Goal: Task Accomplishment & Management: Use online tool/utility

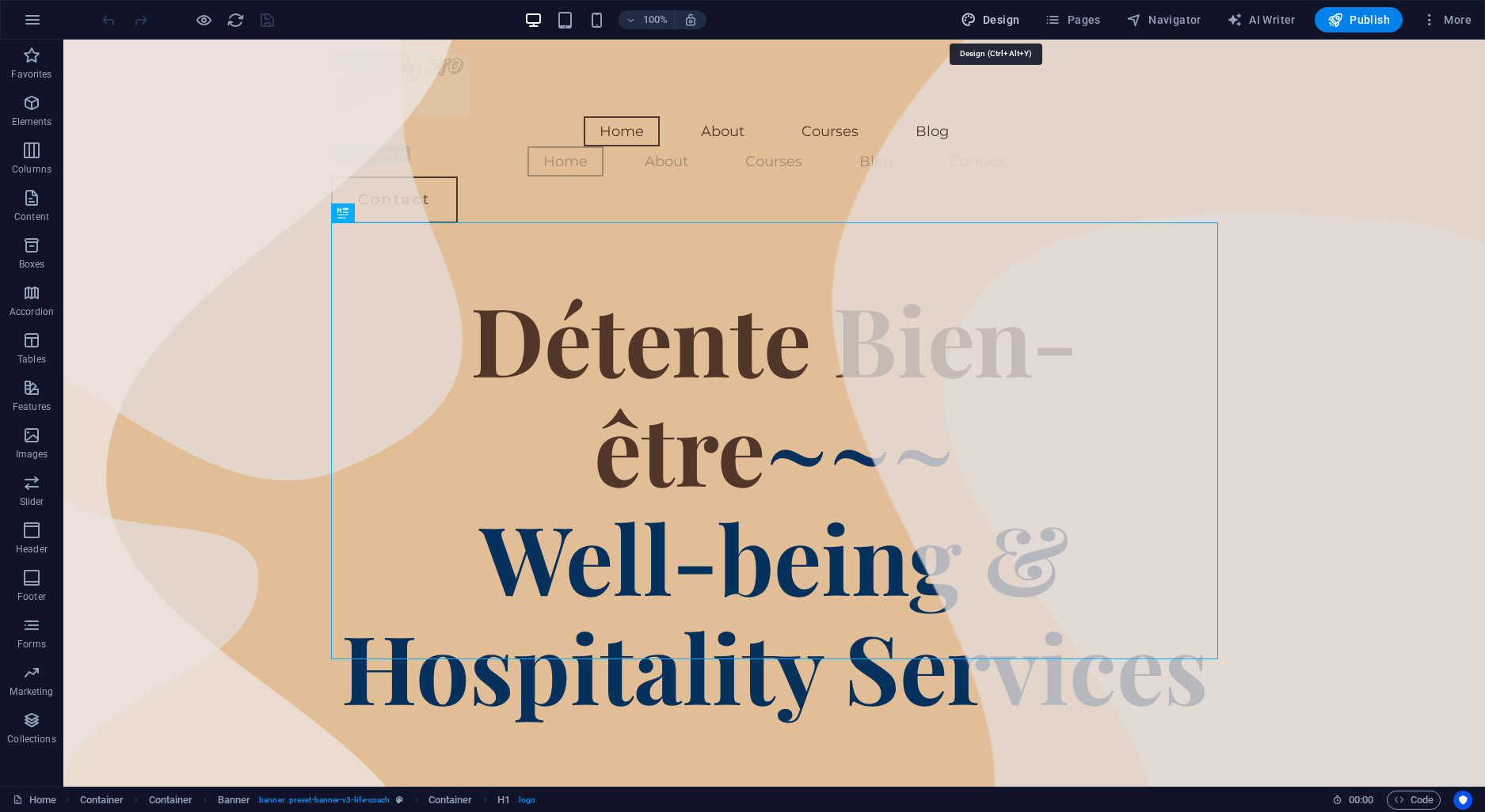
click at [987, 10] on button "Design" at bounding box center [990, 19] width 72 height 26
select select "px"
select select "400"
select select "px"
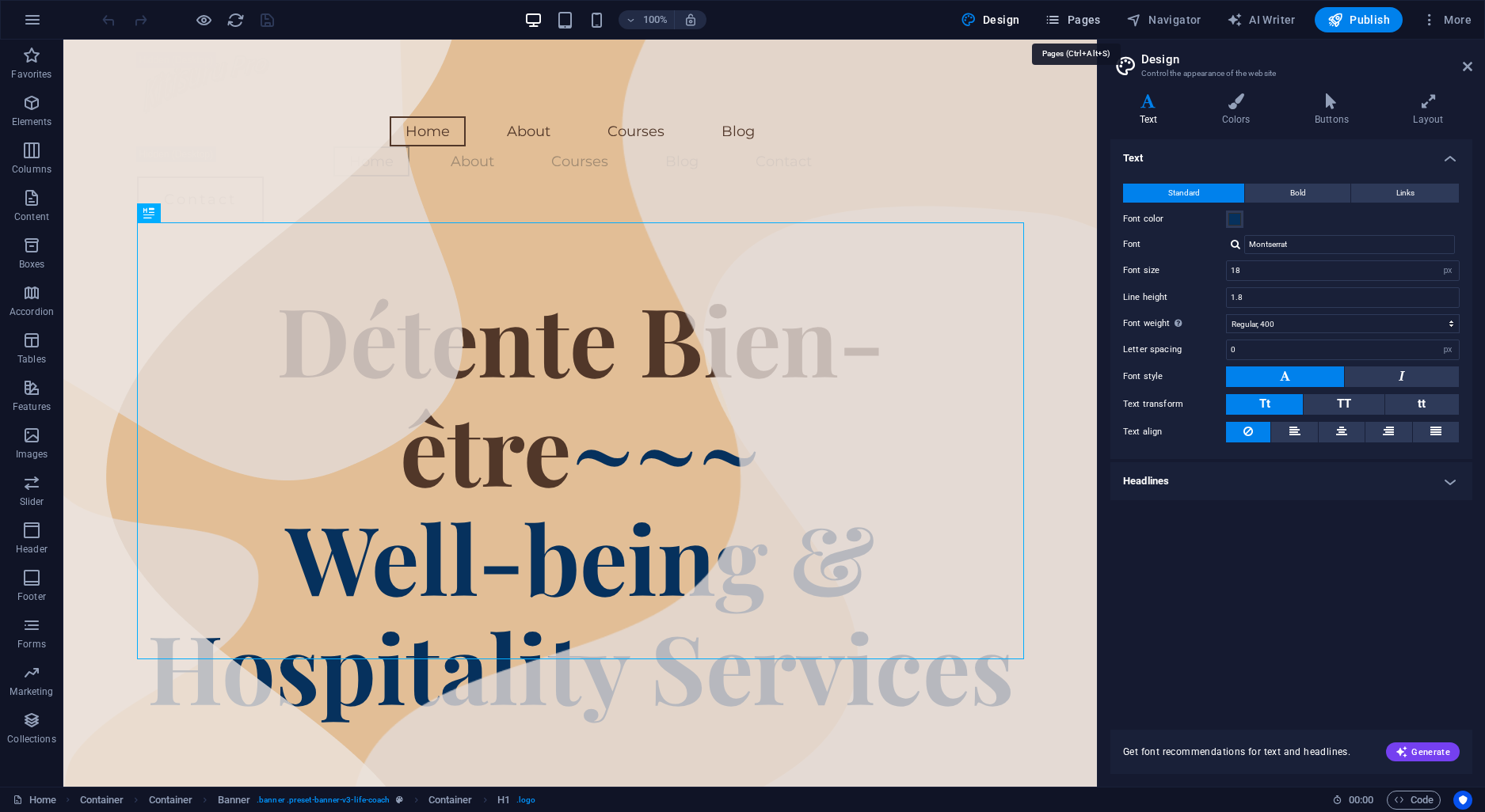
click at [1060, 15] on icon "button" at bounding box center [1052, 19] width 16 height 16
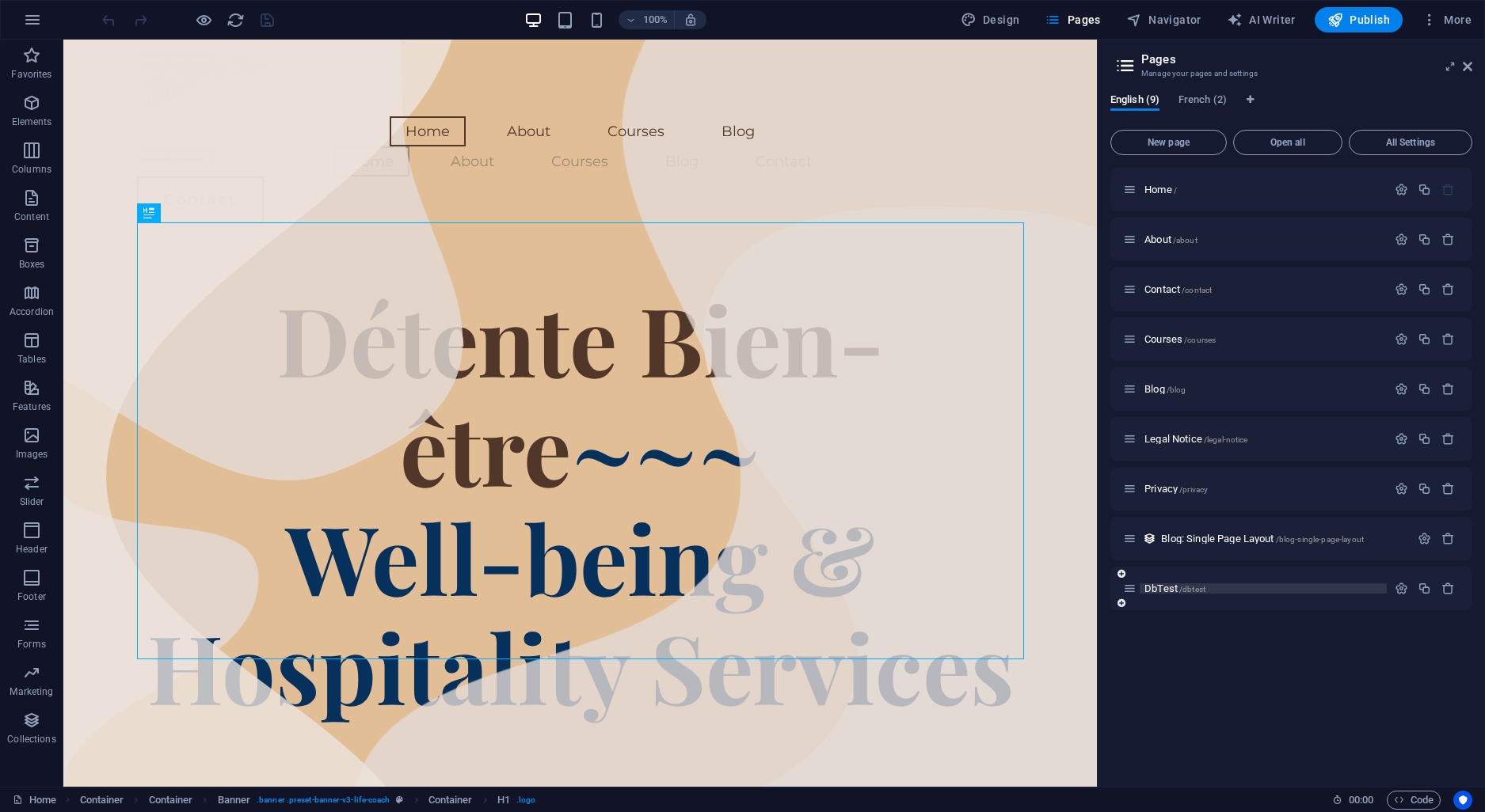
click at [1171, 588] on span "DbTest /dbtest" at bounding box center [1175, 588] width 61 height 11
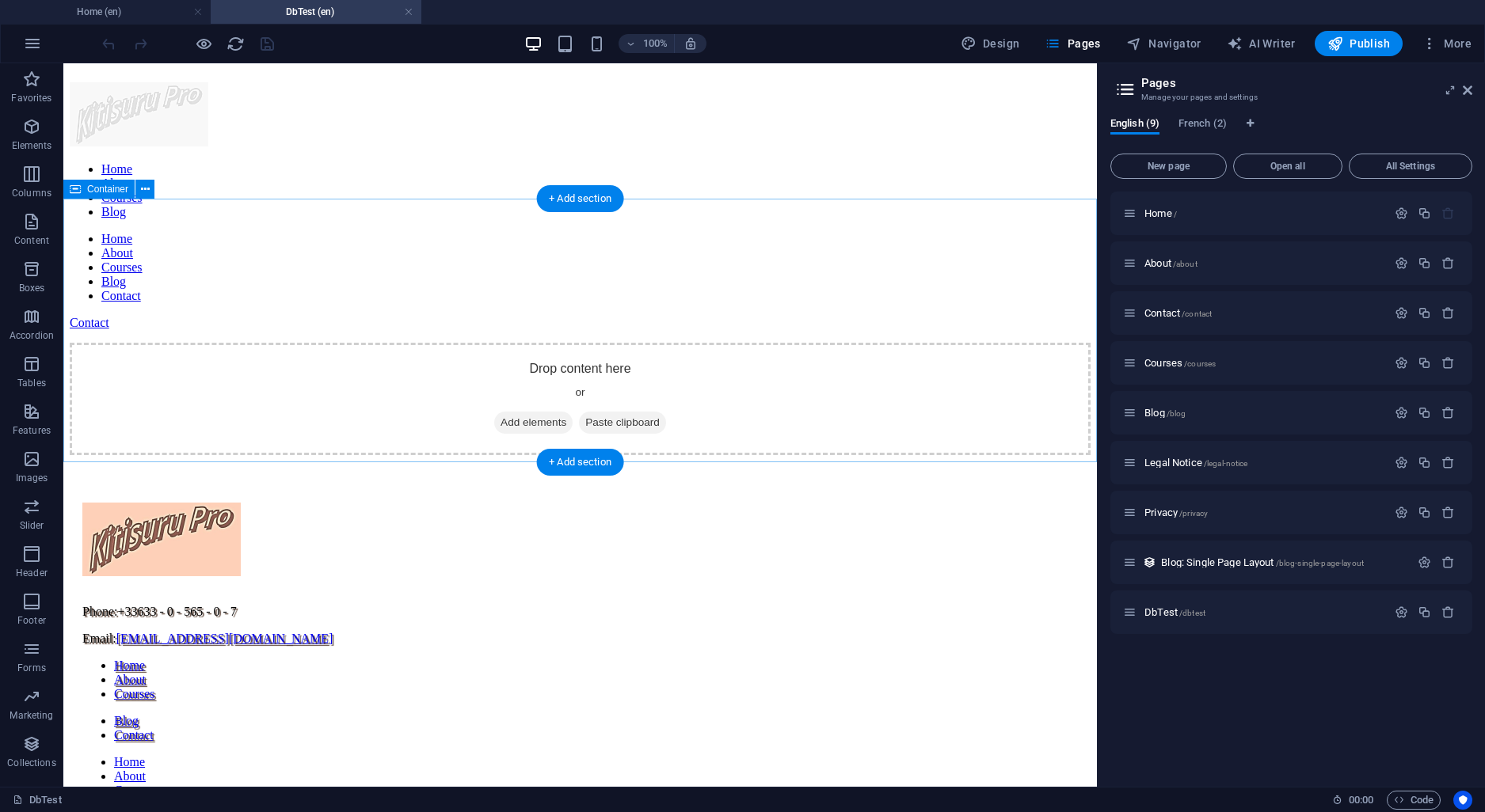
click at [555, 343] on div "Drop content here or Add elements Paste clipboard" at bounding box center [580, 399] width 1021 height 112
click at [553, 343] on div "Drop content here or Add elements Paste clipboard" at bounding box center [580, 399] width 1021 height 112
click at [550, 412] on span "Add elements" at bounding box center [533, 422] width 78 height 22
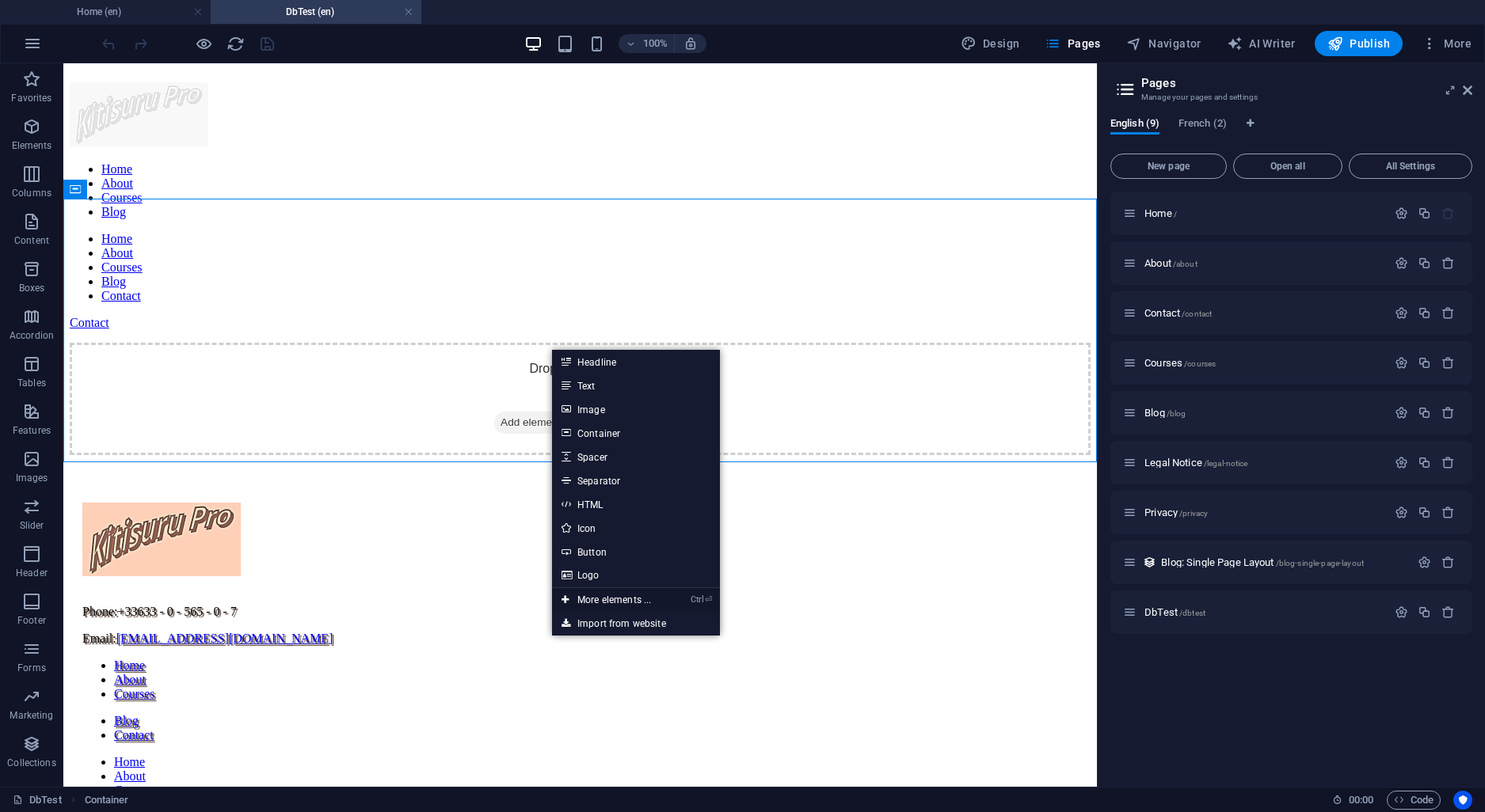
click at [564, 594] on icon at bounding box center [565, 599] width 8 height 24
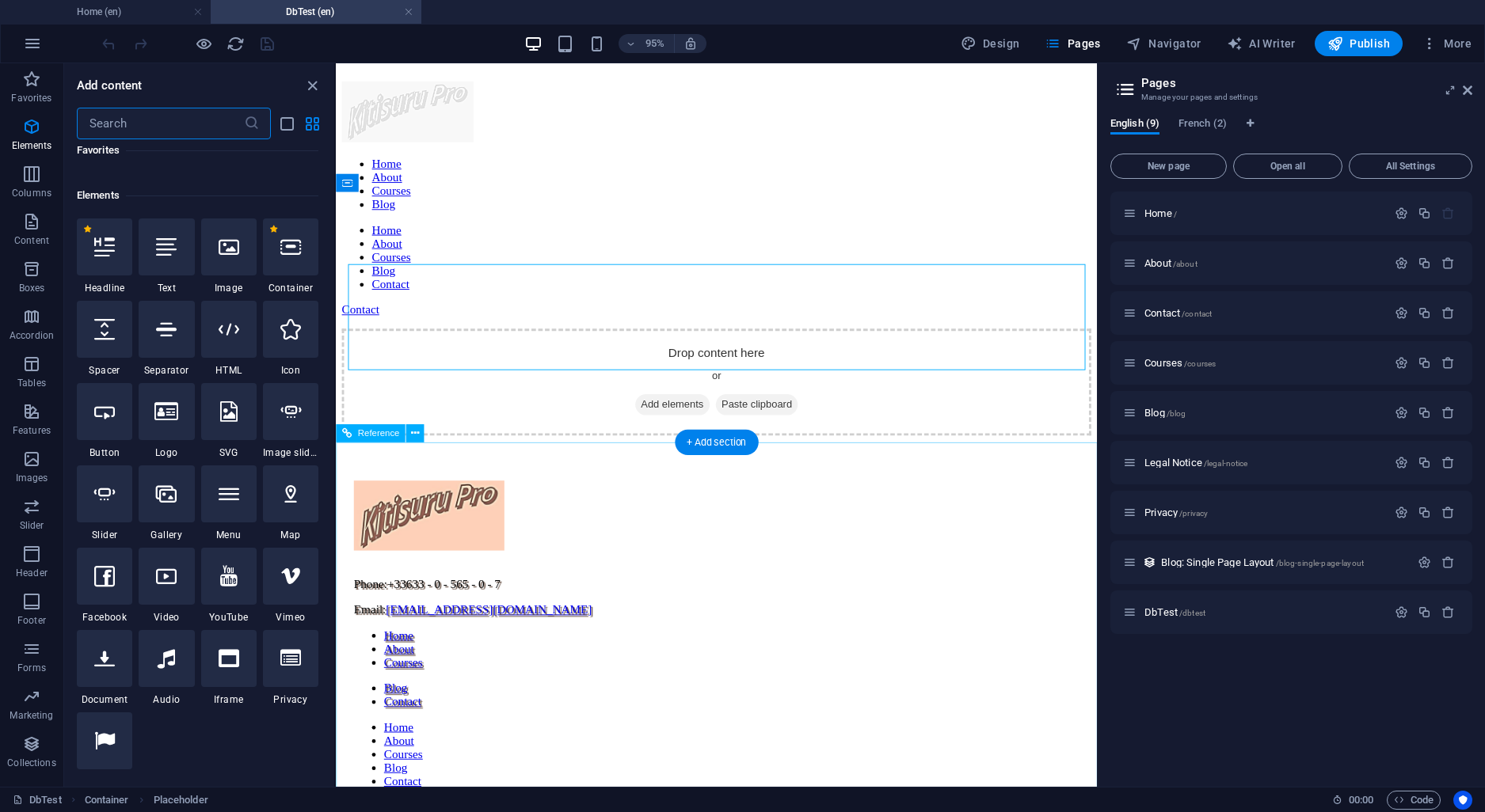
scroll to position [169, 0]
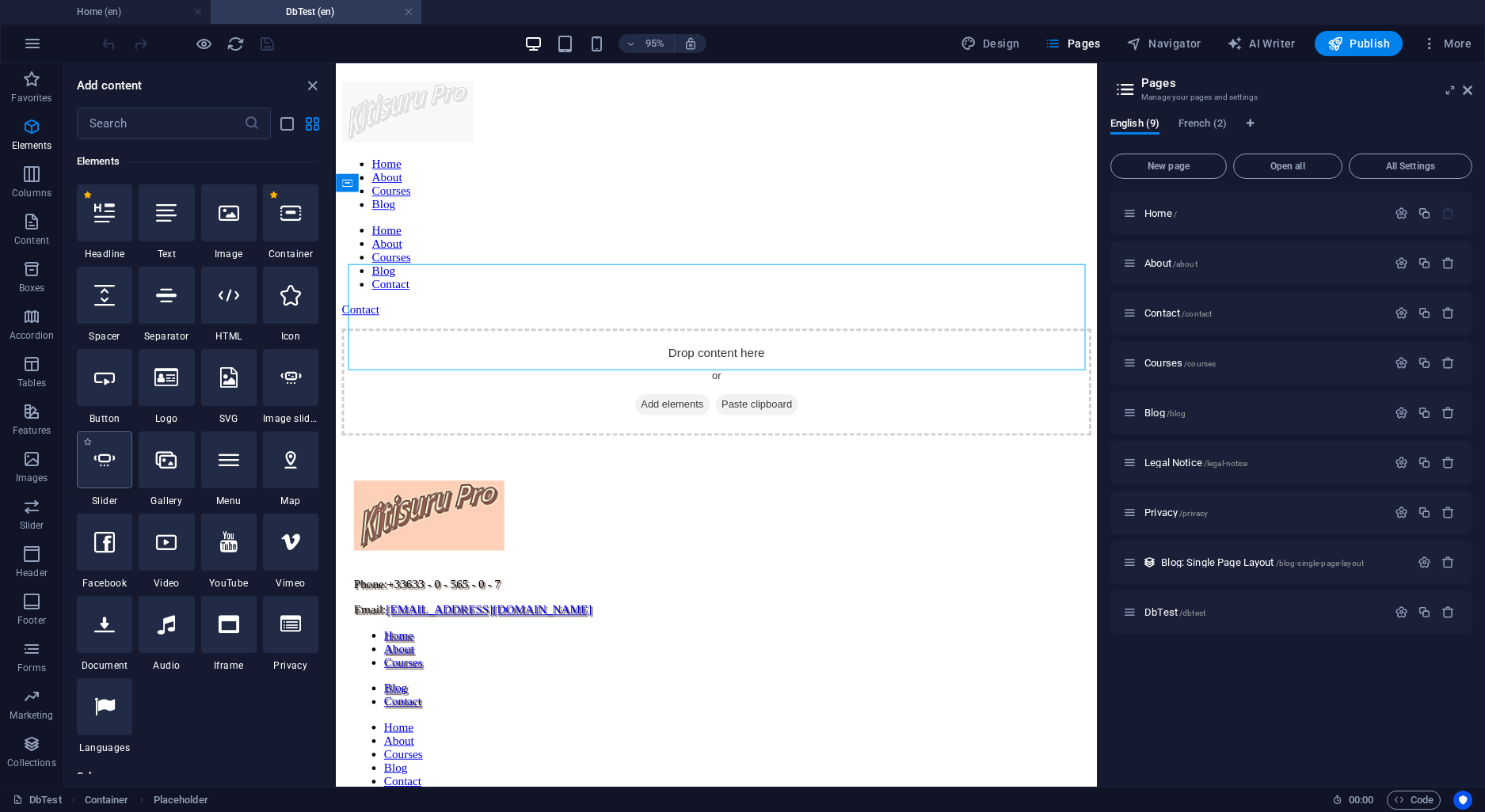
click at [109, 467] on icon at bounding box center [105, 460] width 21 height 21
click at [336, 467] on div "Drag here to replace the existing content. Press “Ctrl” if you want to create a…" at bounding box center [716, 424] width 761 height 723
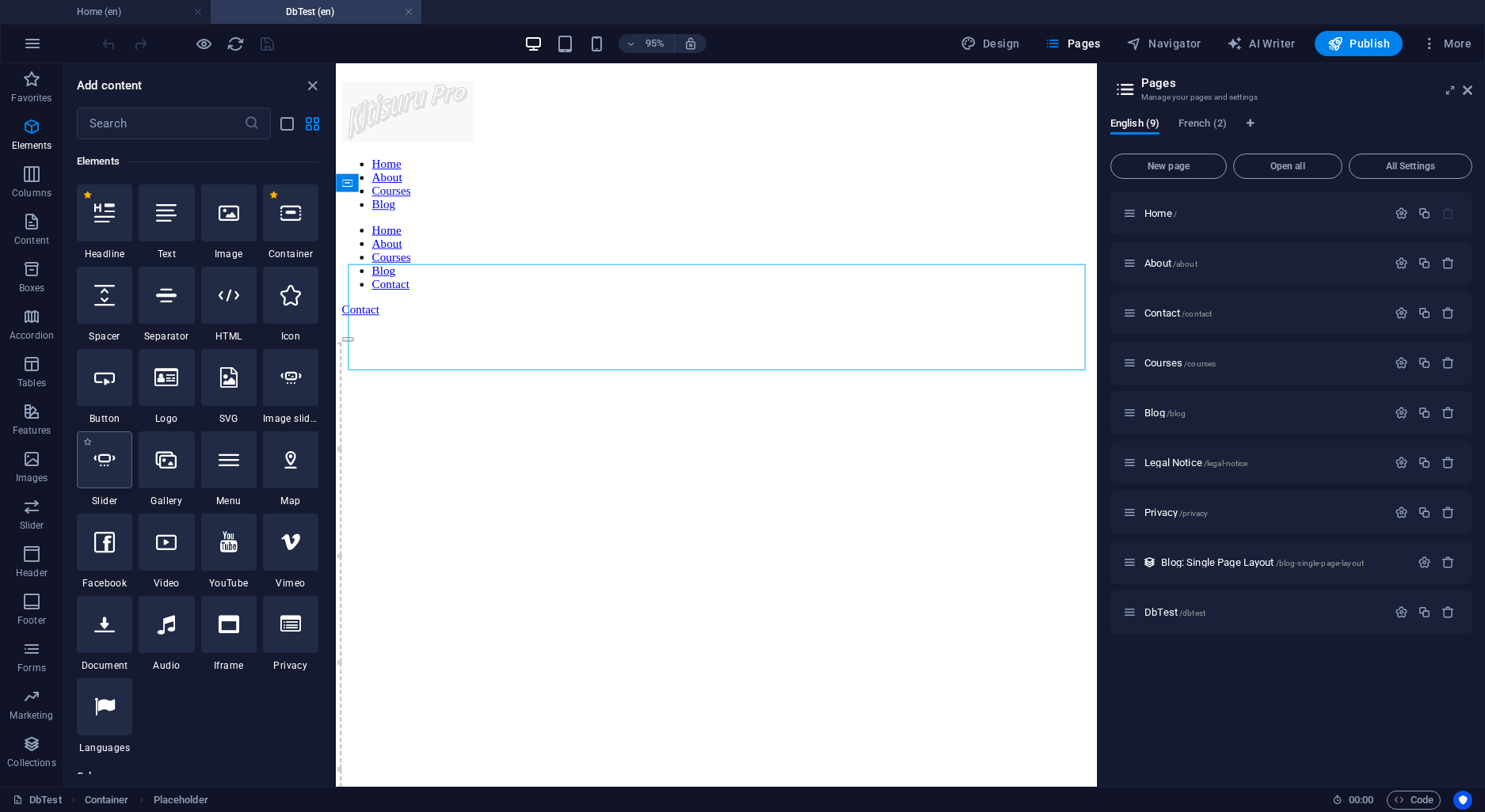
select select "ms"
select select "s"
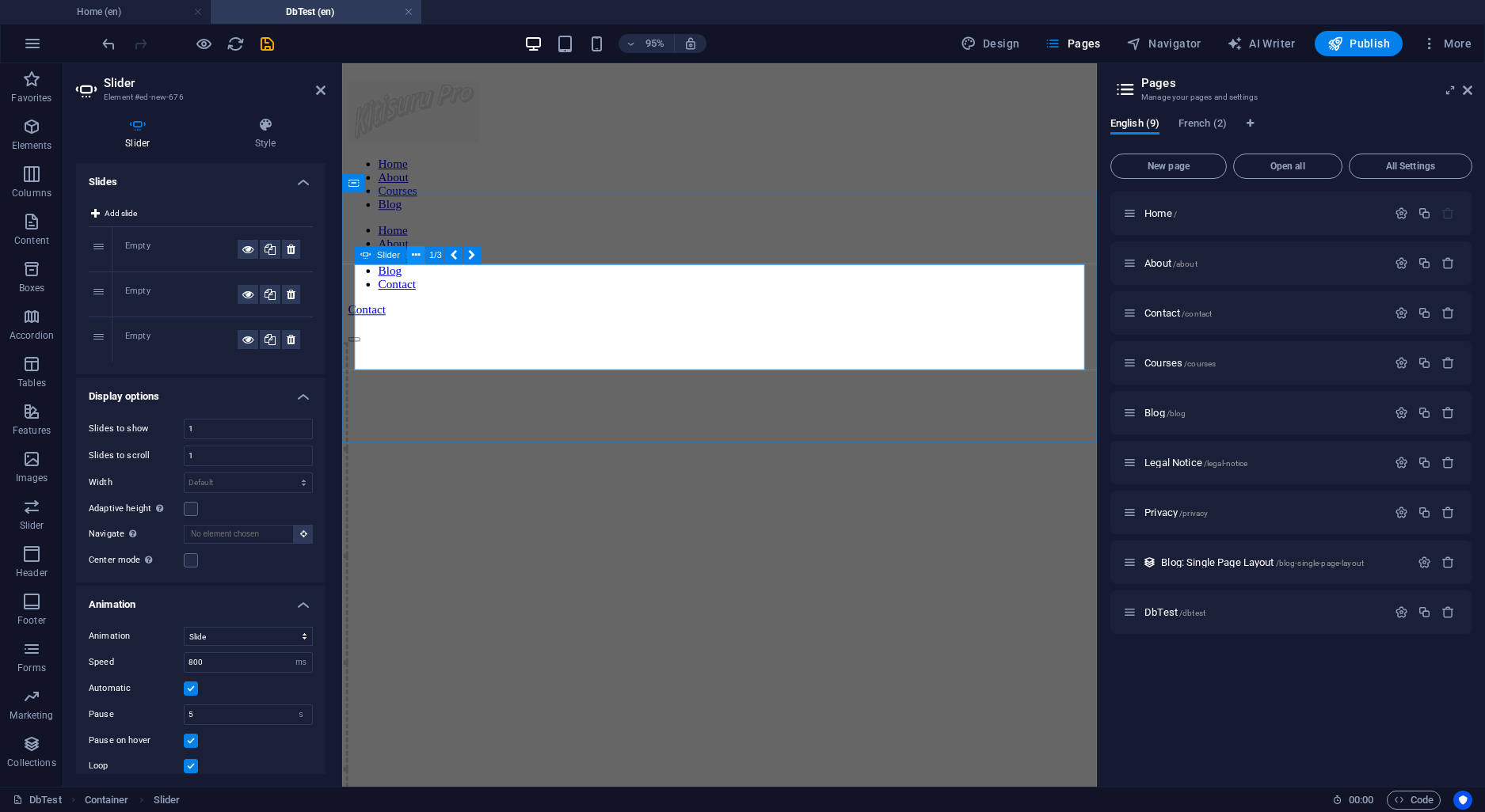
click at [415, 260] on icon at bounding box center [416, 255] width 8 height 16
click at [422, 187] on icon at bounding box center [419, 183] width 8 height 16
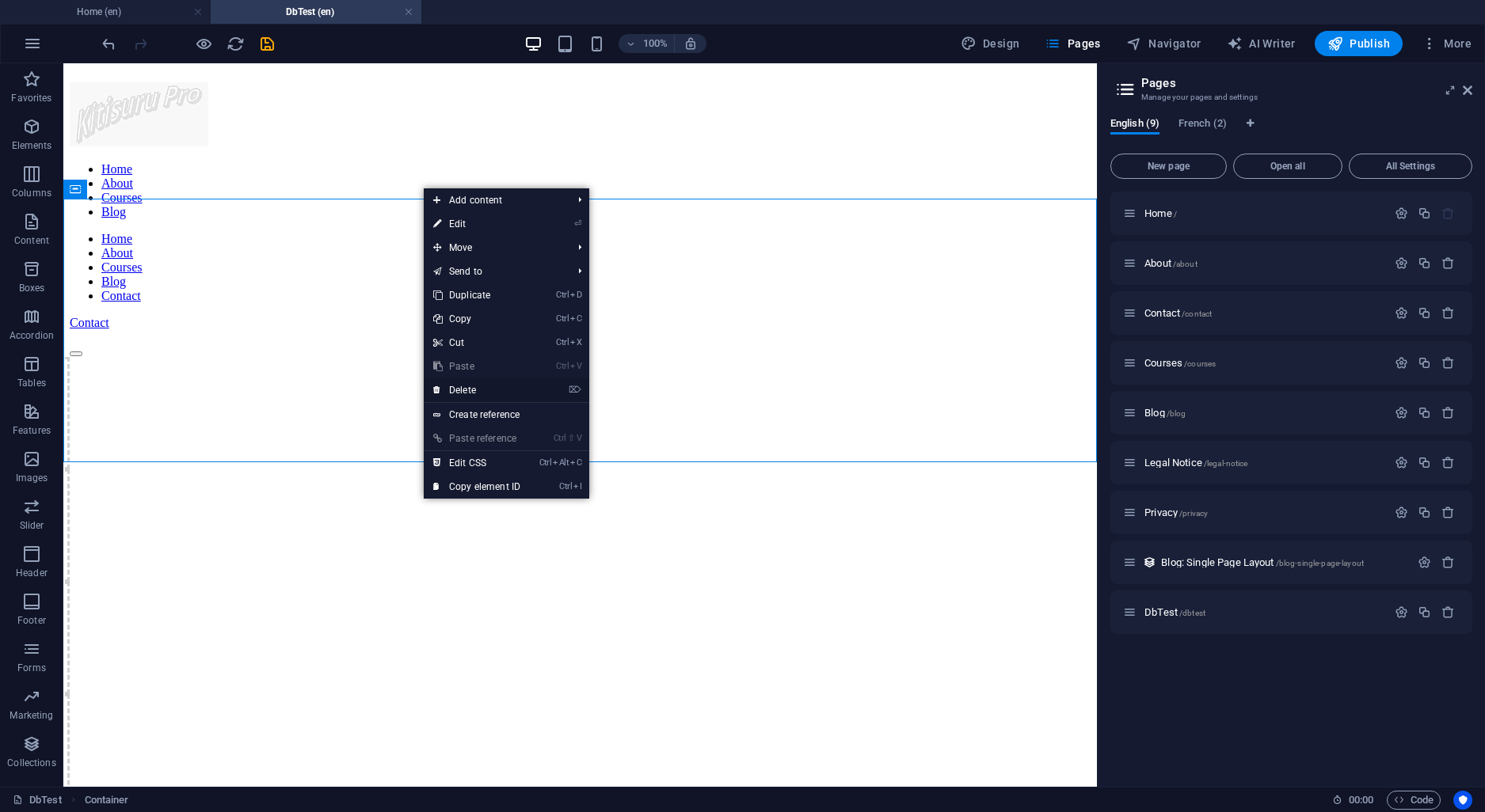
click at [478, 395] on link "⌦ Delete" at bounding box center [476, 390] width 106 height 24
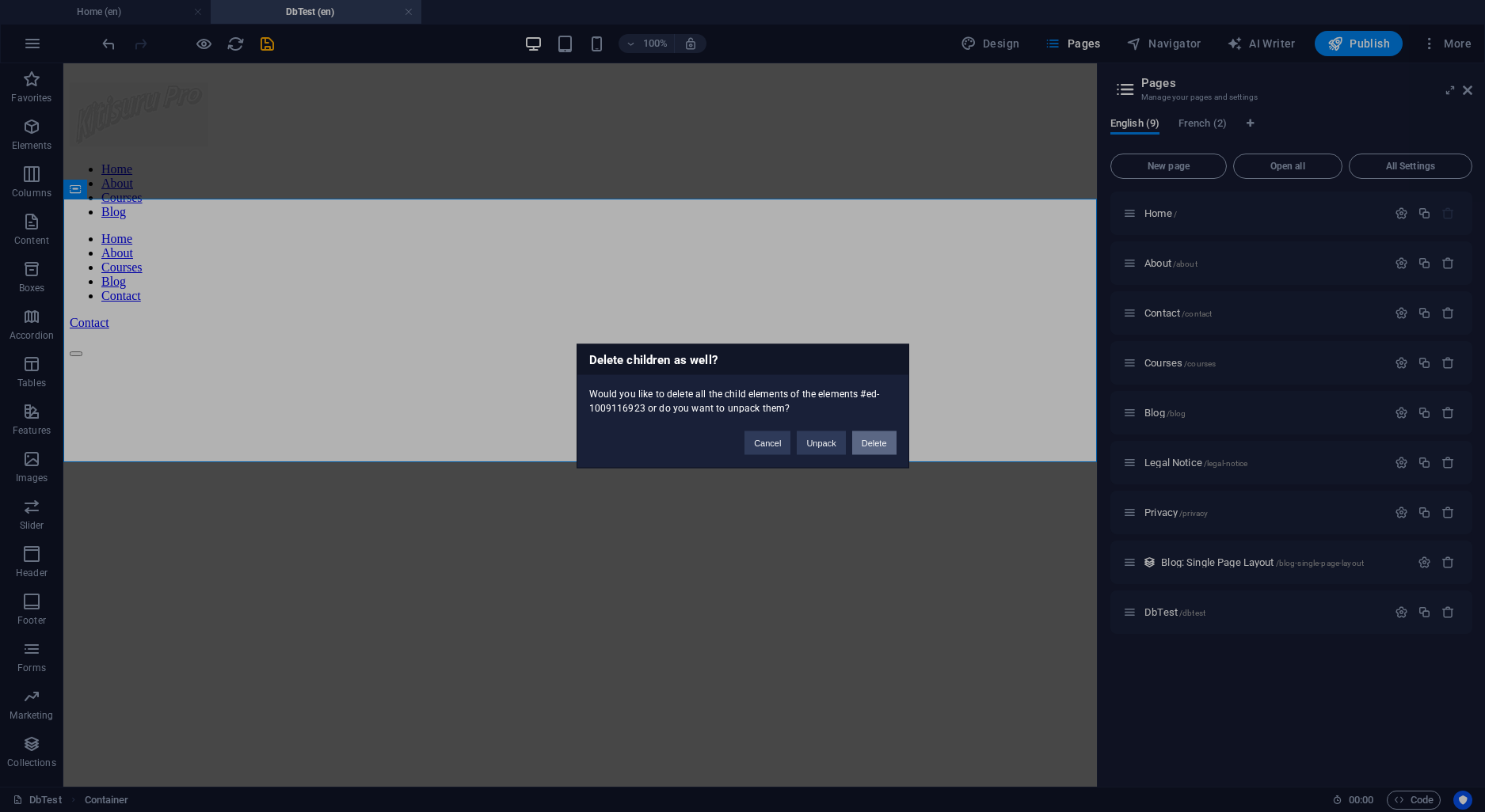
click at [876, 443] on button "Delete" at bounding box center [874, 443] width 45 height 24
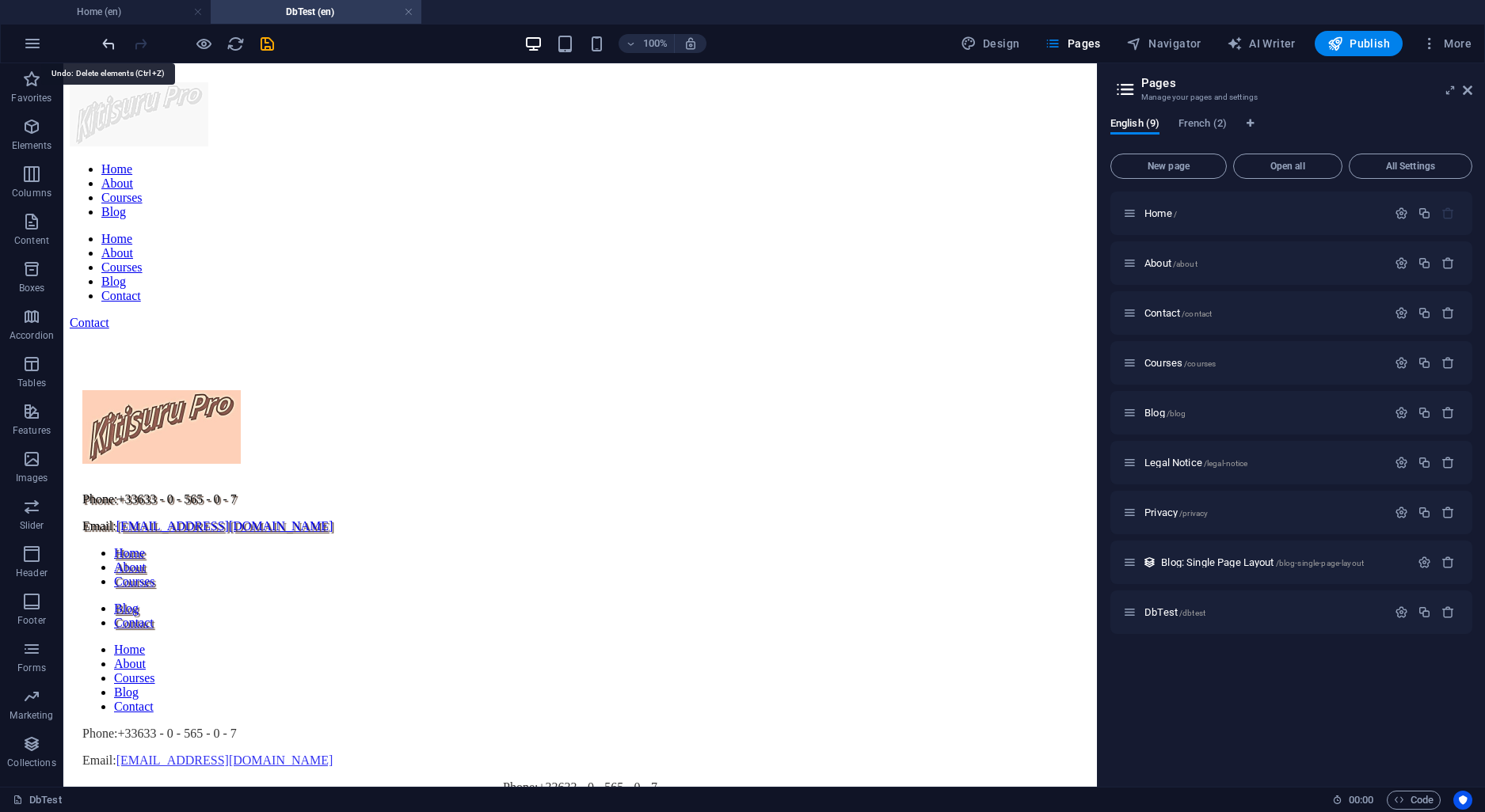
click at [106, 40] on icon "undo" at bounding box center [109, 44] width 18 height 18
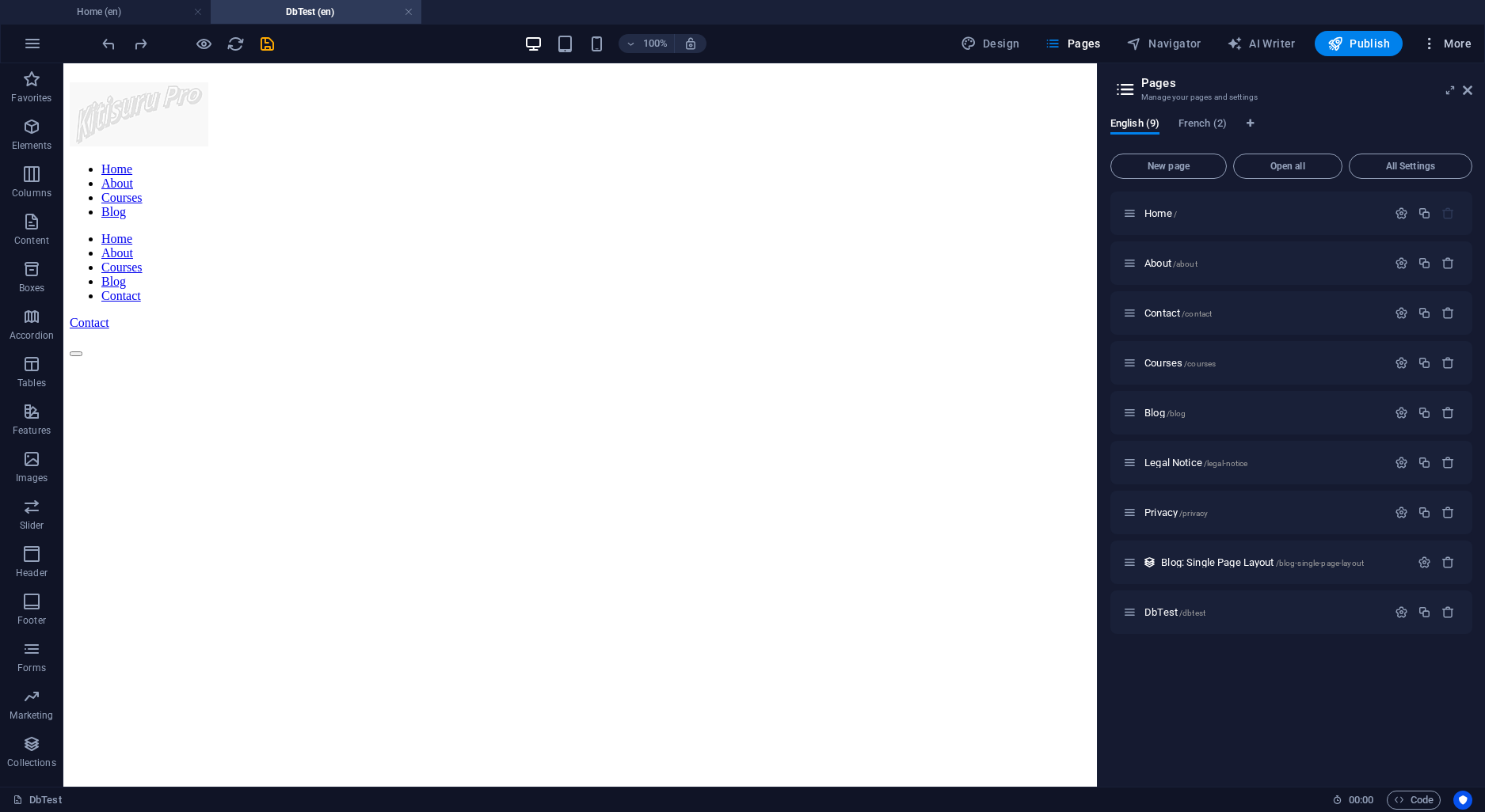
click at [1439, 45] on span "More" at bounding box center [1446, 43] width 50 height 16
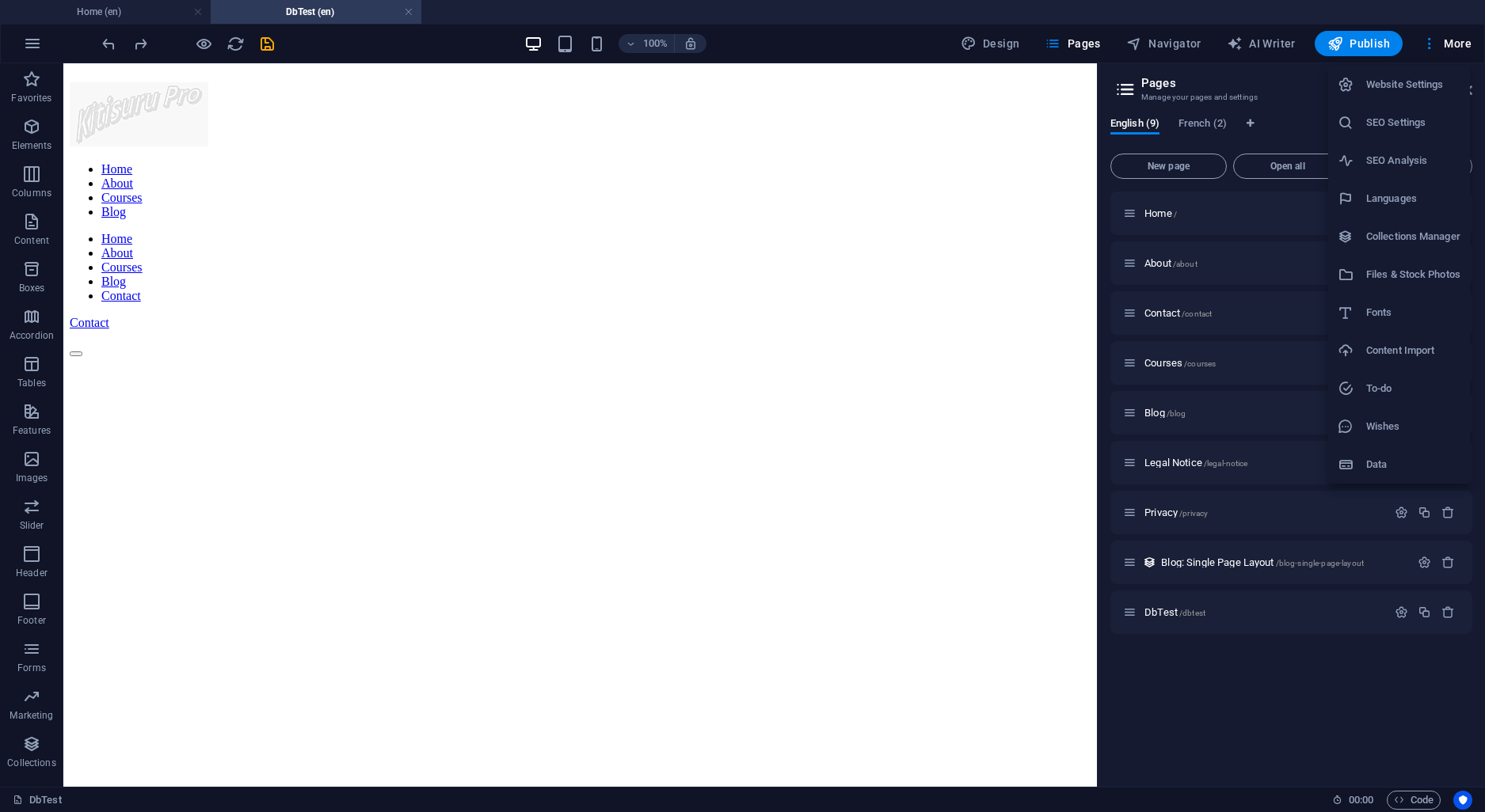
click at [1437, 241] on h6 "Collections Manager" at bounding box center [1413, 236] width 94 height 19
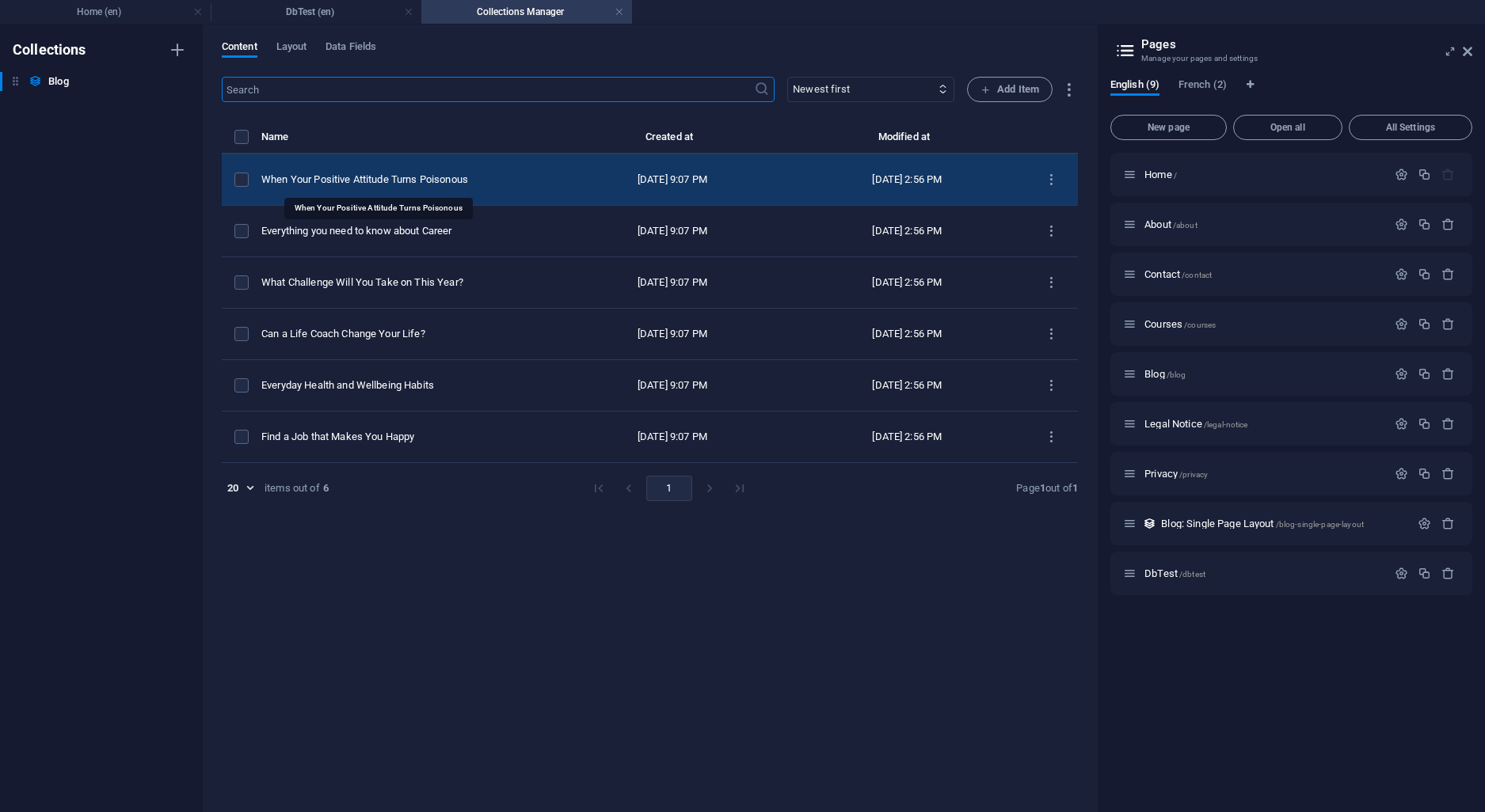
click at [355, 178] on div "When Your Positive Attitude Turns Poisonous" at bounding box center [401, 179] width 281 height 14
select select
select select "Life Goals"
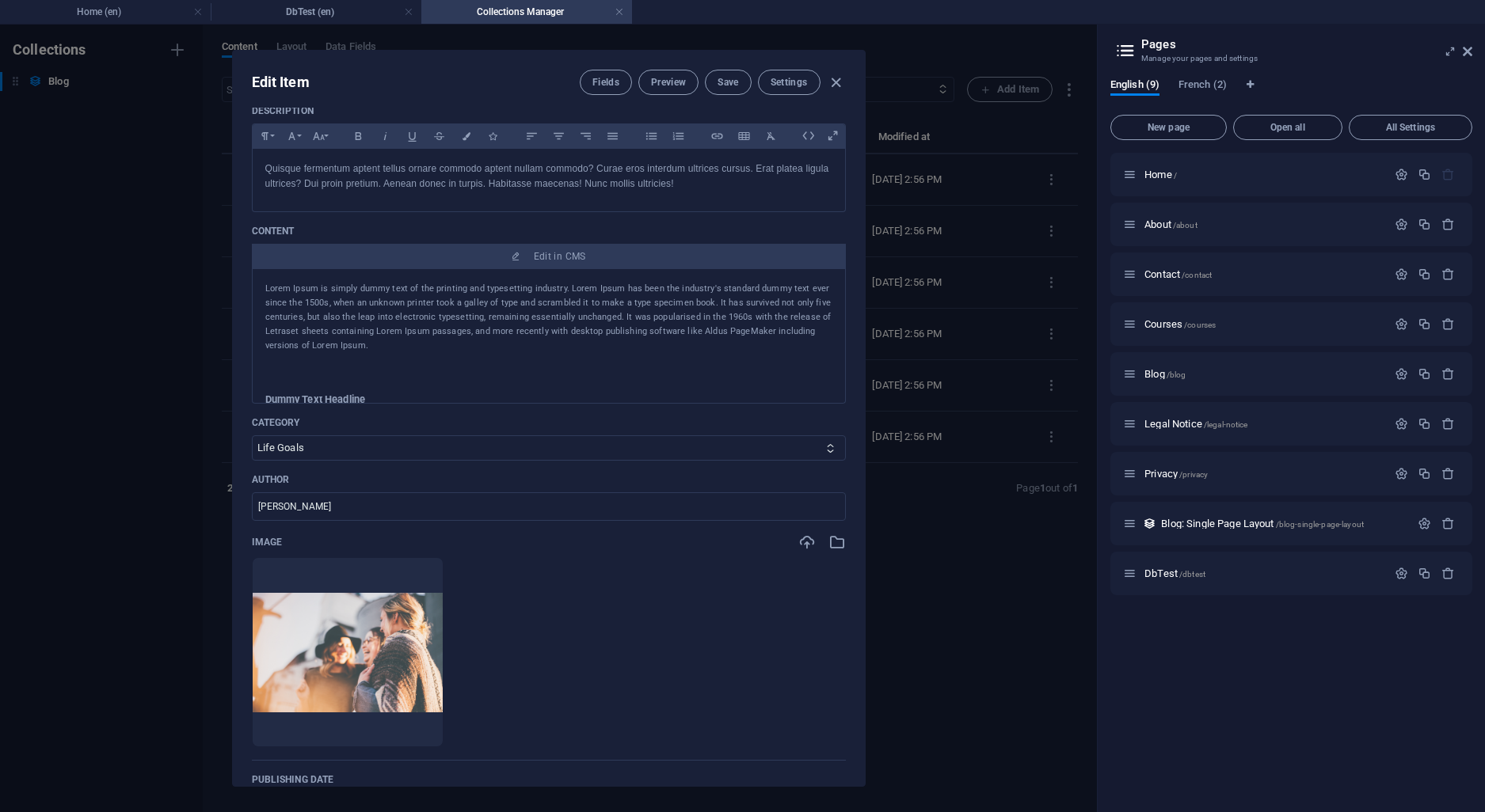
scroll to position [0, 0]
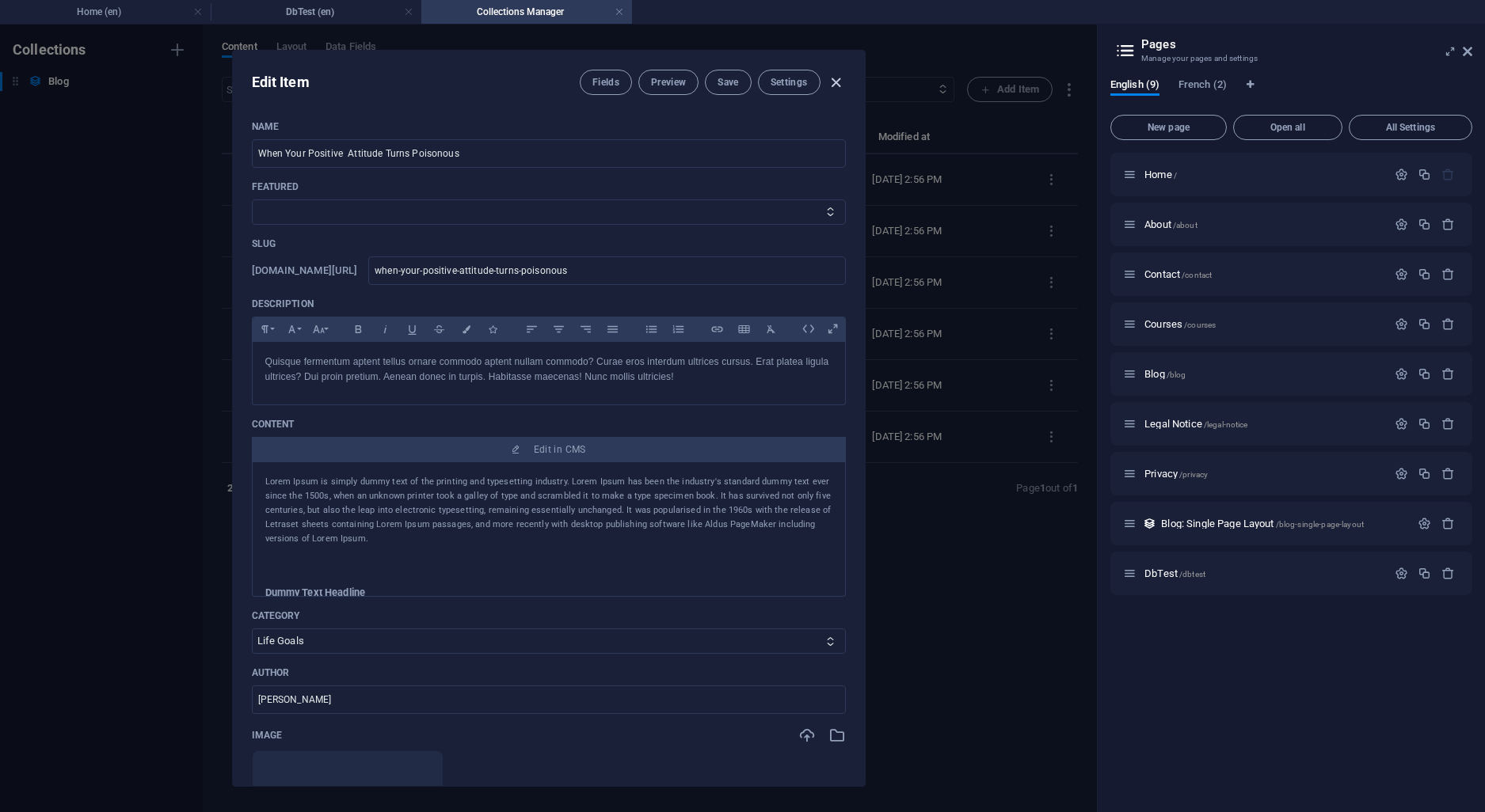
click at [840, 82] on icon "button" at bounding box center [835, 82] width 18 height 18
type input "[DATE]"
type input "when-your-positive-attitude-turns-poisonous"
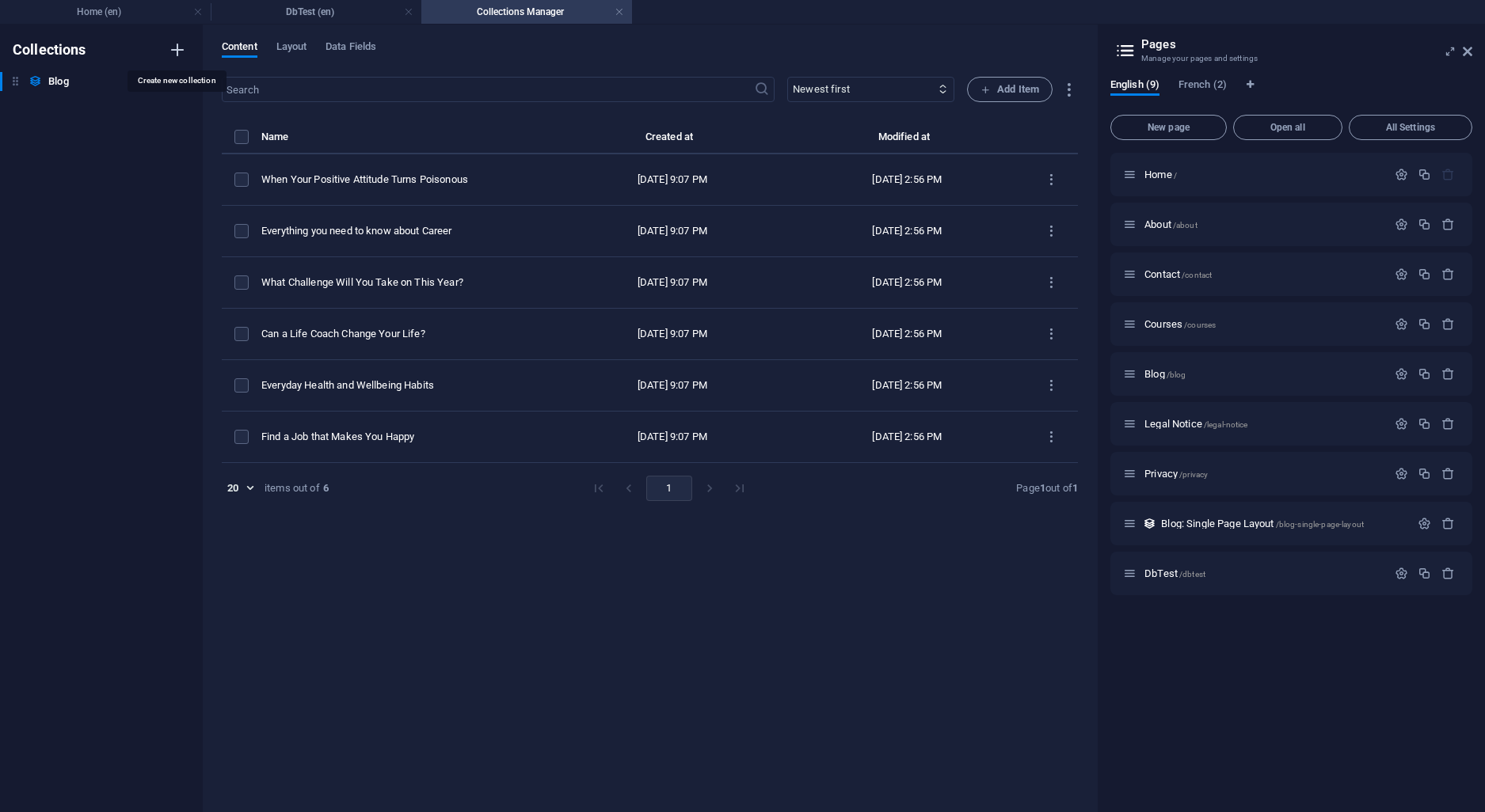
click at [180, 50] on icon "button" at bounding box center [177, 50] width 19 height 19
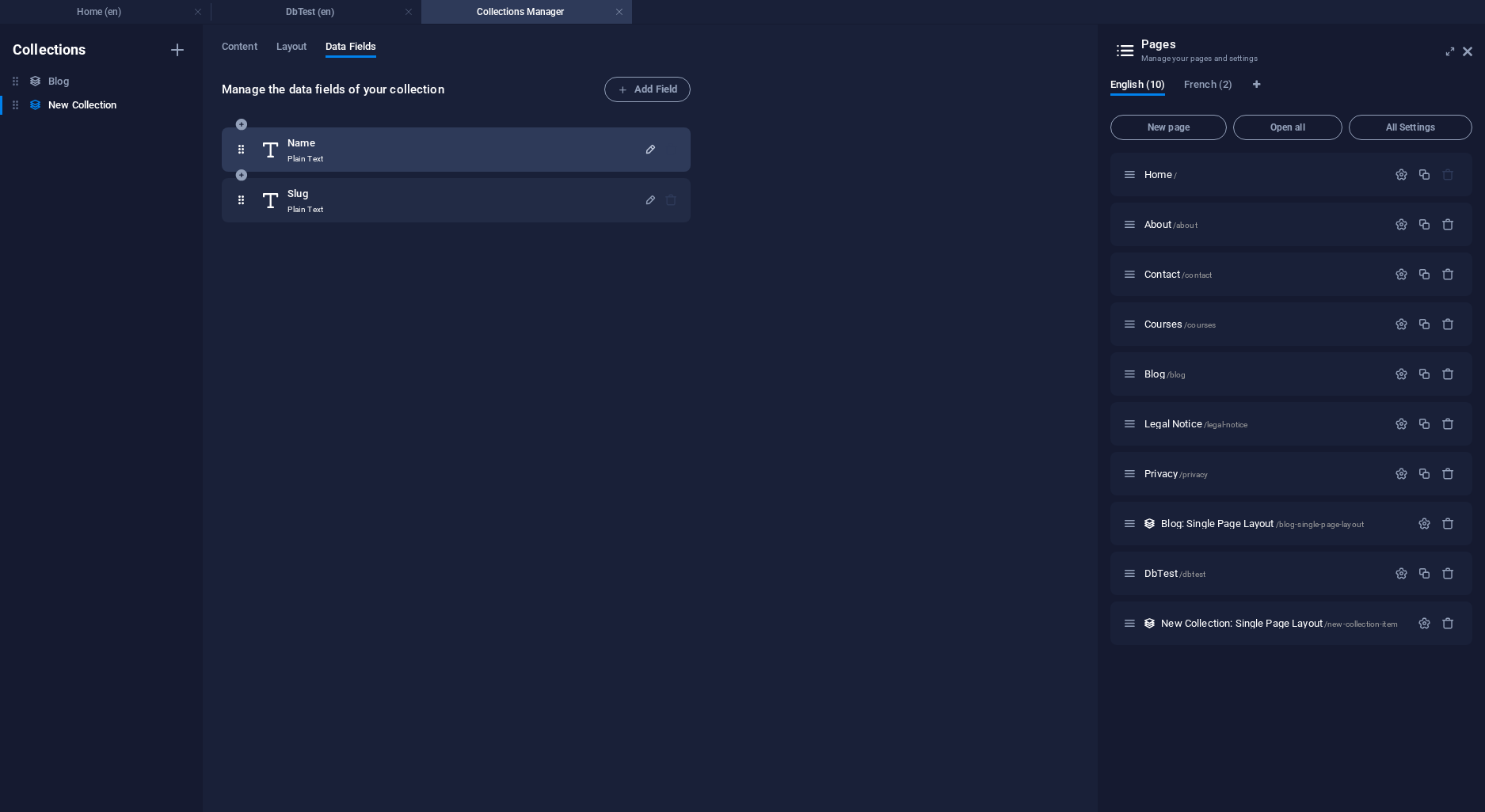
click at [653, 151] on icon "button" at bounding box center [650, 150] width 13 height 13
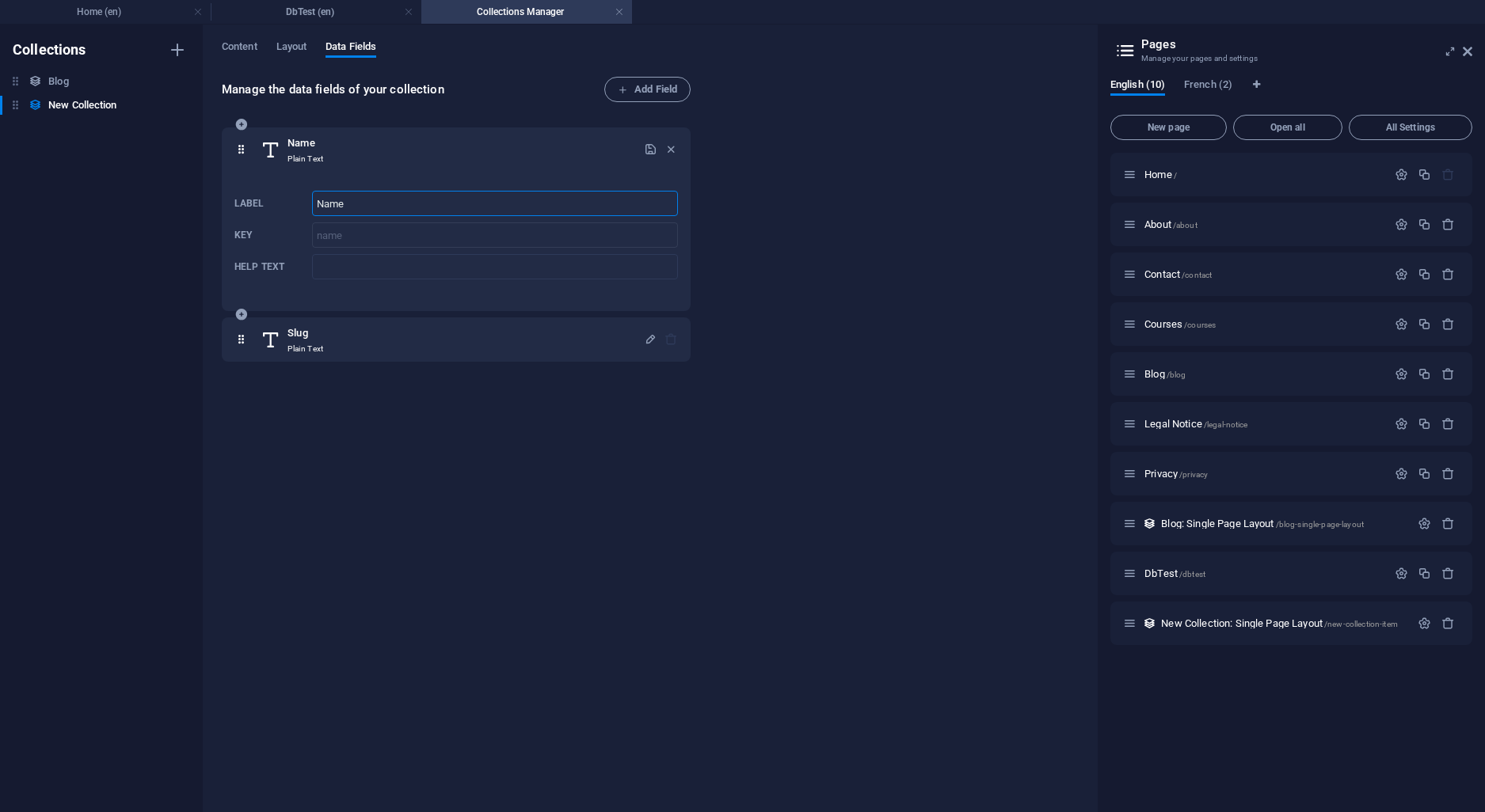
drag, startPoint x: 412, startPoint y: 203, endPoint x: 274, endPoint y: 199, distance: 138.1
click at [312, 199] on input "Name" at bounding box center [495, 203] width 366 height 26
type input "Titre"
click at [650, 145] on icon "button" at bounding box center [650, 150] width 13 height 13
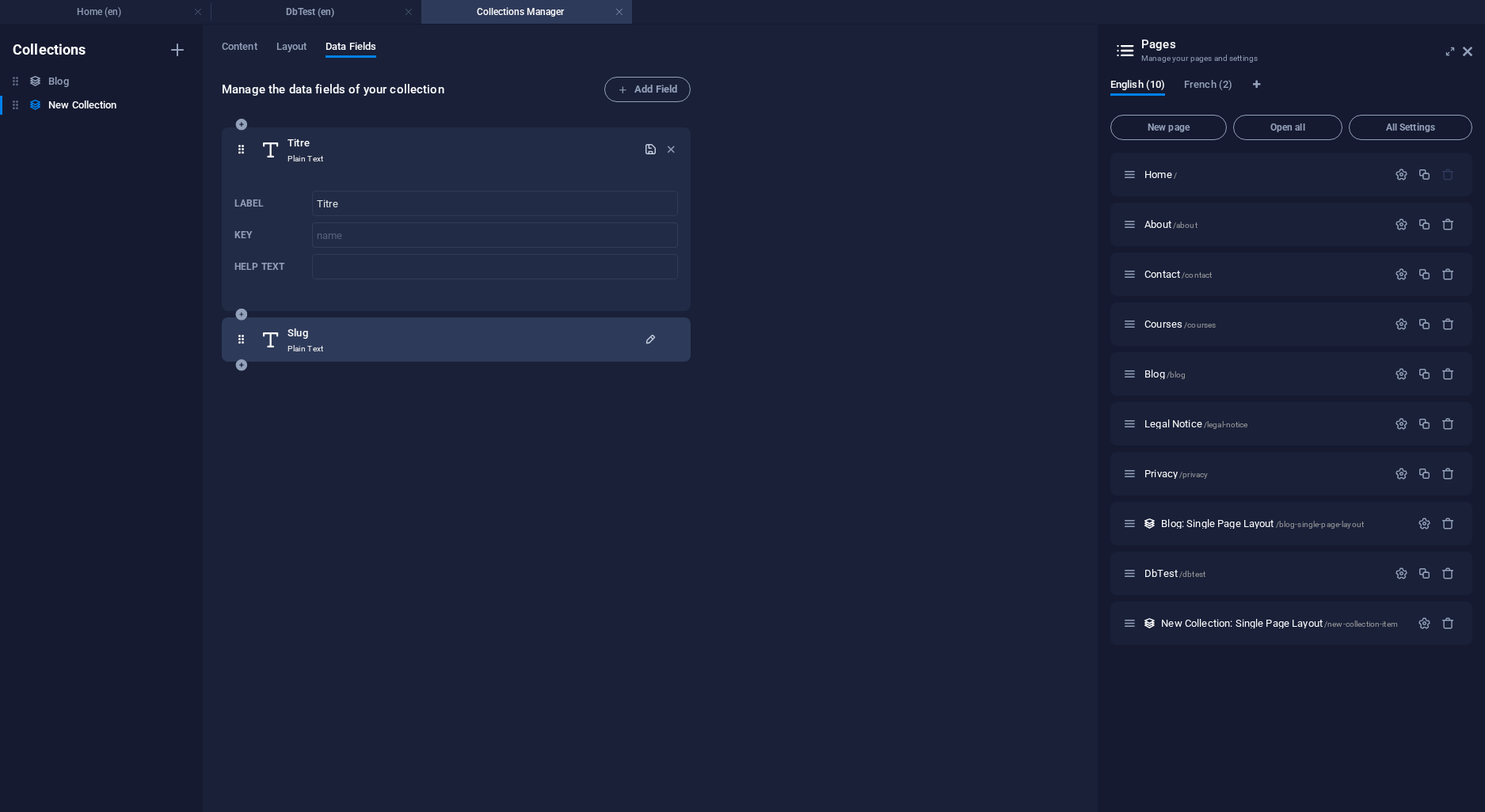
click at [645, 340] on icon "button" at bounding box center [650, 339] width 13 height 13
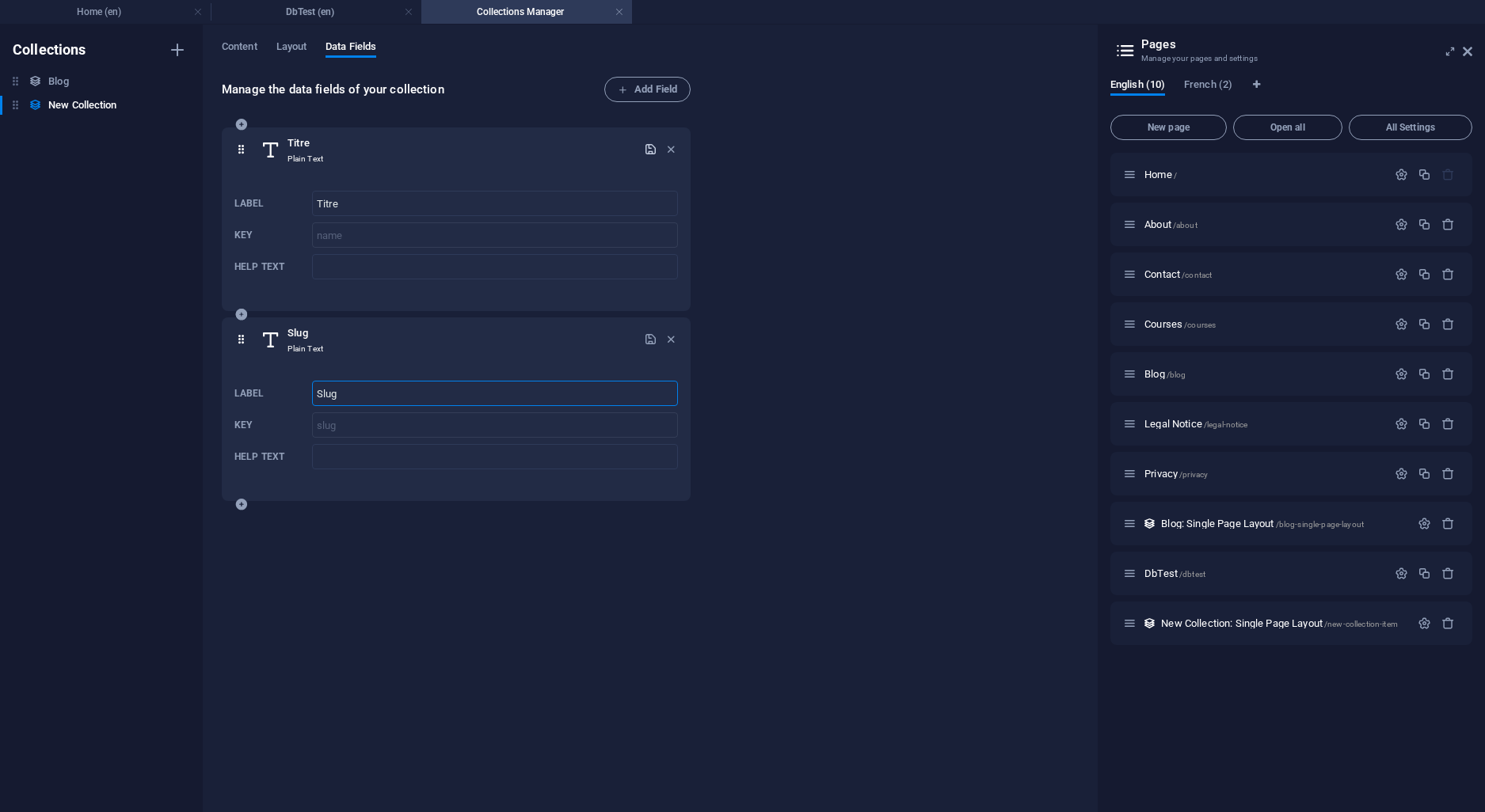
drag, startPoint x: 358, startPoint y: 395, endPoint x: 311, endPoint y: 389, distance: 47.4
click at [312, 389] on input "Slug" at bounding box center [495, 394] width 366 height 26
type input "Détail"
click at [645, 340] on icon "button" at bounding box center [650, 339] width 13 height 13
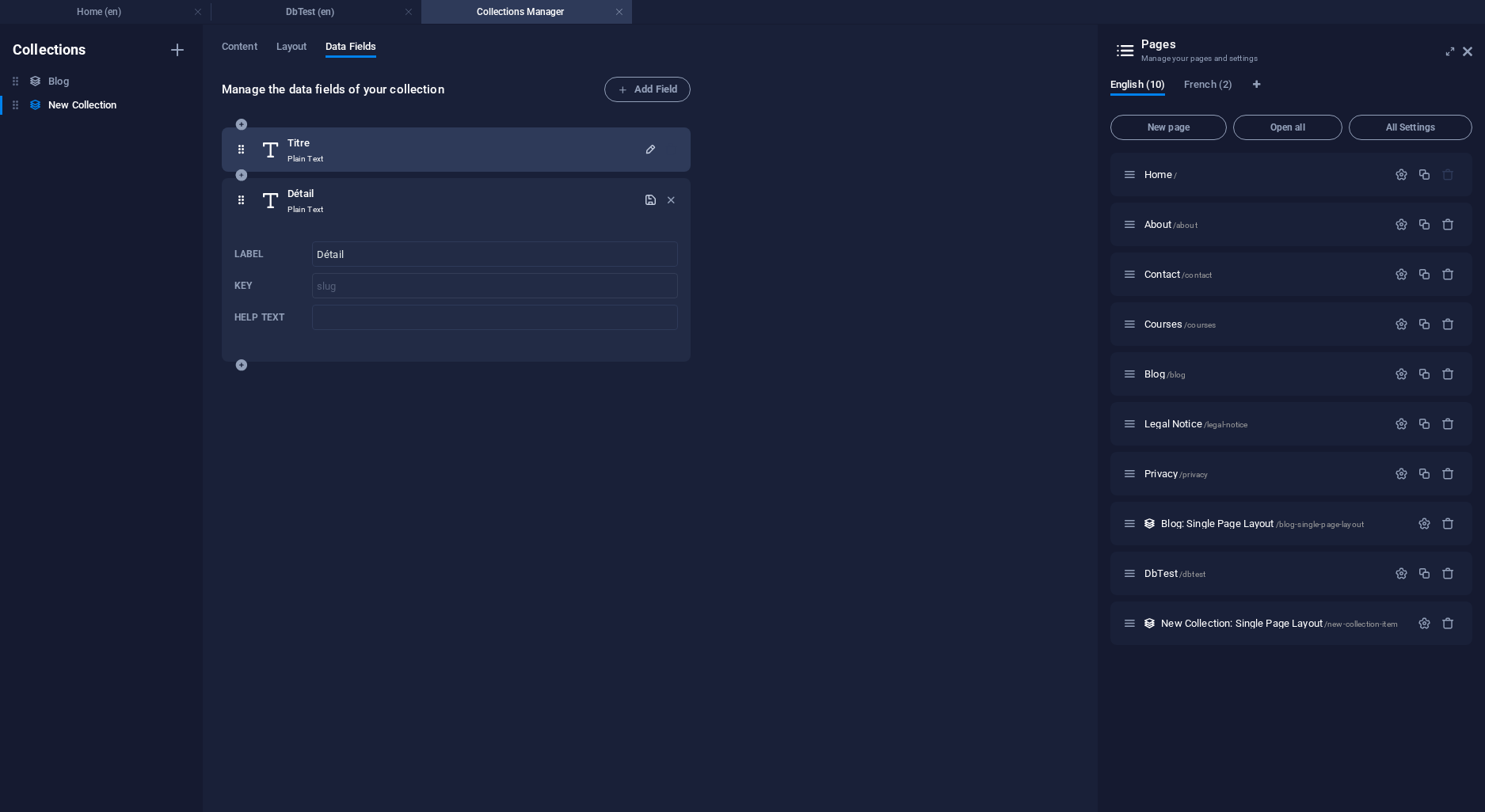
click at [248, 211] on icon at bounding box center [241, 200] width 13 height 31
click at [242, 209] on icon at bounding box center [241, 200] width 13 height 31
click at [293, 45] on span "Layout" at bounding box center [292, 48] width 31 height 22
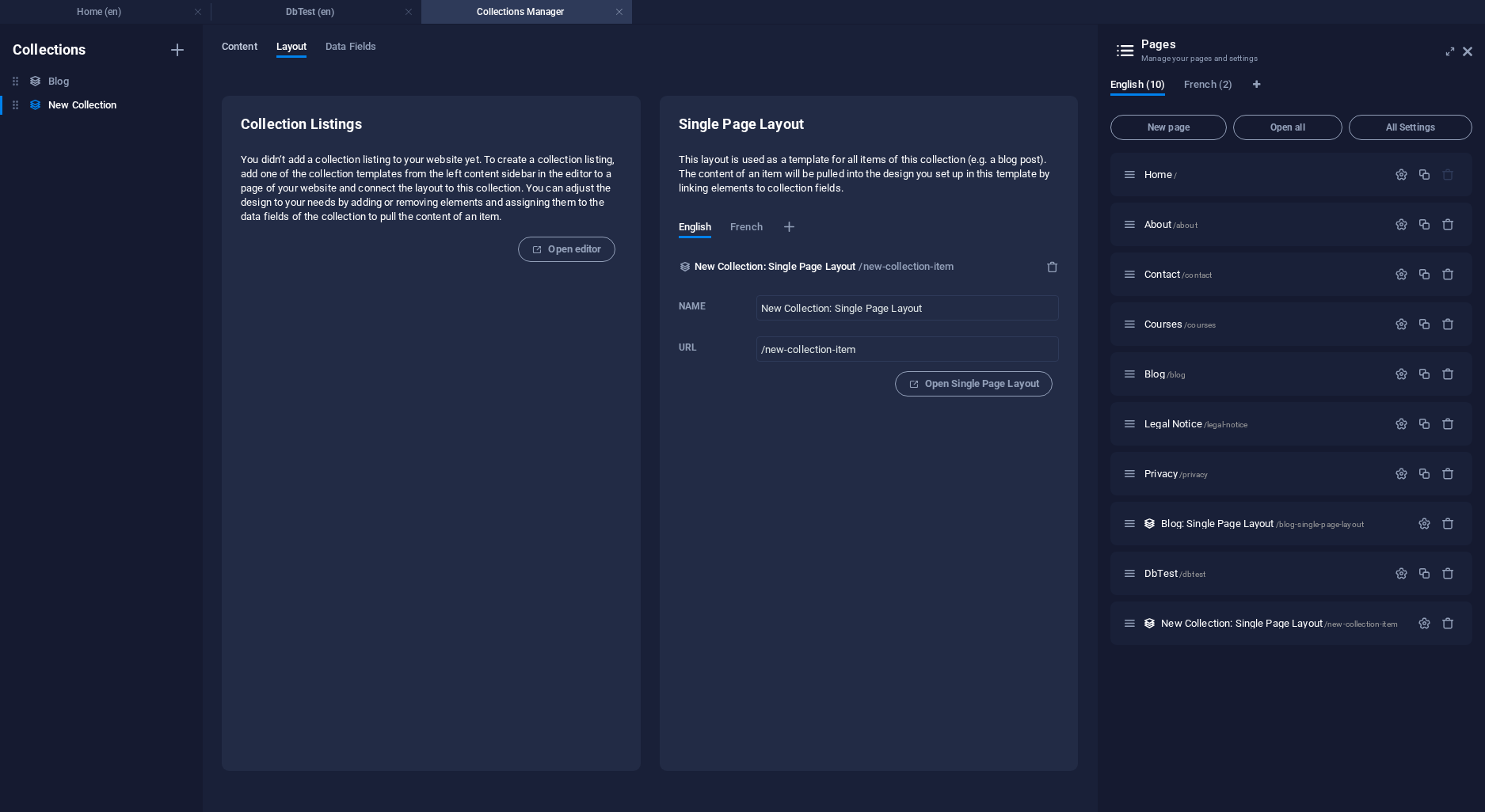
click at [231, 45] on span "Content" at bounding box center [239, 48] width 35 height 22
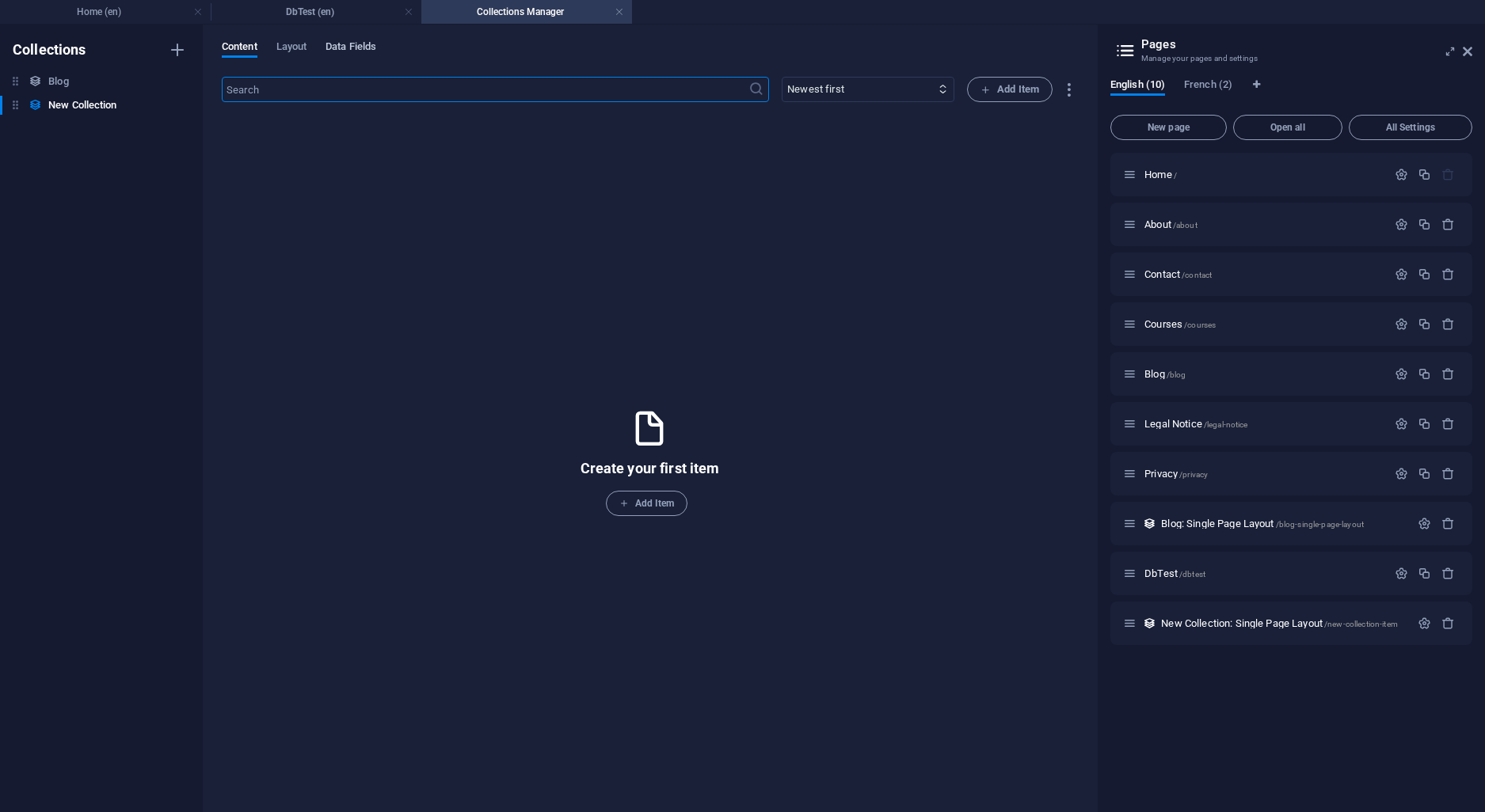
click at [345, 51] on span "Data Fields" at bounding box center [350, 48] width 51 height 22
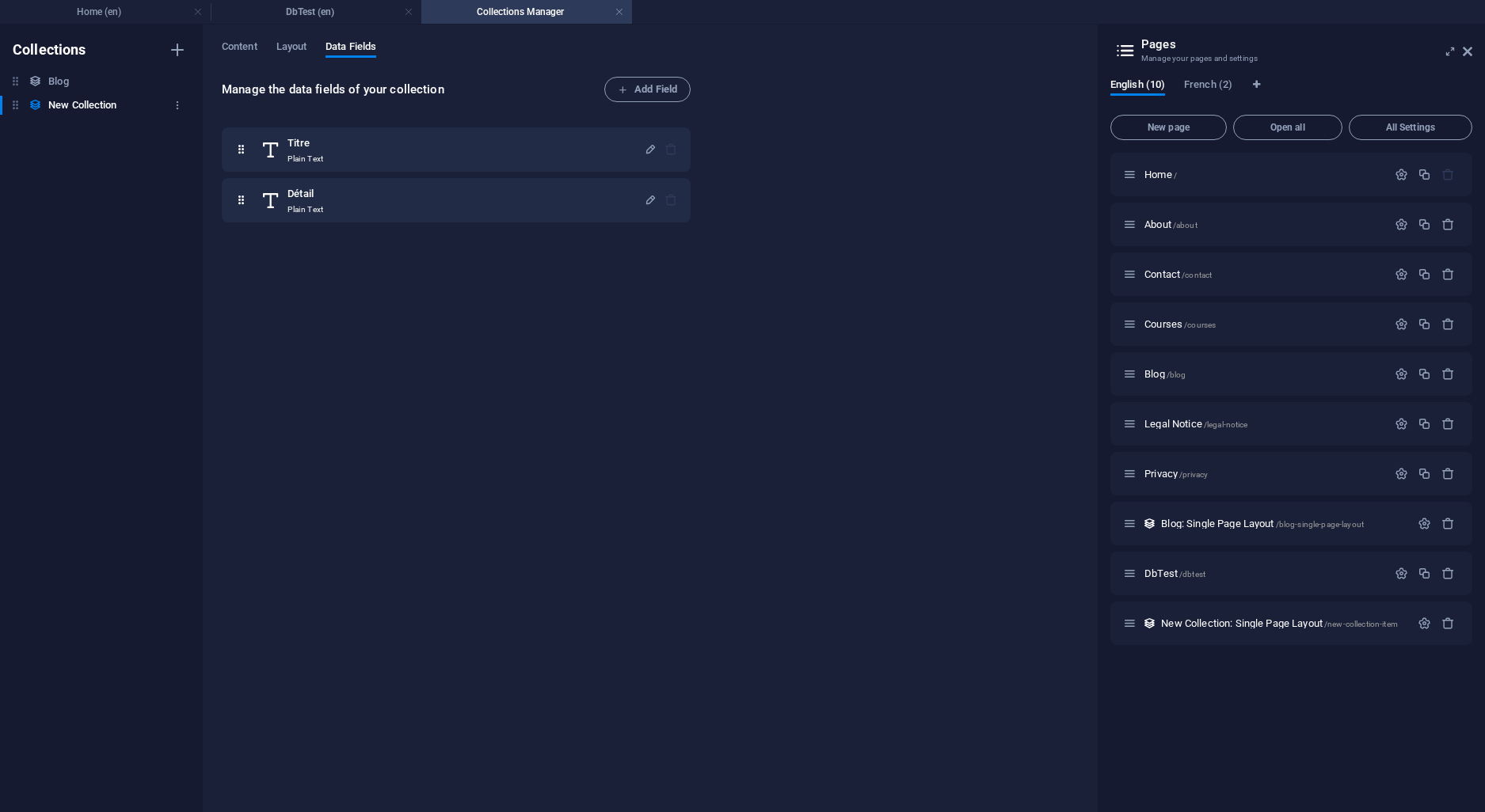
click at [83, 102] on h6 "New Collection" at bounding box center [82, 106] width 68 height 19
click at [183, 105] on icon "button" at bounding box center [177, 106] width 11 height 11
click at [177, 137] on h6 "Rename" at bounding box center [191, 137] width 43 height 19
type input "DBTest"
click at [179, 100] on icon "button" at bounding box center [177, 106] width 11 height 11
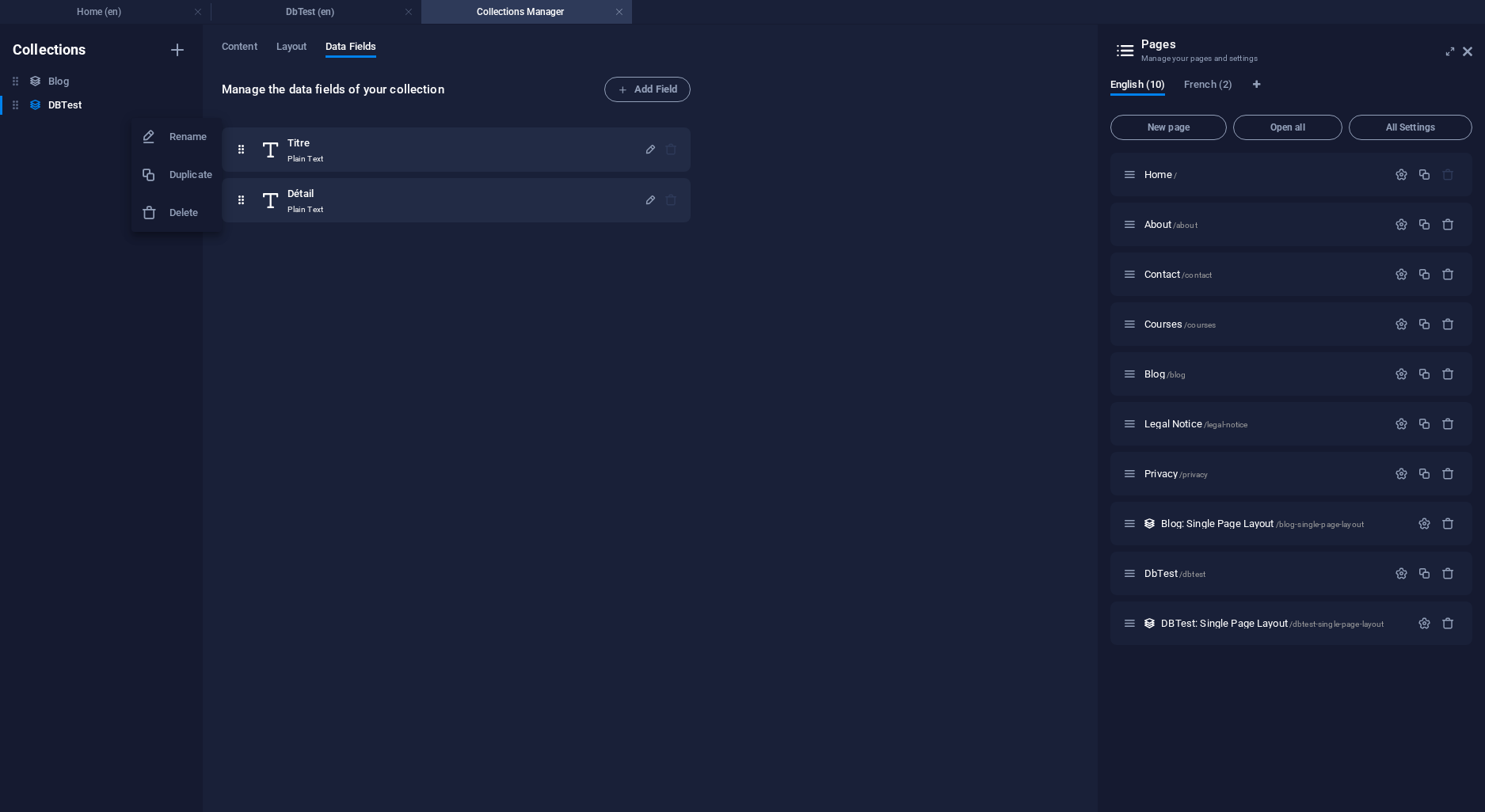
click at [11, 105] on div at bounding box center [742, 406] width 1485 height 812
click at [22, 110] on div "DBTest DBTest" at bounding box center [93, 106] width 187 height 19
click at [18, 109] on icon at bounding box center [15, 105] width 13 height 13
click at [56, 99] on h6 "DBTest" at bounding box center [65, 106] width 33 height 19
click at [59, 104] on h6 "DBTest" at bounding box center [65, 106] width 33 height 19
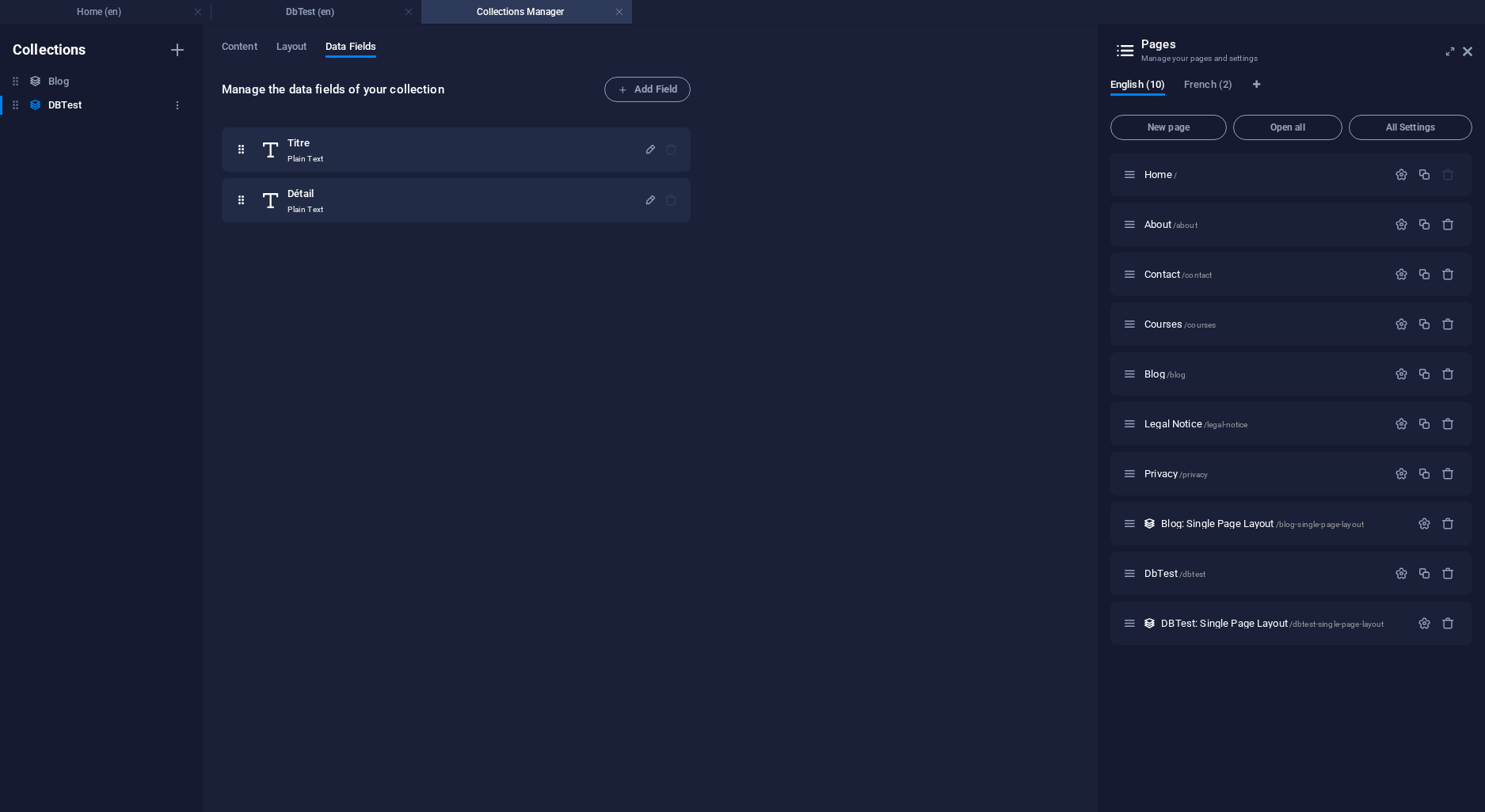
click at [59, 104] on h6 "DBTest" at bounding box center [65, 106] width 33 height 19
click at [21, 108] on icon at bounding box center [15, 105] width 13 height 13
click at [68, 173] on div "Collections Blog Blog DBTest DBTest" at bounding box center [101, 418] width 203 height 788
click at [16, 111] on icon at bounding box center [15, 105] width 13 height 13
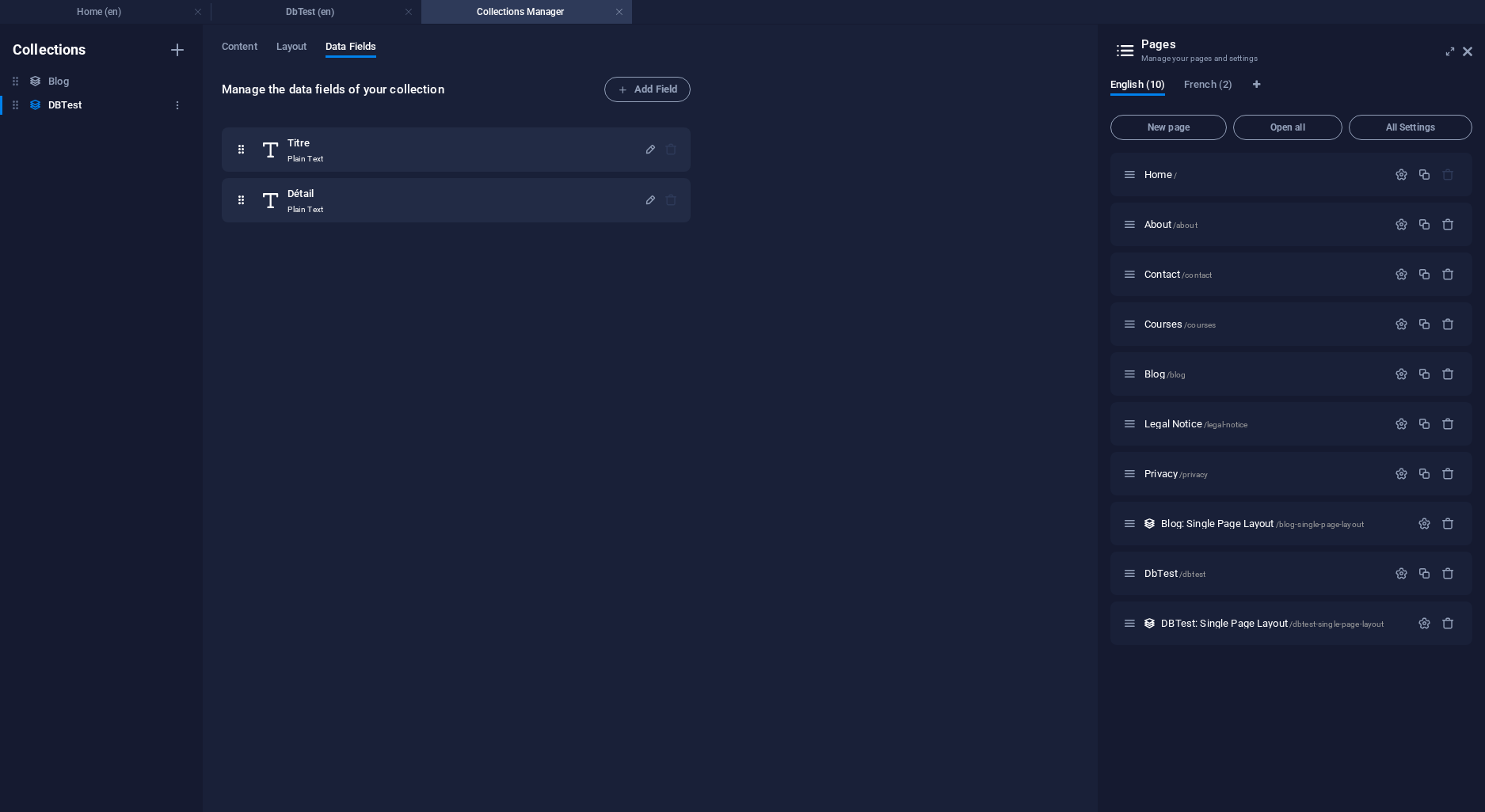
click at [16, 111] on icon at bounding box center [15, 105] width 13 height 13
drag, startPoint x: 200, startPoint y: 372, endPoint x: 193, endPoint y: 357, distance: 16.6
click at [196, 373] on div at bounding box center [742, 406] width 1485 height 812
click at [142, 362] on div "Collections Blog Blog DBTest DBTest" at bounding box center [101, 418] width 203 height 788
click at [290, 51] on span "Layout" at bounding box center [292, 48] width 31 height 22
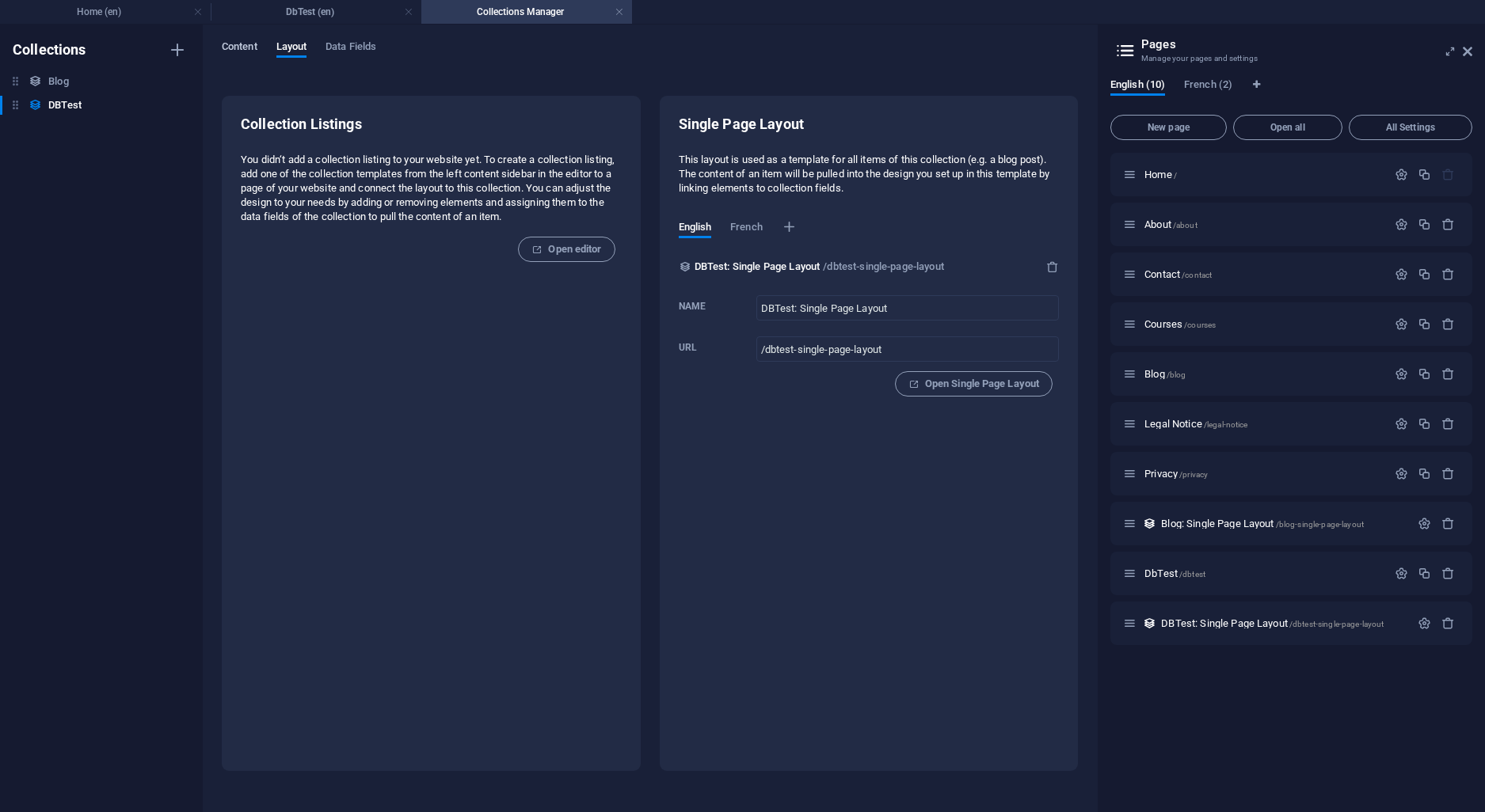
click at [246, 51] on span "Content" at bounding box center [239, 48] width 35 height 22
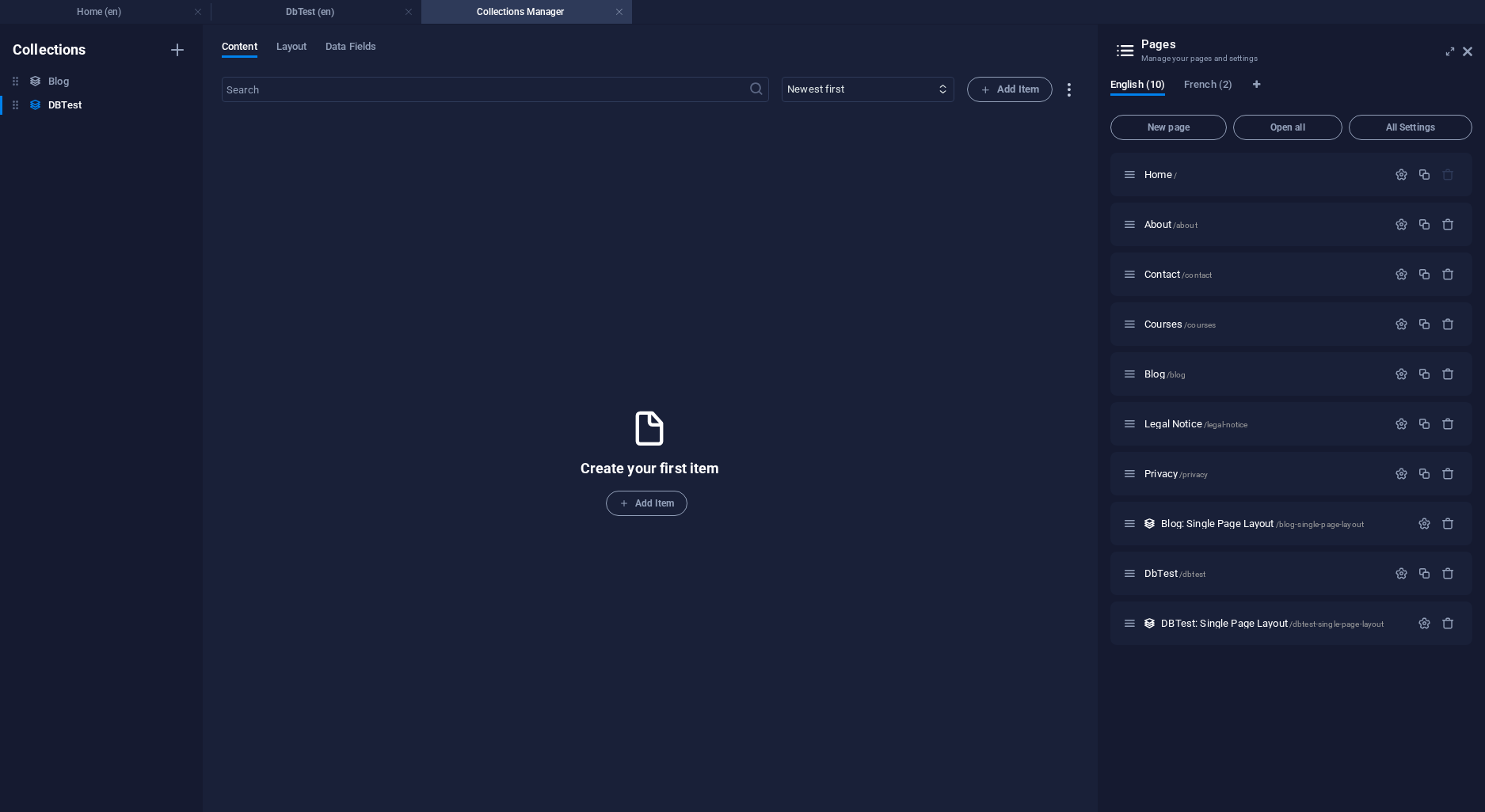
click at [1067, 91] on icon "button" at bounding box center [1068, 90] width 18 height 18
click at [818, 197] on div at bounding box center [742, 406] width 1485 height 812
click at [73, 103] on h6 "DBTest" at bounding box center [65, 106] width 33 height 19
click at [287, 43] on span "Layout" at bounding box center [292, 48] width 31 height 22
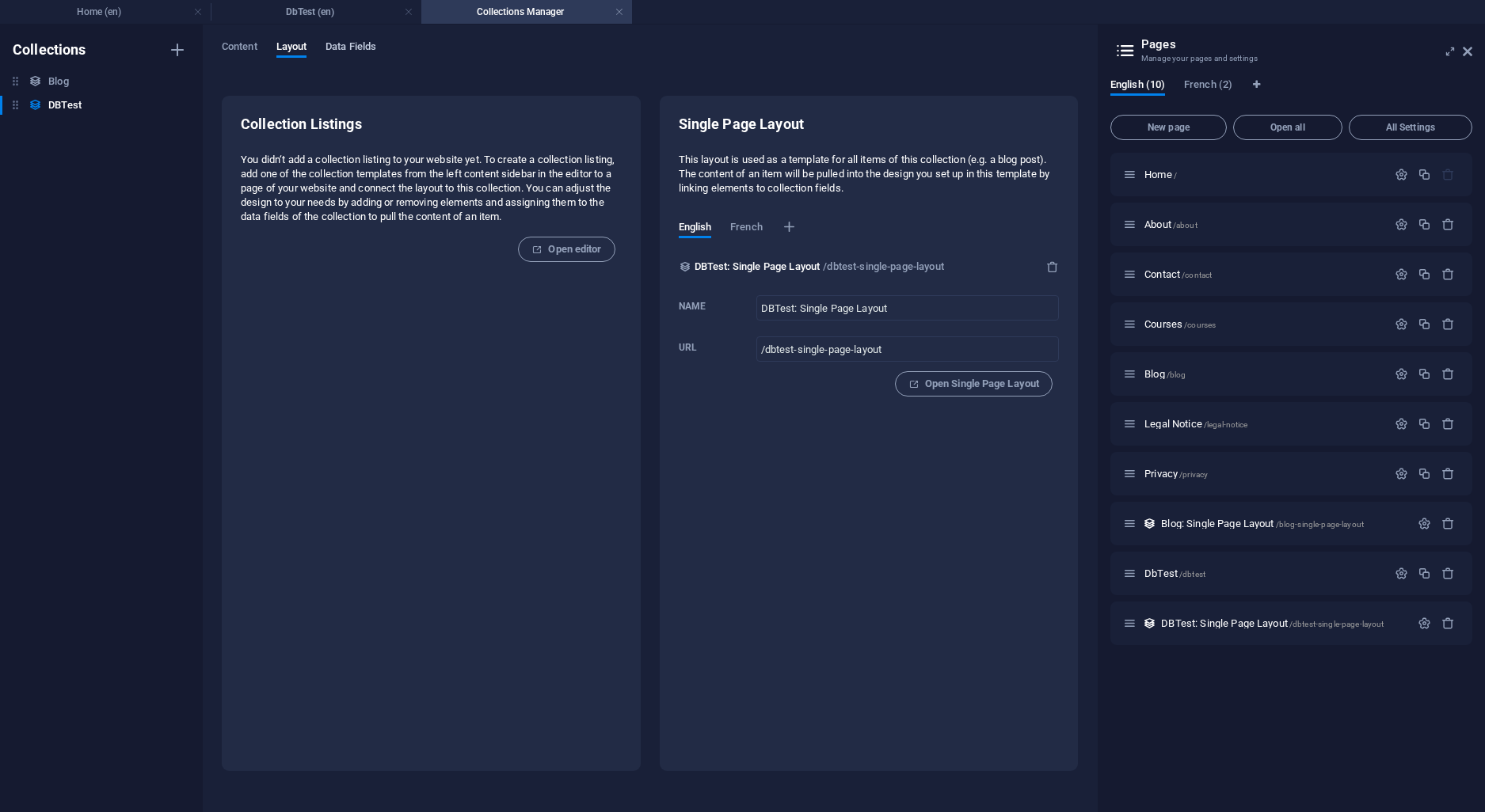
click at [358, 42] on span "Data Fields" at bounding box center [350, 48] width 51 height 22
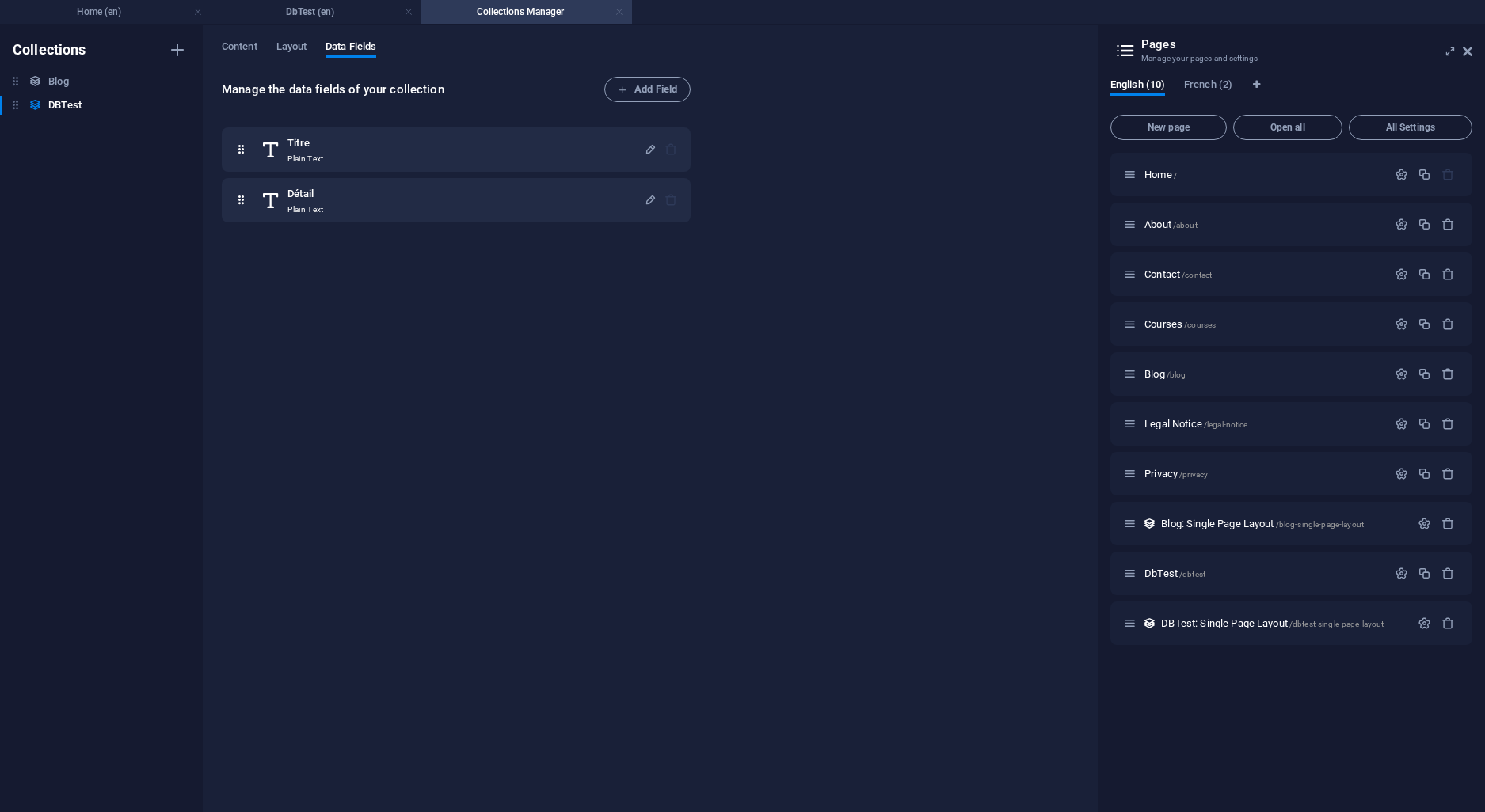
click at [620, 12] on link at bounding box center [620, 12] width 10 height 15
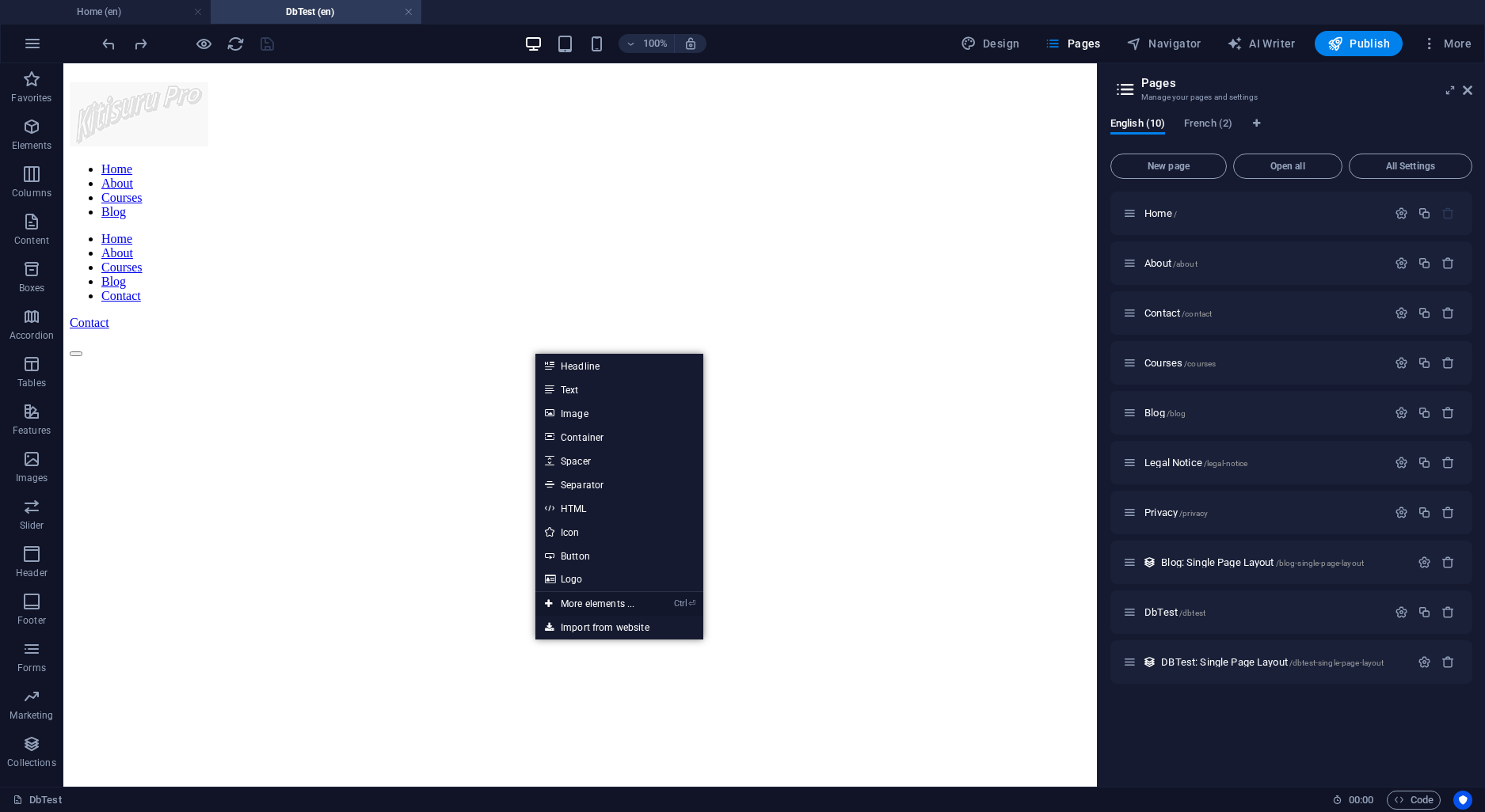
click at [608, 598] on link "Ctrl ⏎ More elements ..." at bounding box center [590, 603] width 109 height 24
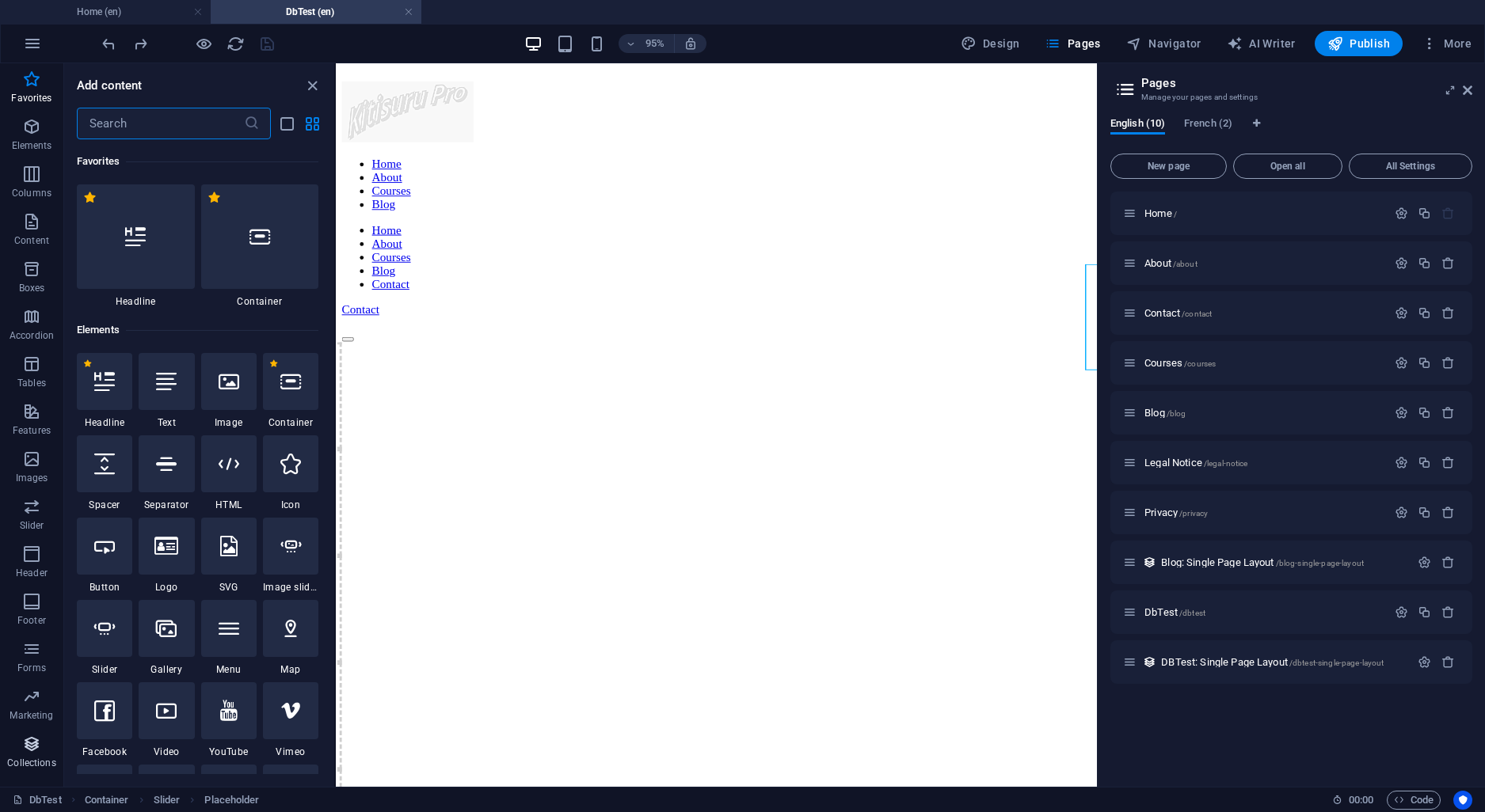
click at [29, 739] on icon "button" at bounding box center [31, 744] width 19 height 19
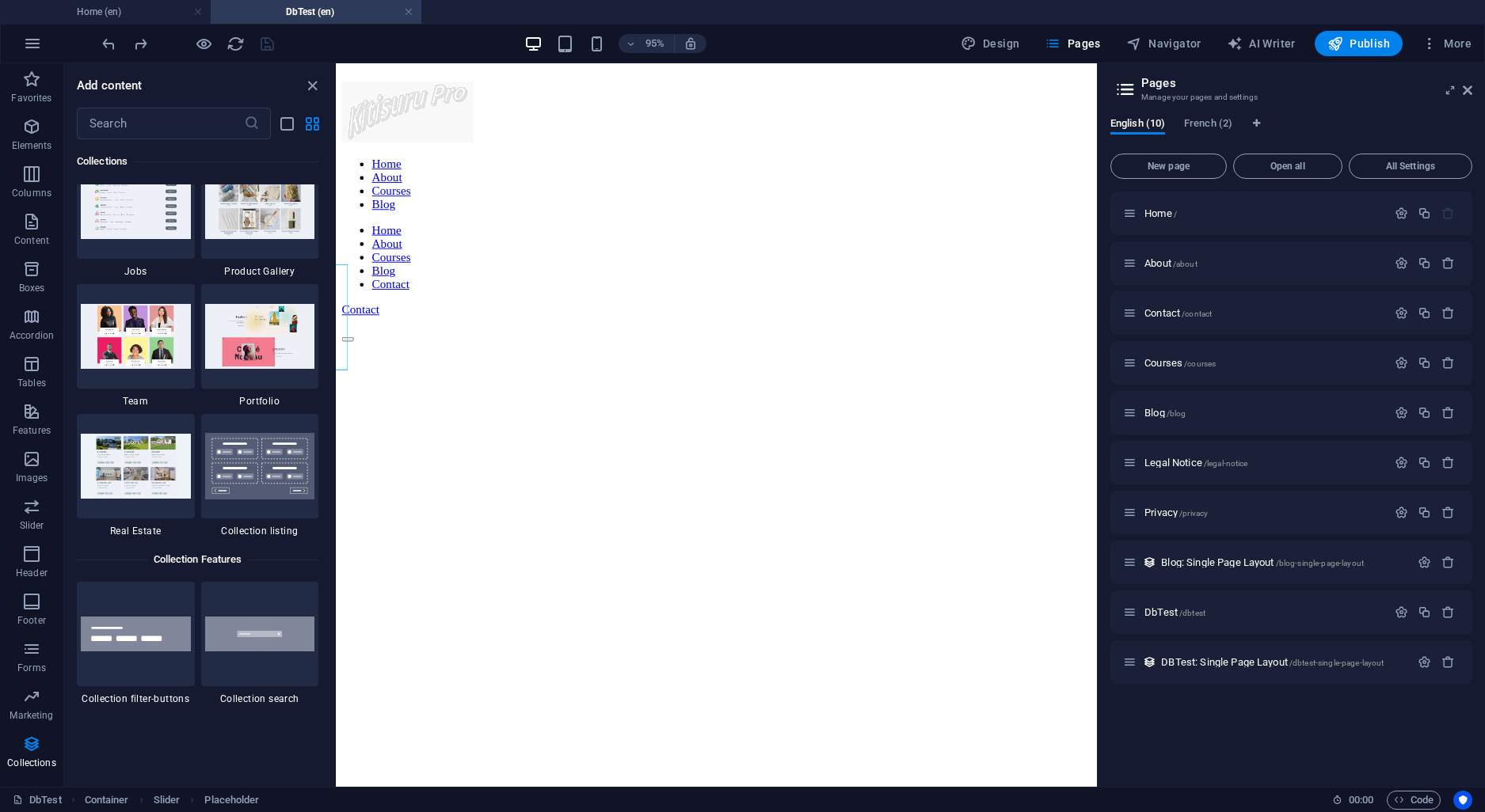
scroll to position [14645, 0]
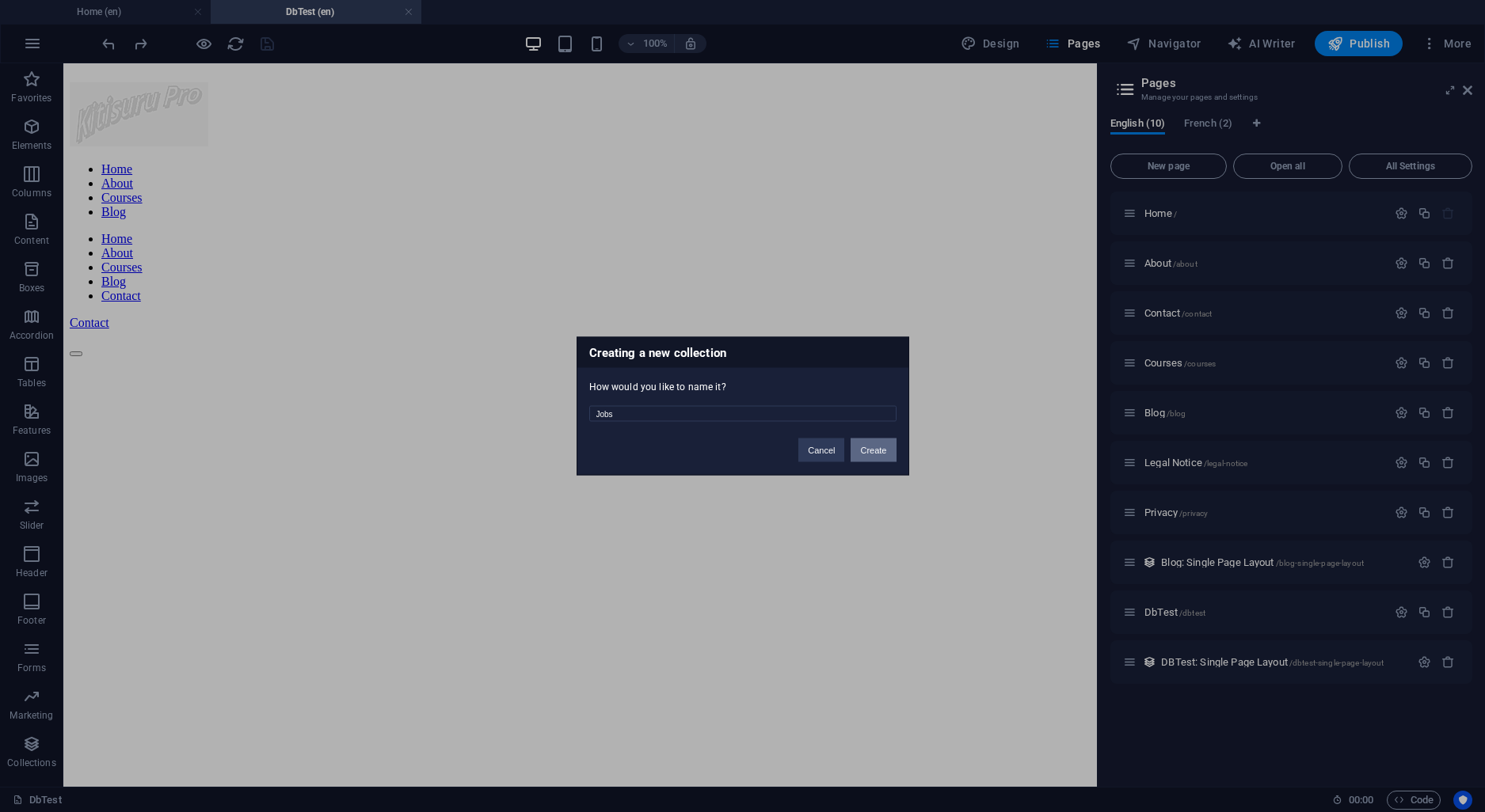
click at [889, 454] on button "Create" at bounding box center [872, 450] width 45 height 24
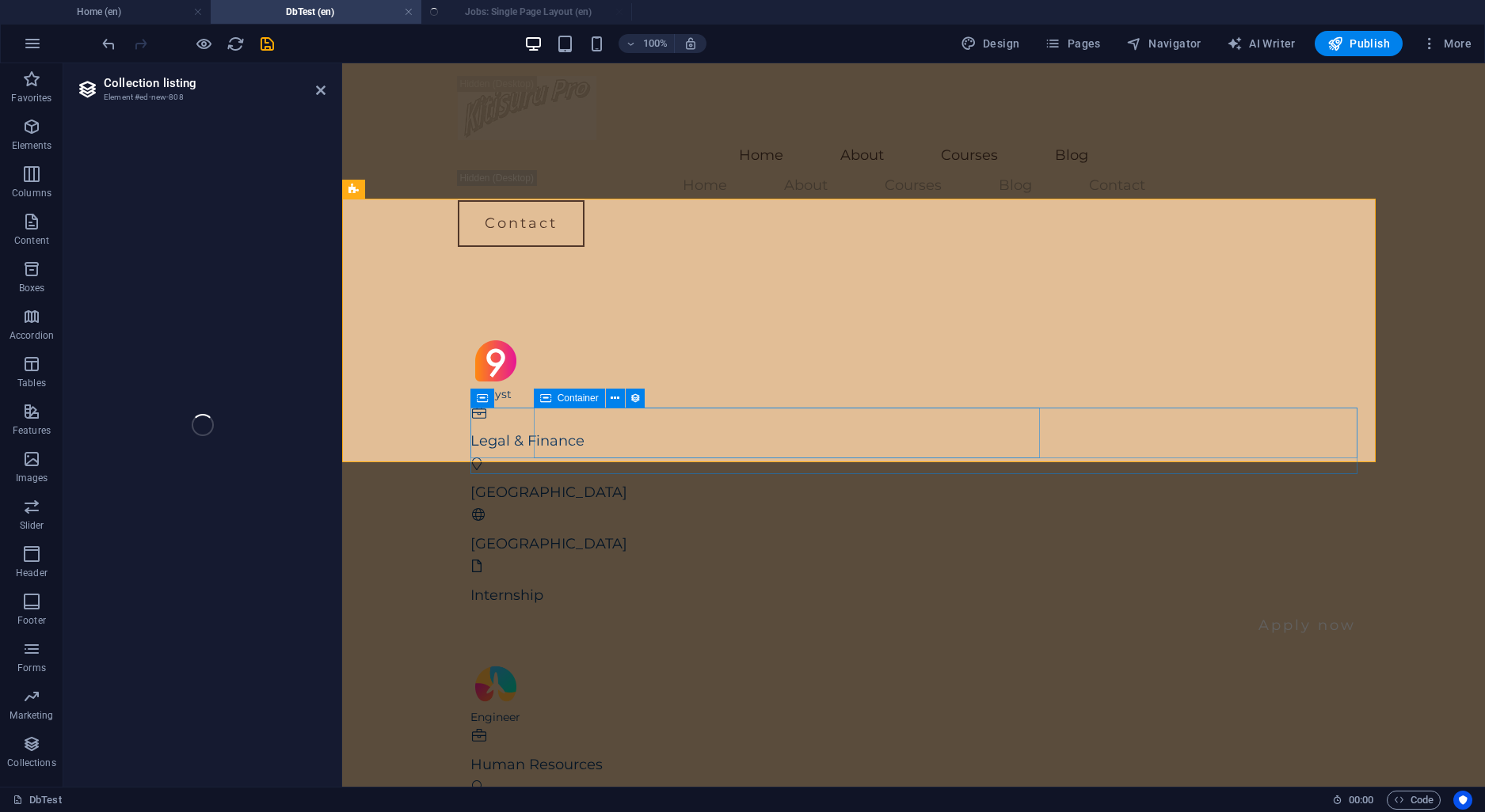
select select "68dff933d1175be2b909fe72"
select select "columns.publishing_date_DESC"
select select "columns.status"
select select "Published"
select select "columns.publishing_date"
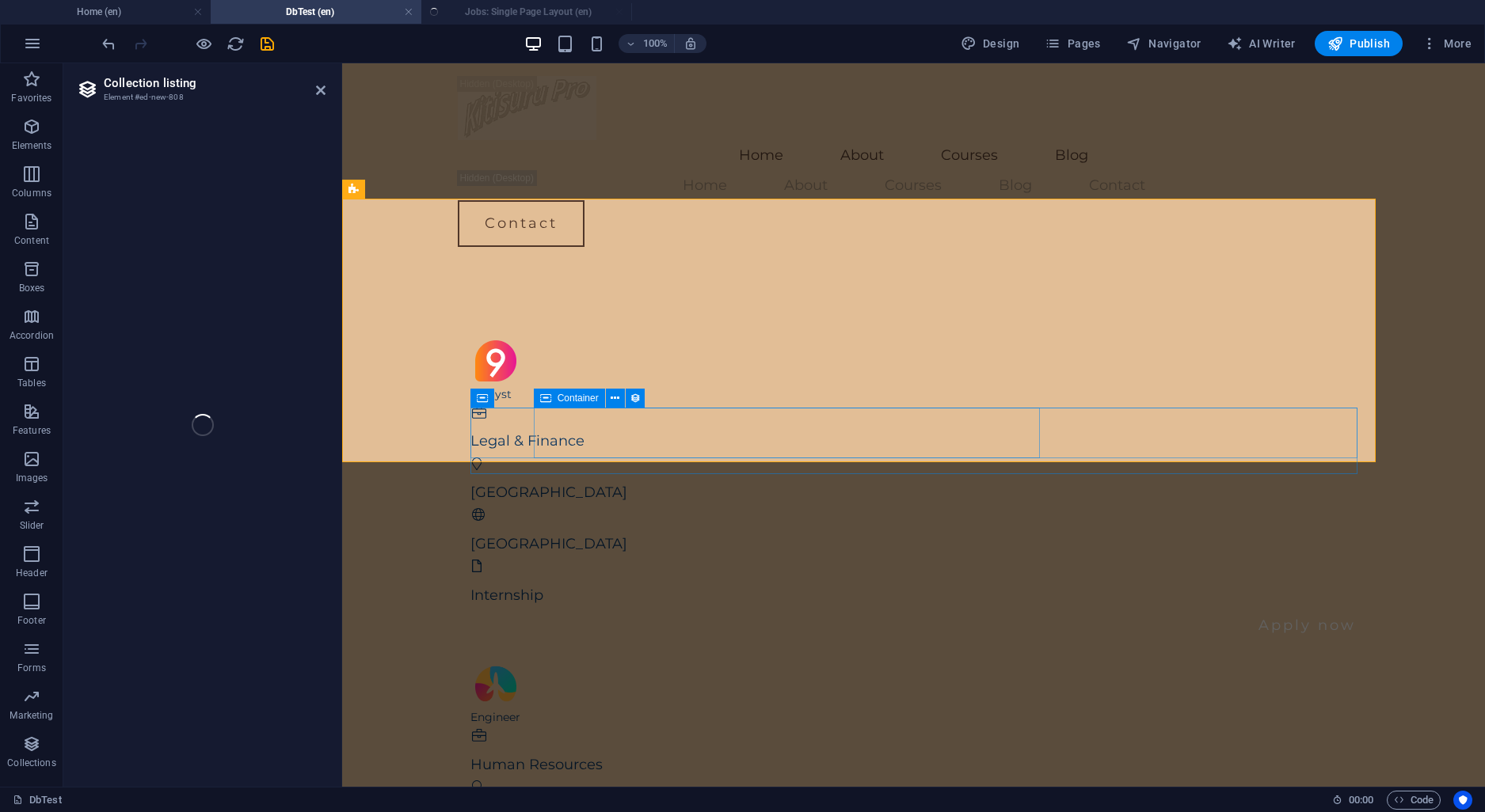
select select "past"
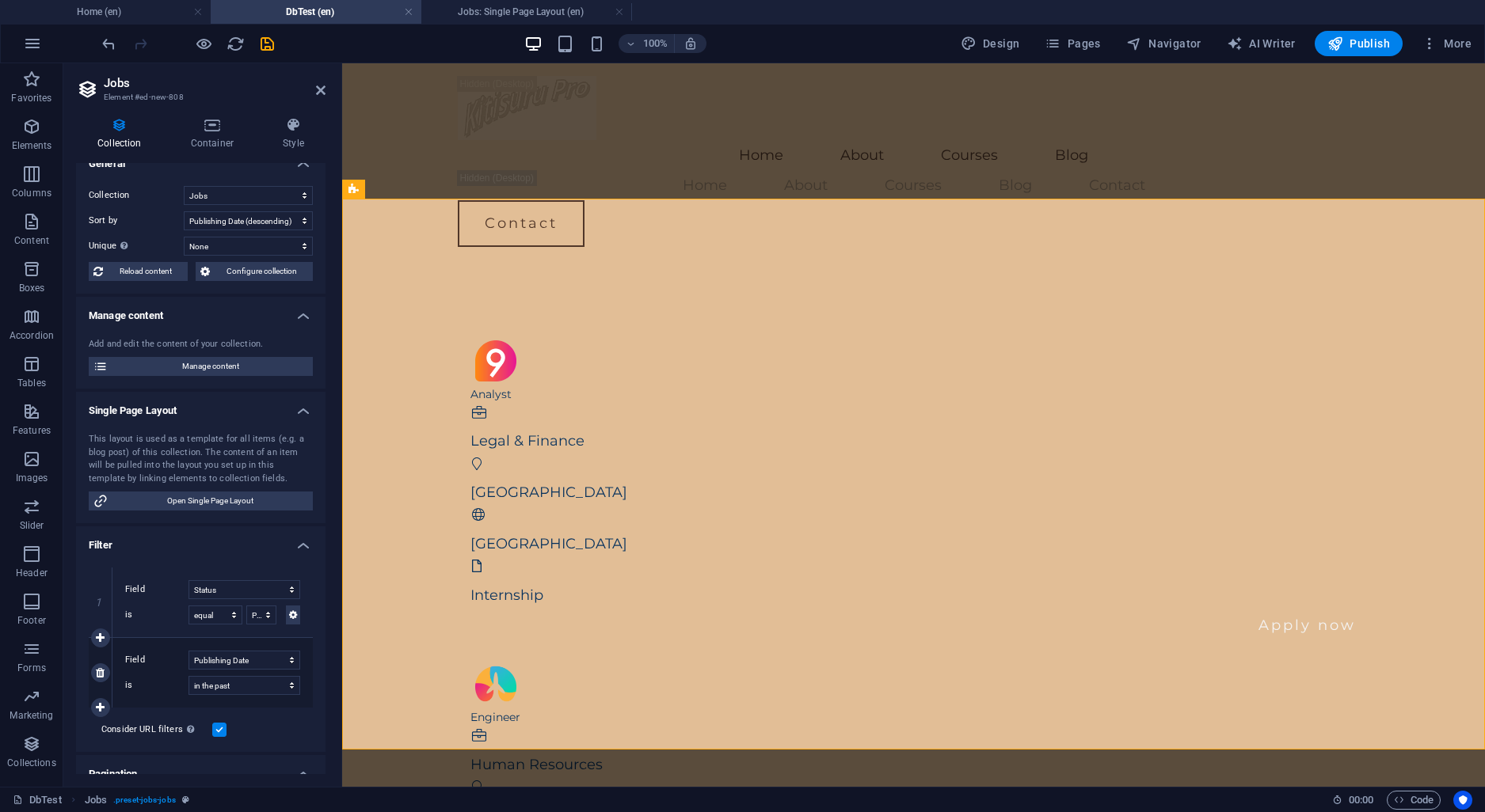
scroll to position [0, 0]
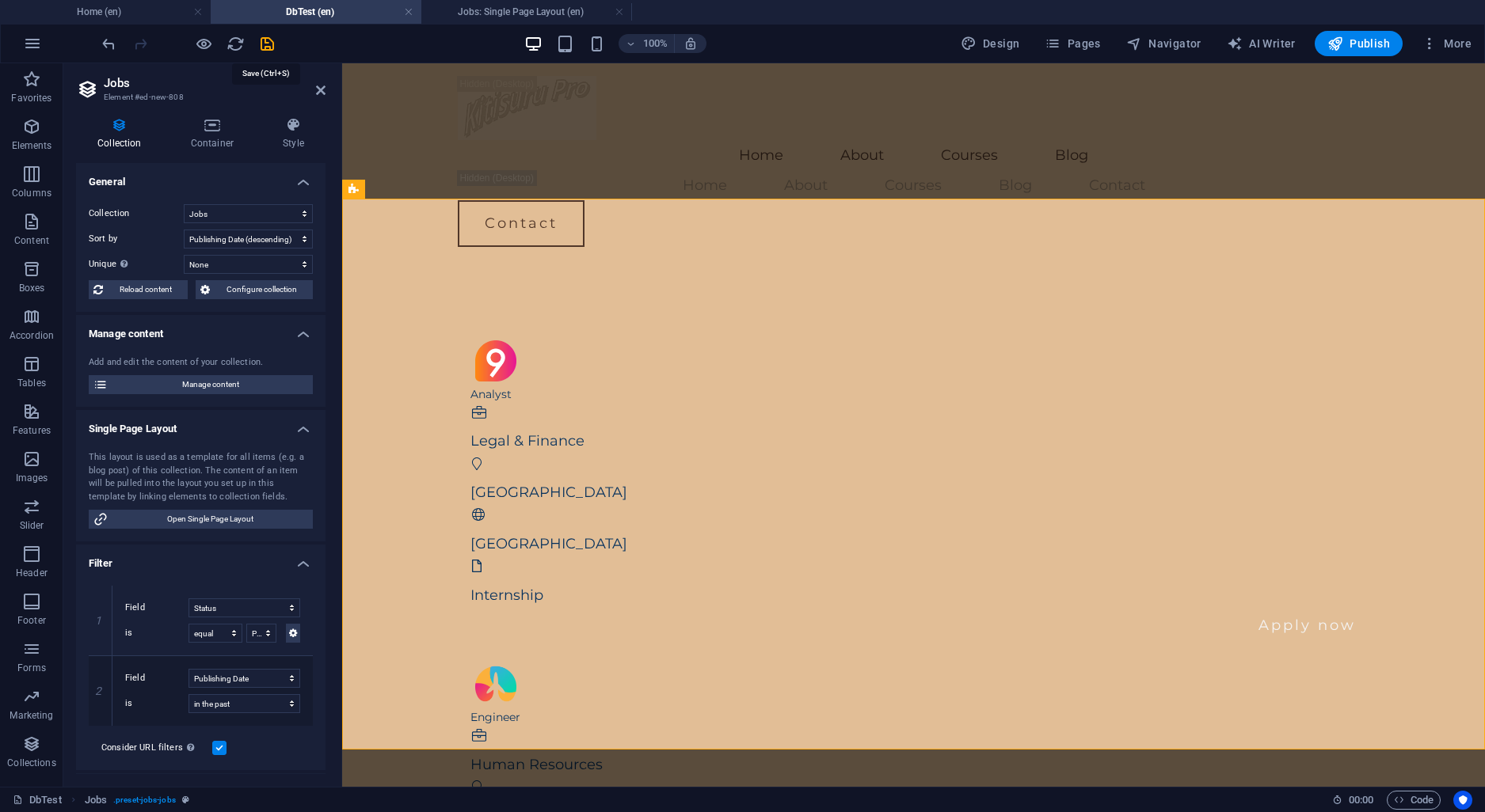
click at [266, 48] on icon "save" at bounding box center [267, 44] width 18 height 18
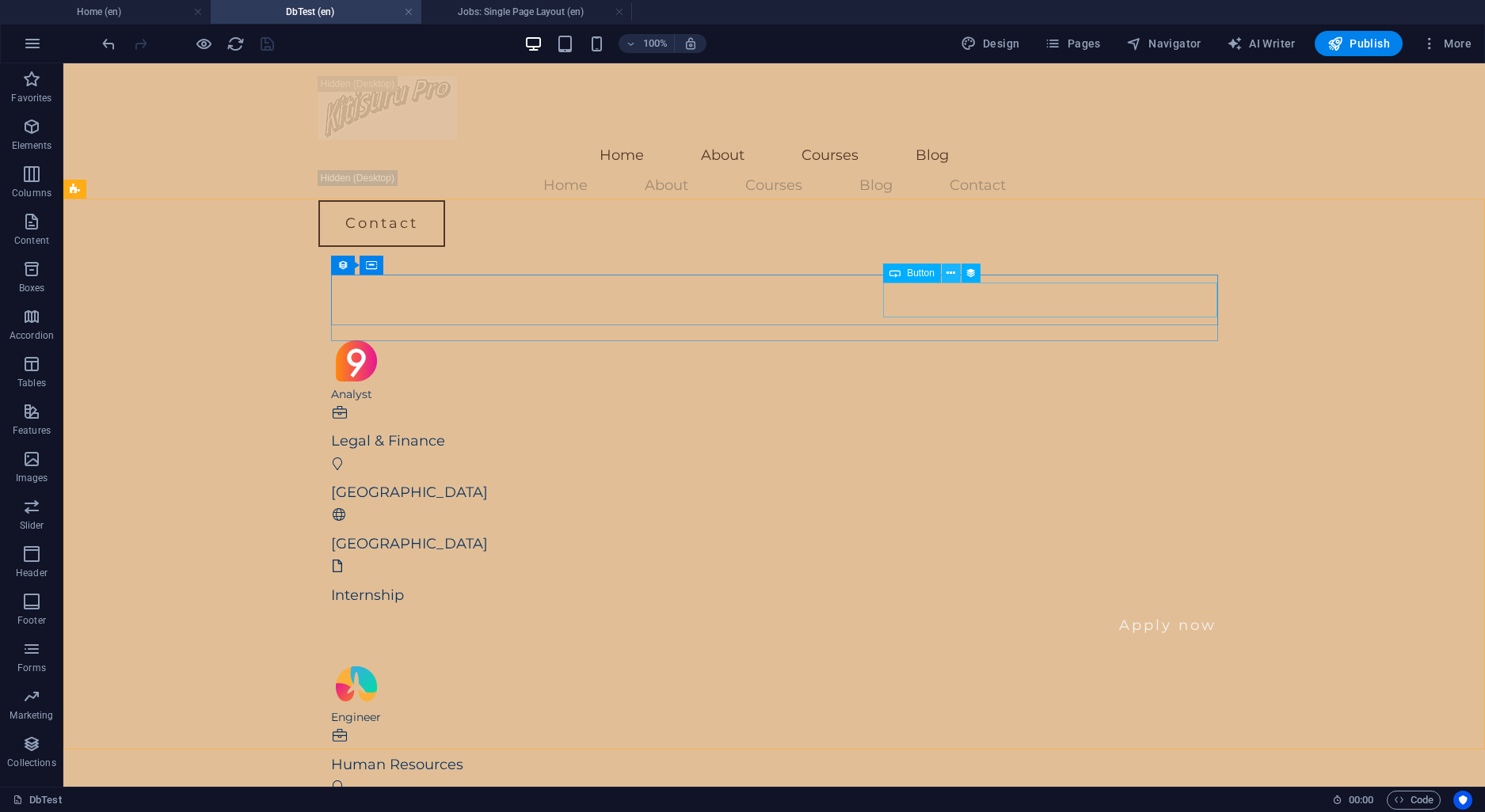
click at [952, 269] on icon at bounding box center [950, 273] width 9 height 16
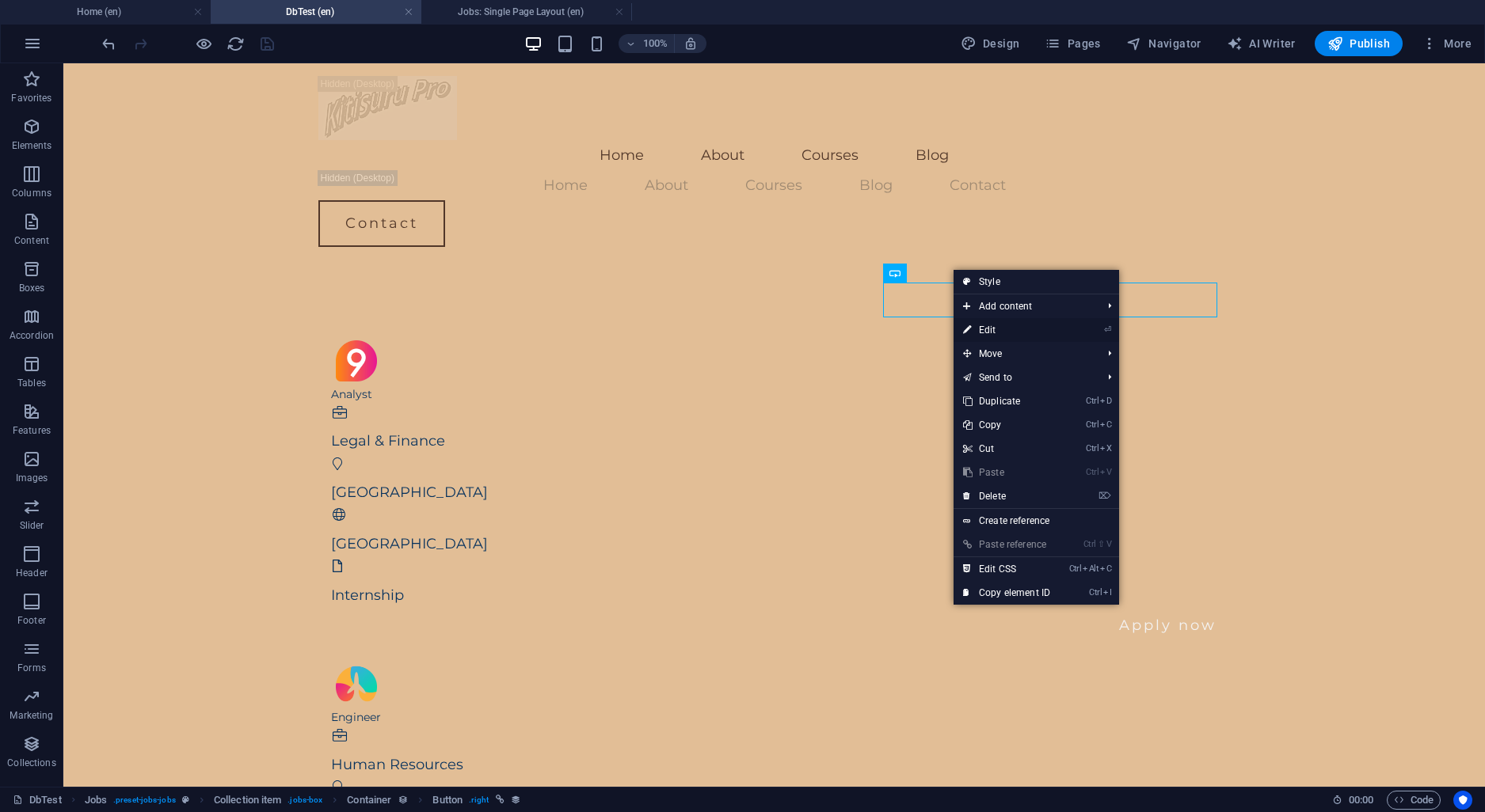
click at [995, 329] on link "⏎ Edit" at bounding box center [1006, 330] width 106 height 24
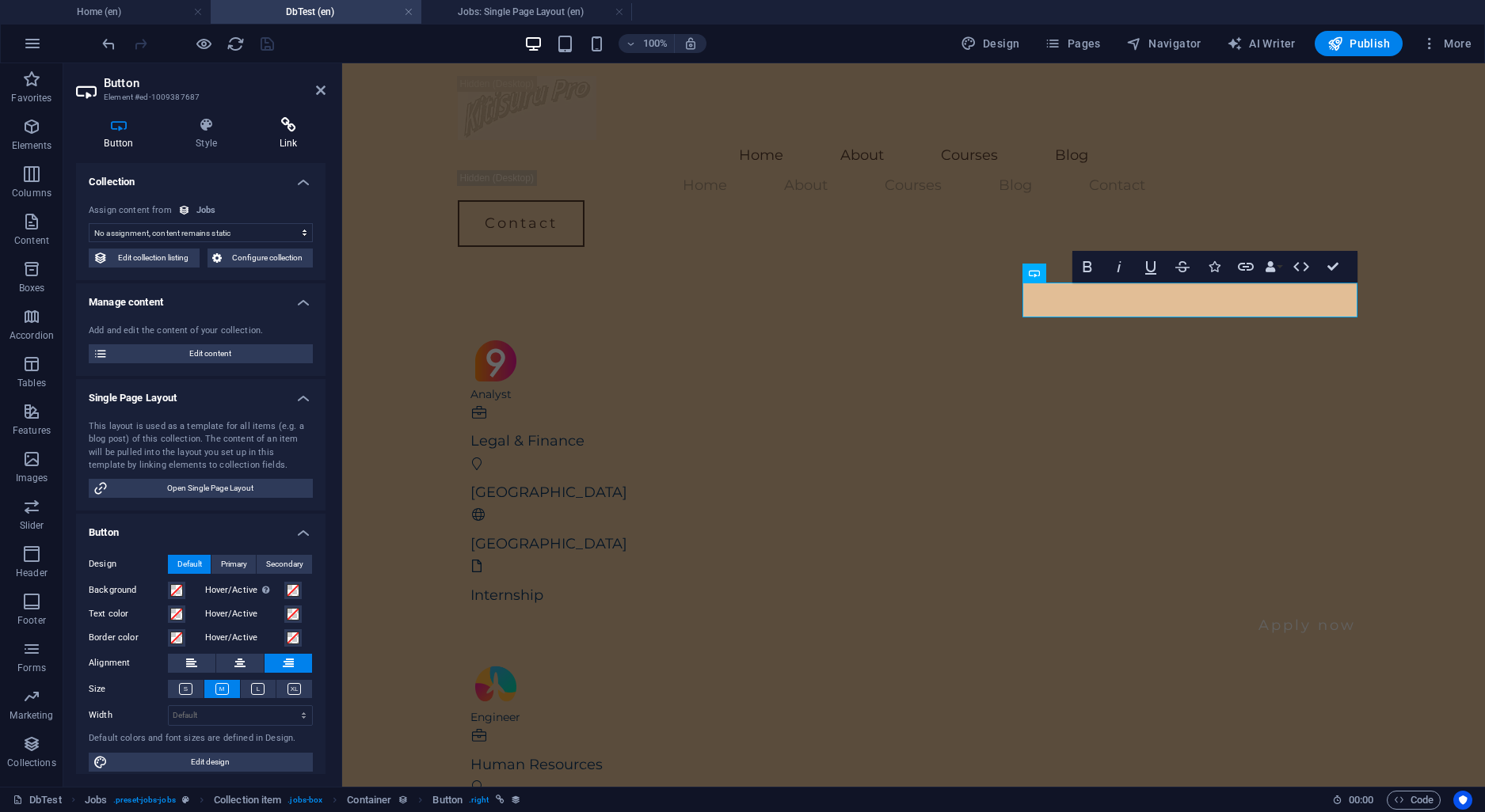
click at [286, 129] on icon at bounding box center [288, 125] width 74 height 16
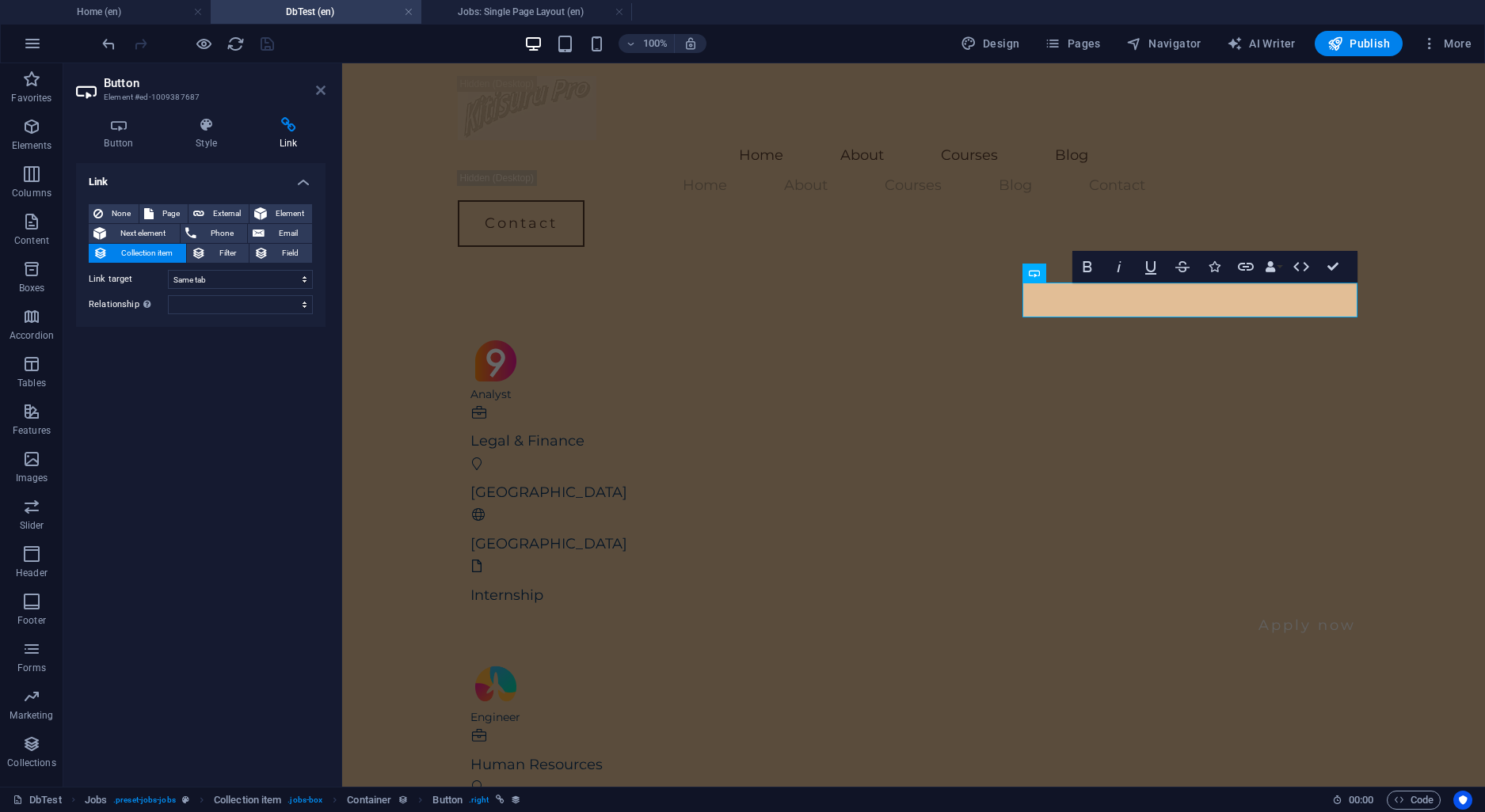
click at [325, 90] on icon at bounding box center [320, 90] width 10 height 12
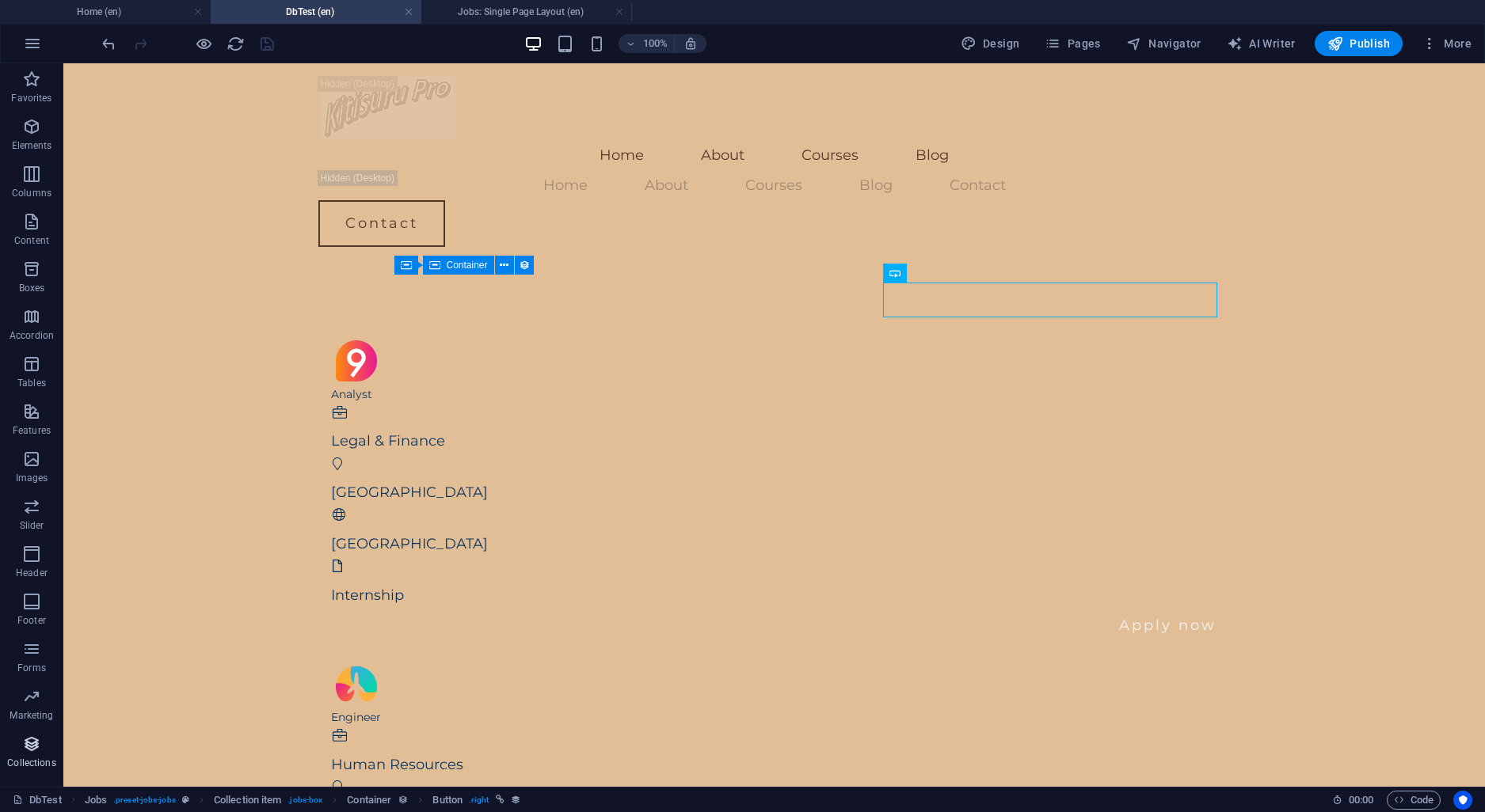
click at [27, 742] on icon "button" at bounding box center [31, 744] width 19 height 19
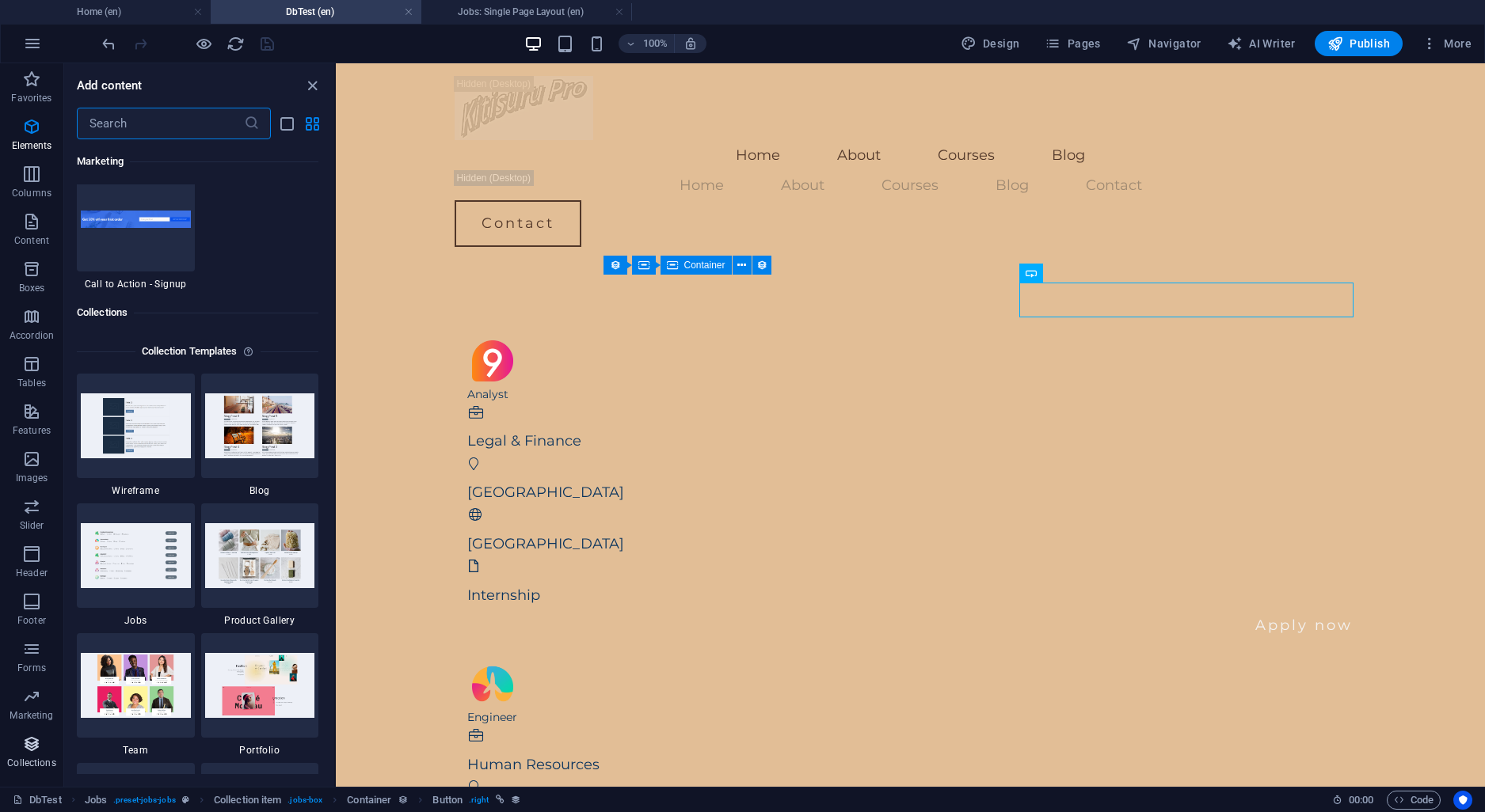
scroll to position [14494, 0]
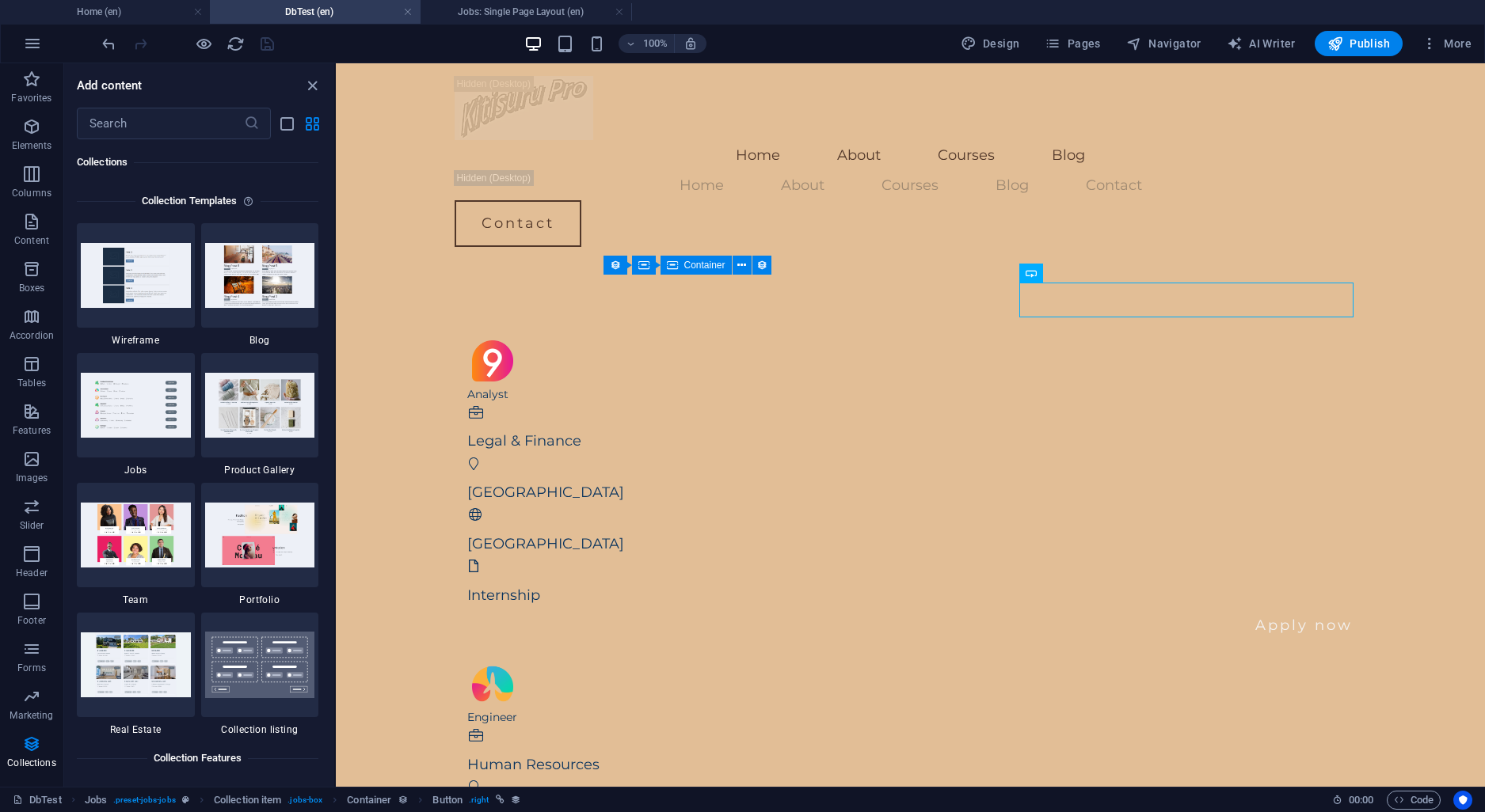
click at [353, 14] on h4 "DbTest (en)" at bounding box center [315, 11] width 211 height 17
click at [477, 12] on h4 "Jobs: Single Page Layout (en)" at bounding box center [526, 11] width 211 height 17
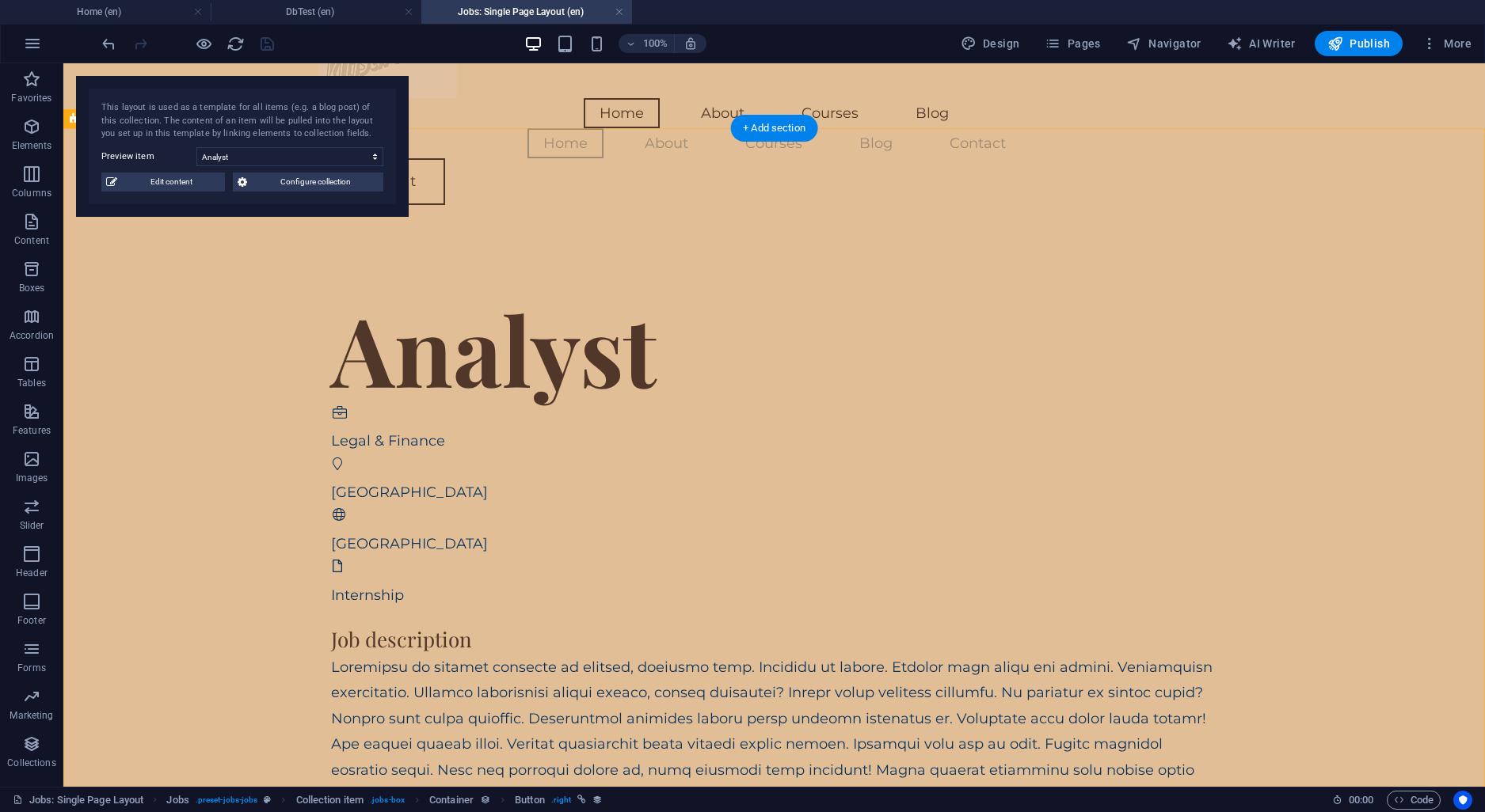
scroll to position [0, 0]
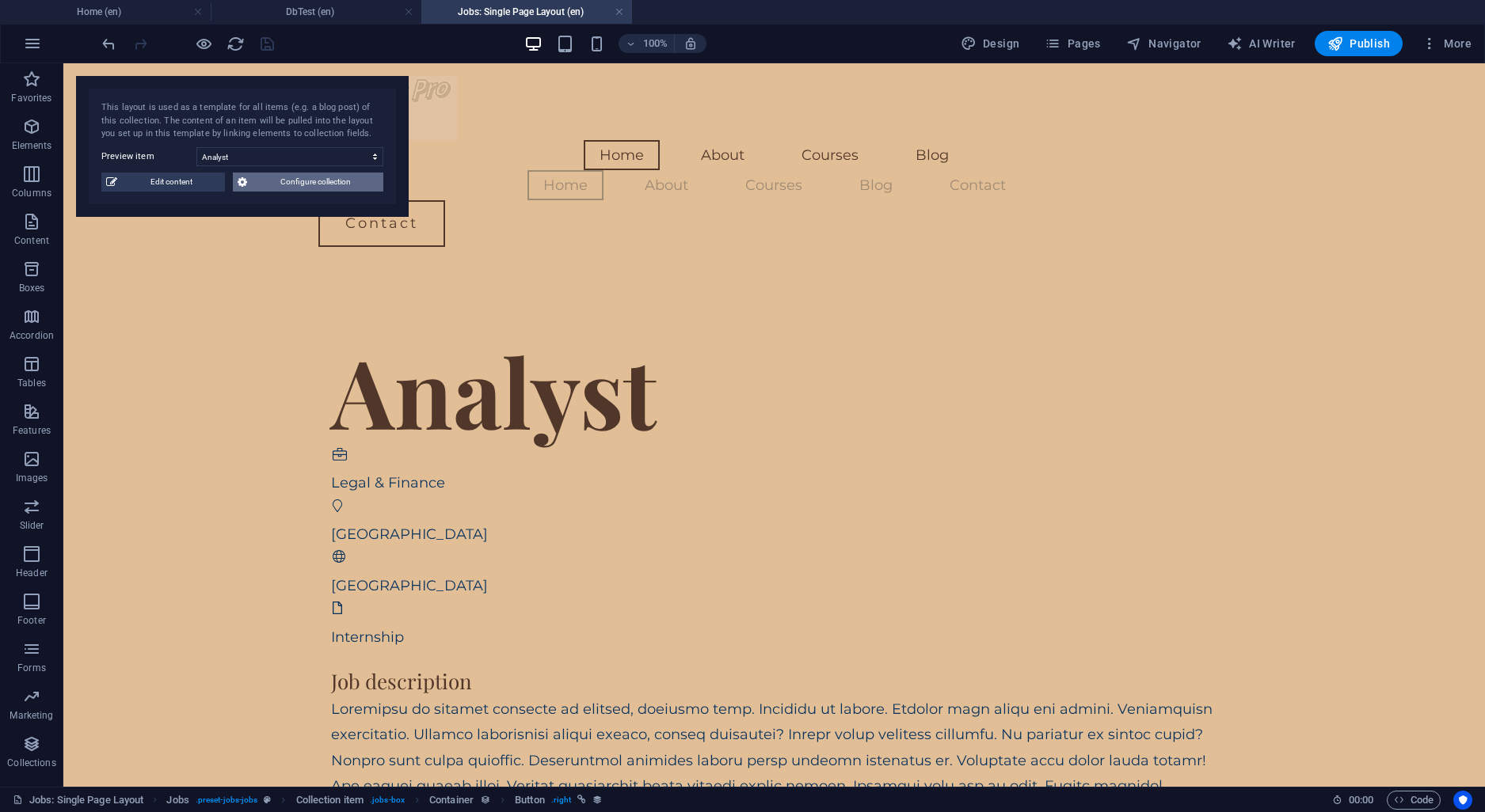
click at [303, 180] on span "Configure collection" at bounding box center [315, 182] width 127 height 19
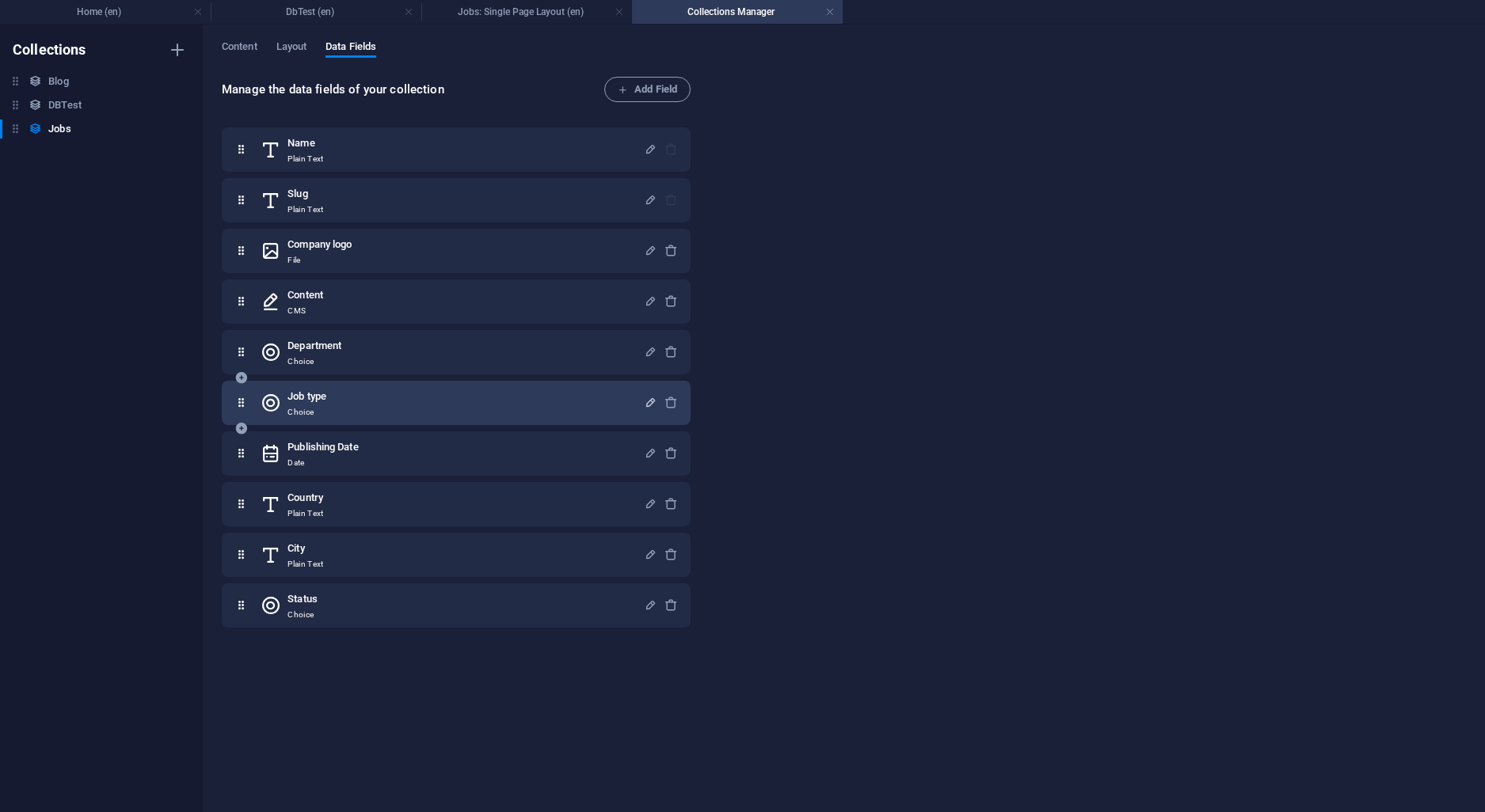
click at [652, 397] on icon "button" at bounding box center [650, 402] width 13 height 13
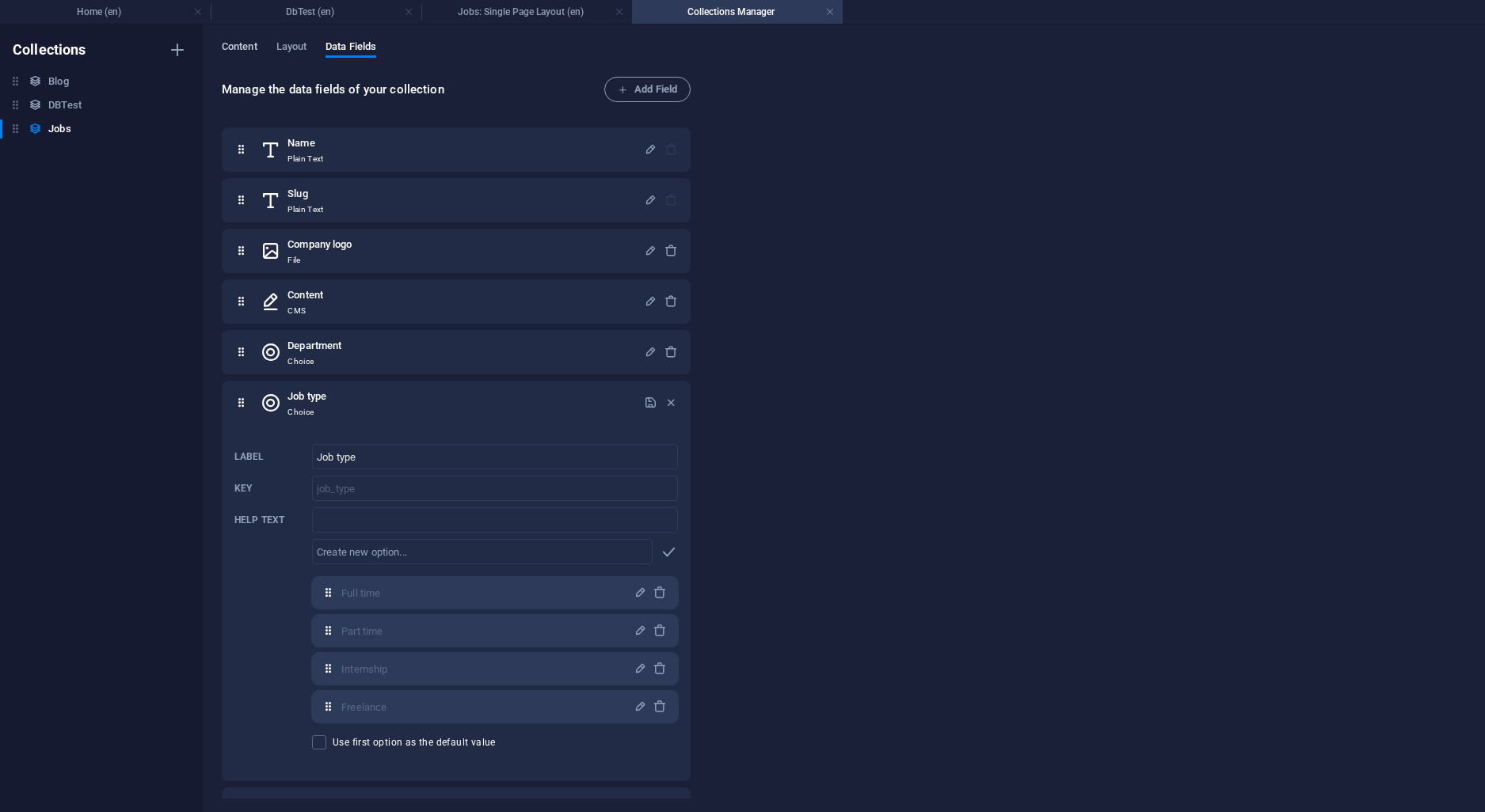
click at [248, 42] on span "Content" at bounding box center [239, 48] width 35 height 22
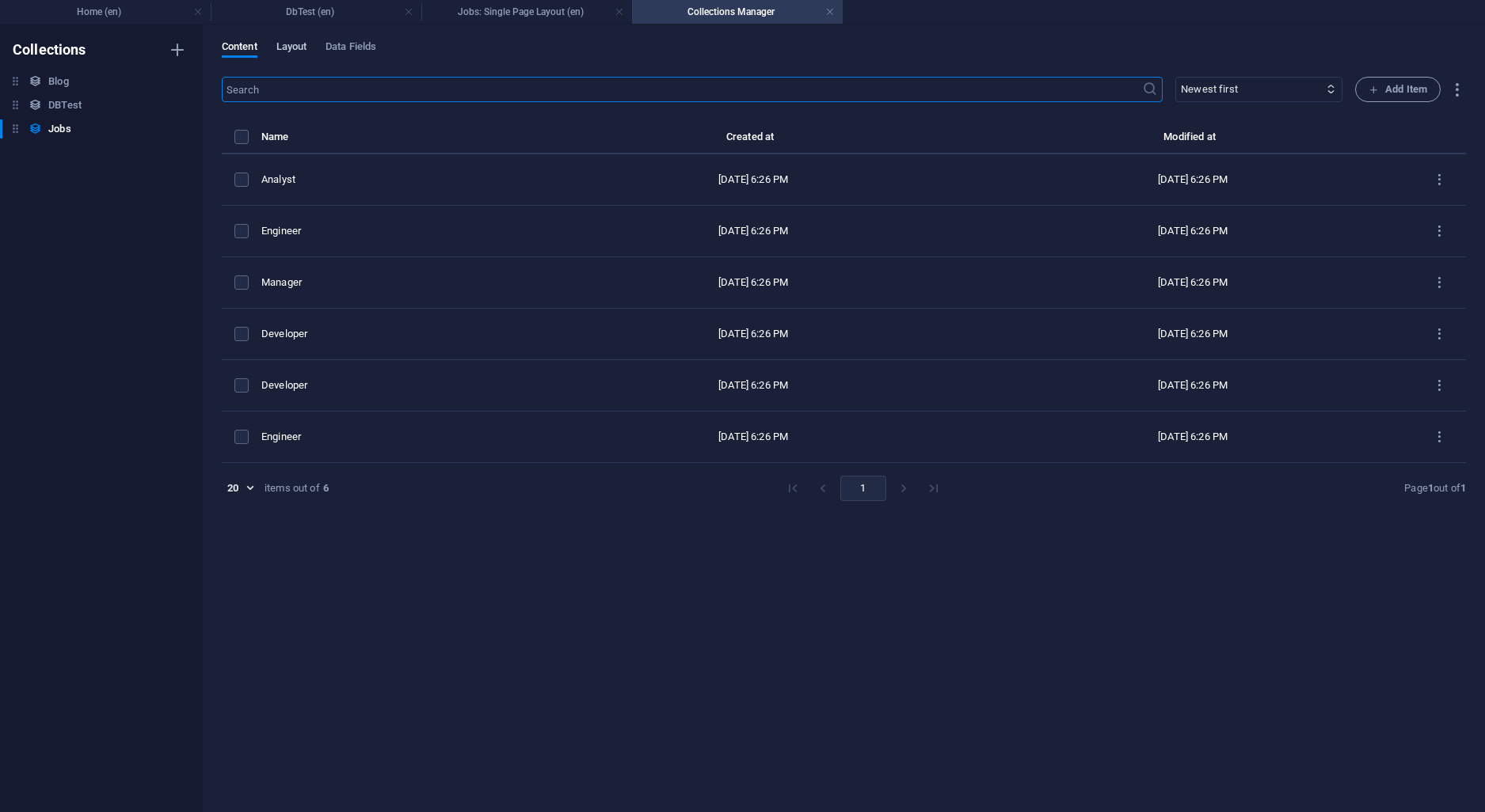
click at [304, 49] on span "Layout" at bounding box center [292, 48] width 31 height 22
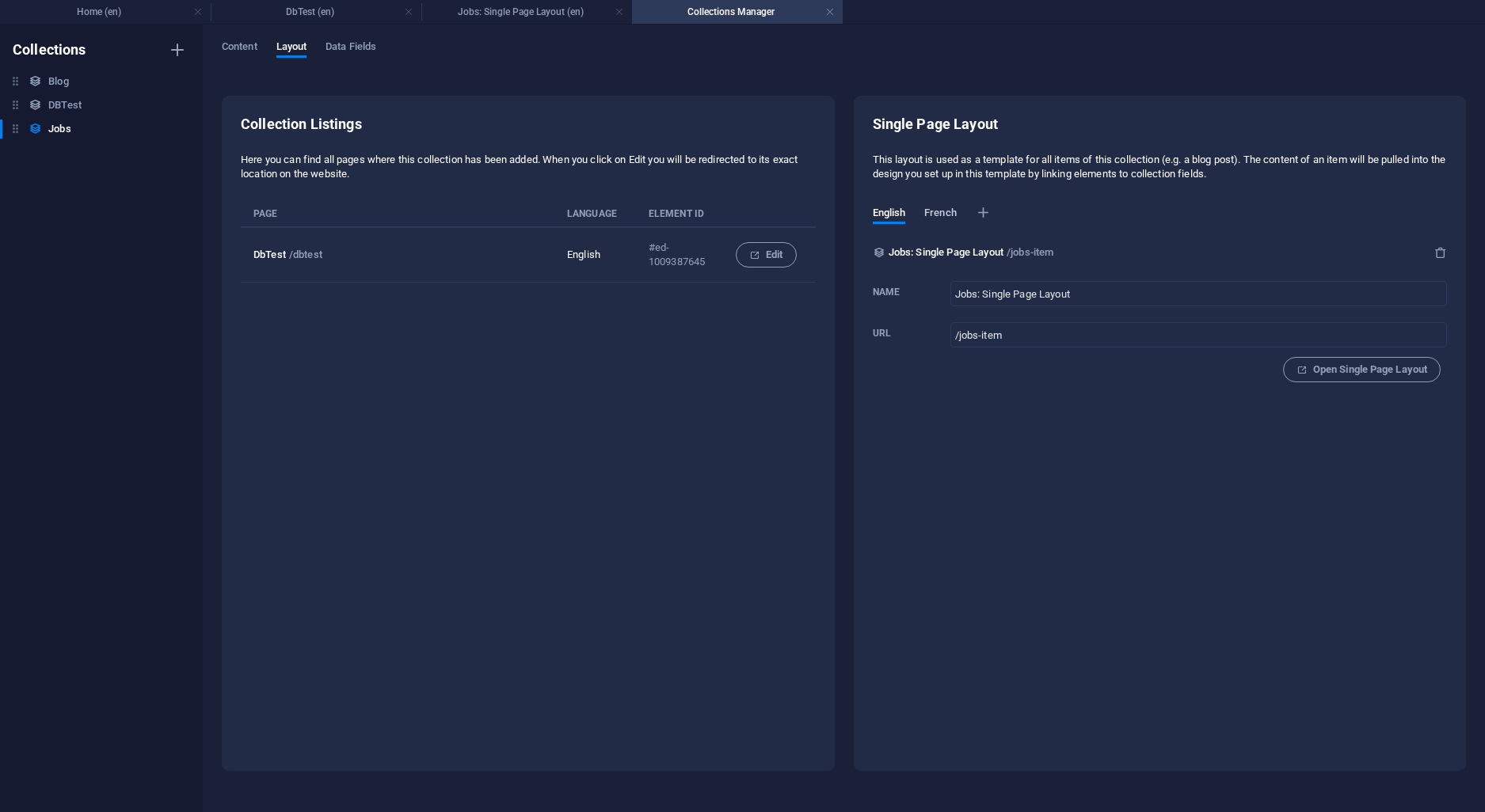
click at [941, 213] on span "French" at bounding box center [941, 214] width 32 height 22
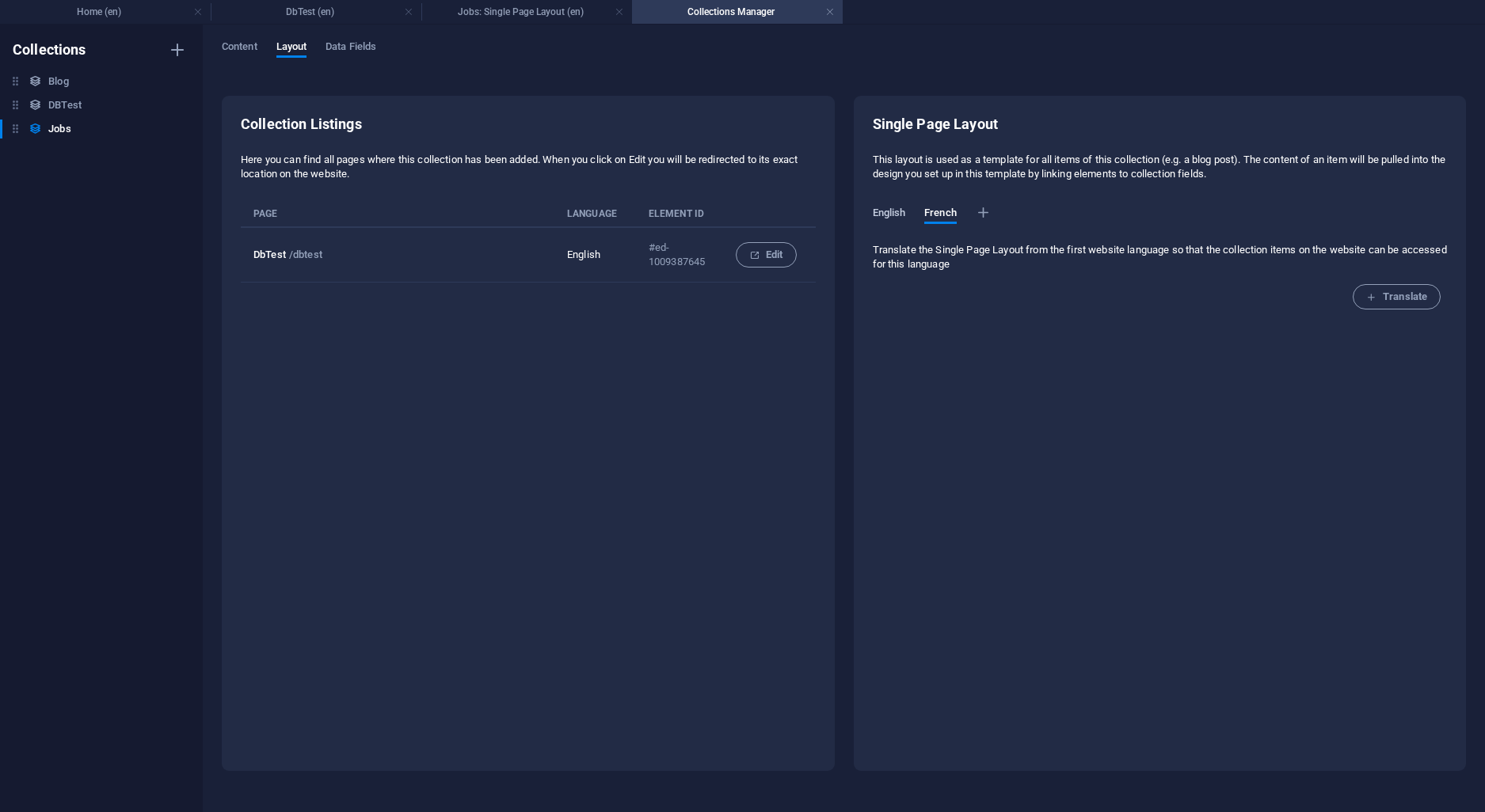
click at [889, 209] on span "English" at bounding box center [889, 214] width 33 height 22
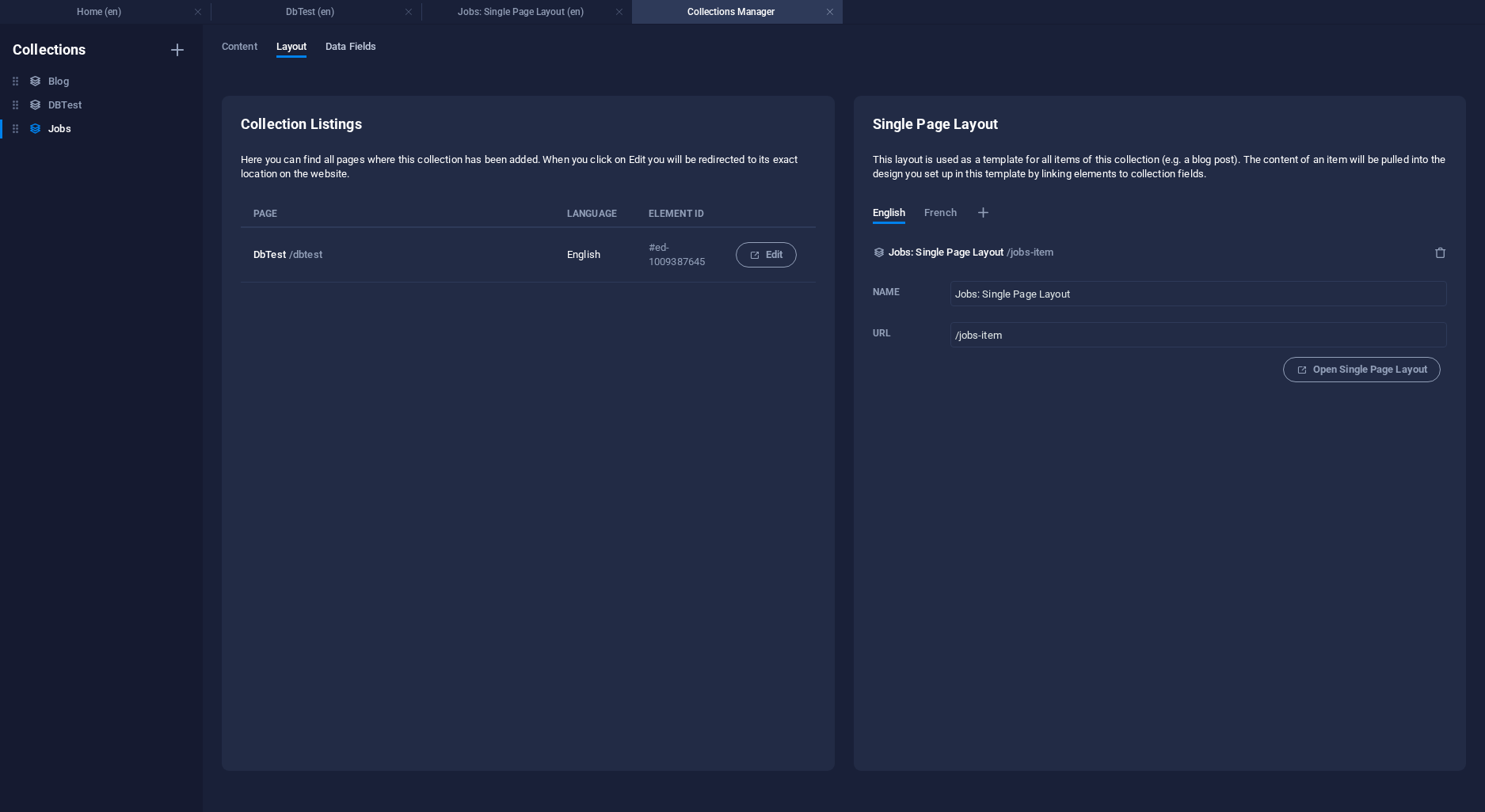
click at [363, 43] on span "Data Fields" at bounding box center [350, 48] width 51 height 22
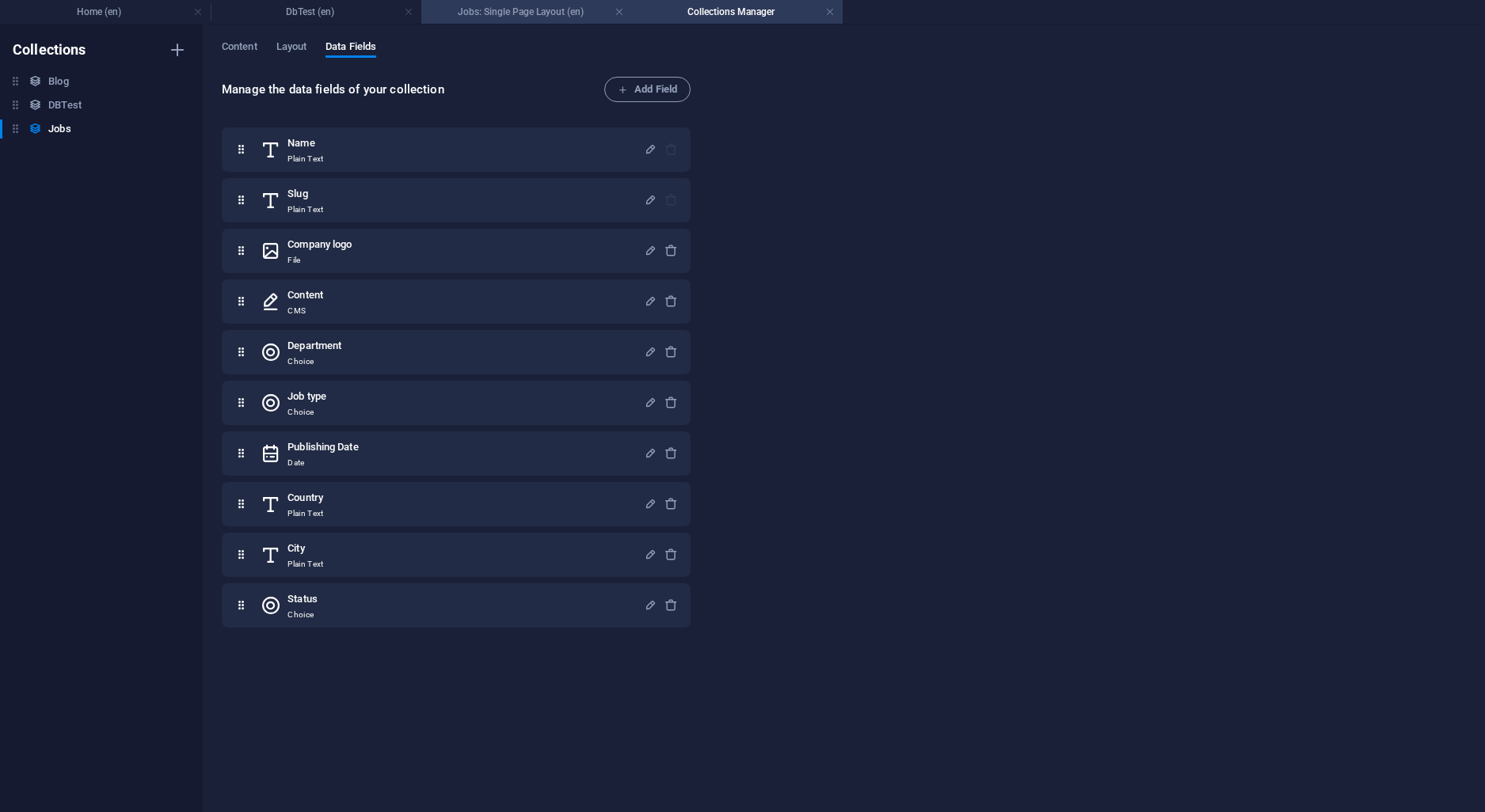
click at [546, 1] on li "Jobs: Single Page Layout (en)" at bounding box center [526, 11] width 211 height 24
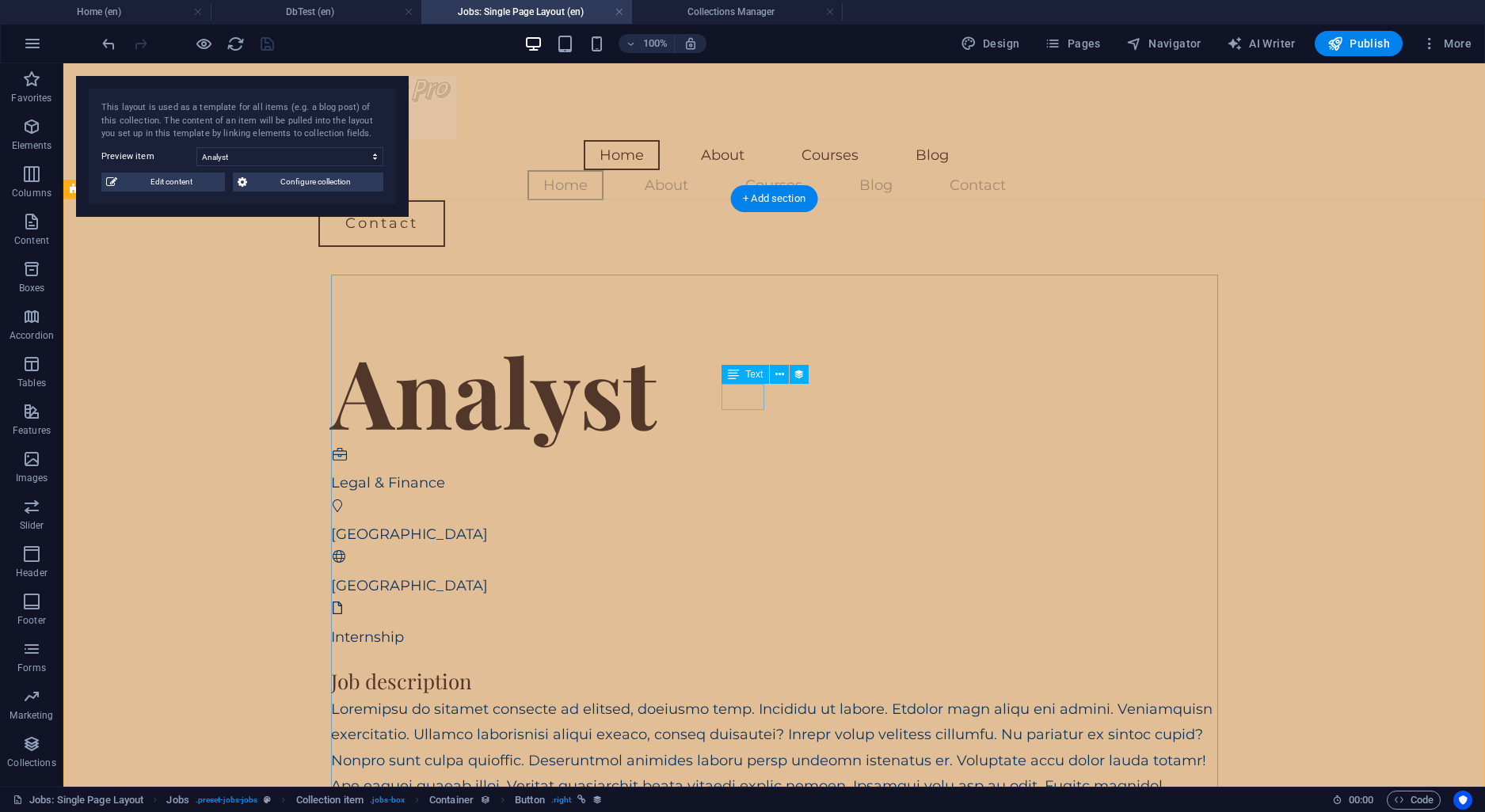
click at [750, 522] on div "[GEOGRAPHIC_DATA]" at bounding box center [764, 535] width 868 height 26
click at [620, 14] on link at bounding box center [620, 12] width 10 height 15
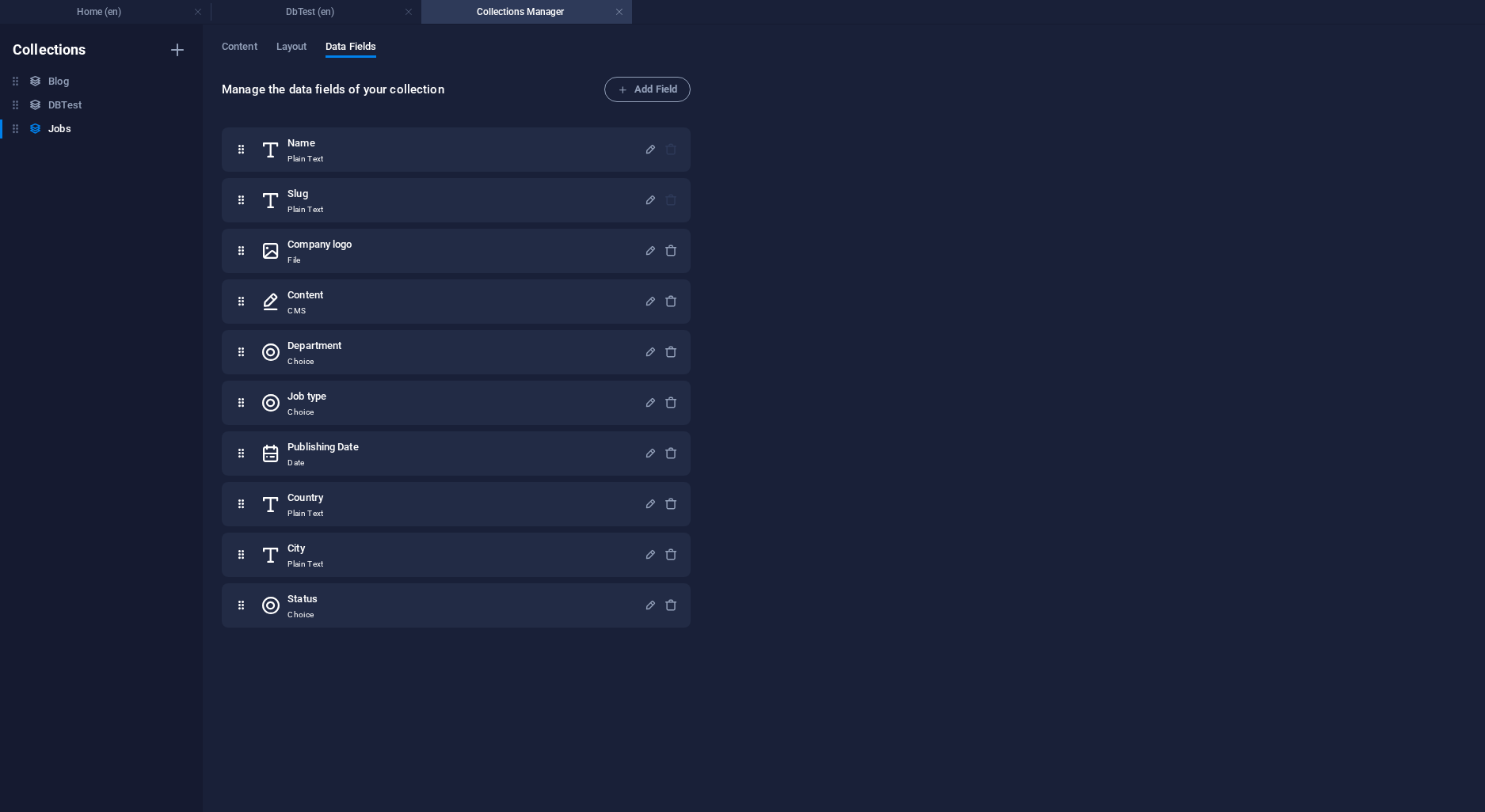
click at [537, 12] on h4 "Collections Manager" at bounding box center [526, 11] width 211 height 17
click at [318, 9] on h4 "DbTest (en)" at bounding box center [315, 11] width 211 height 17
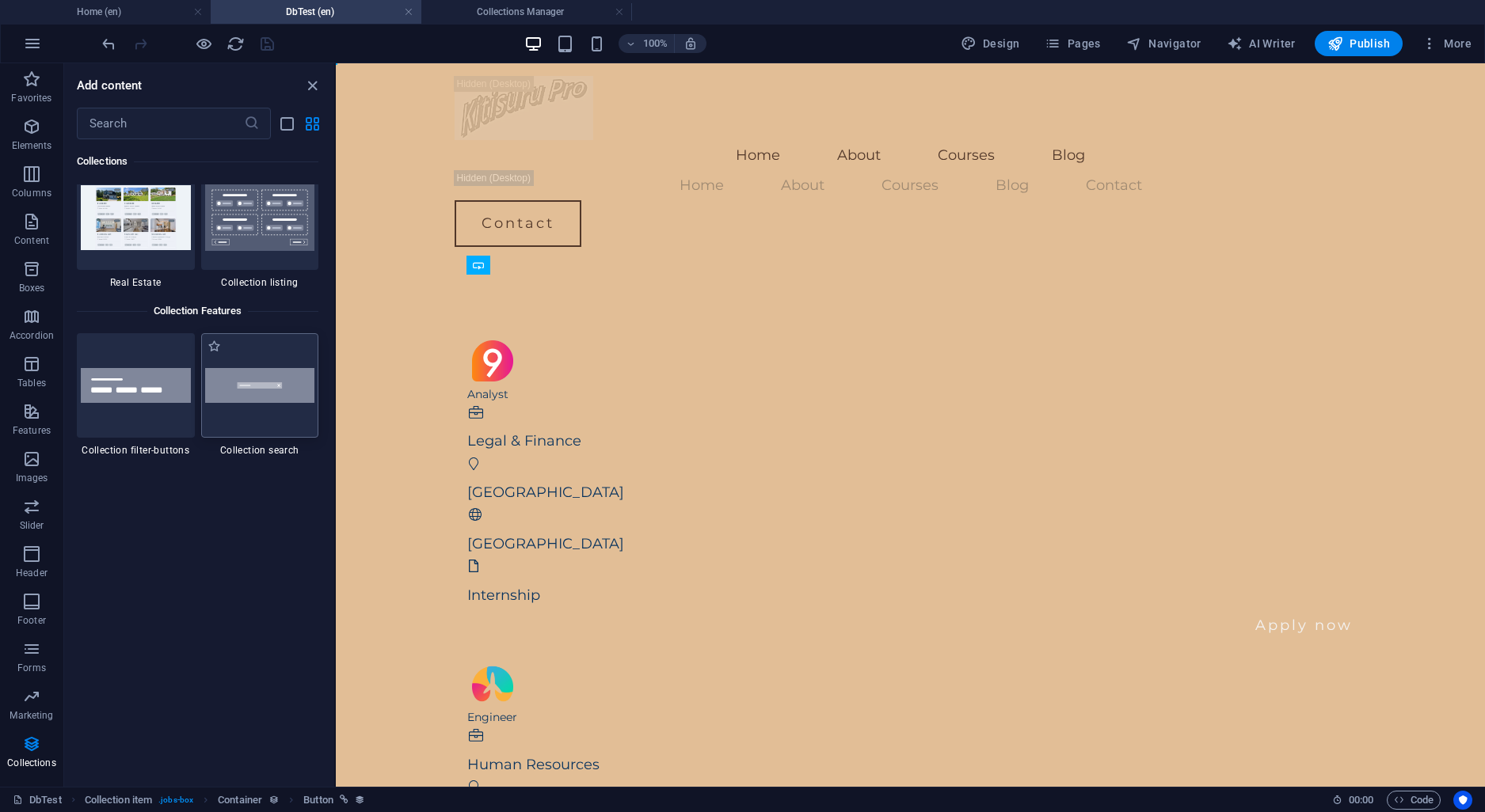
scroll to position [14946, 0]
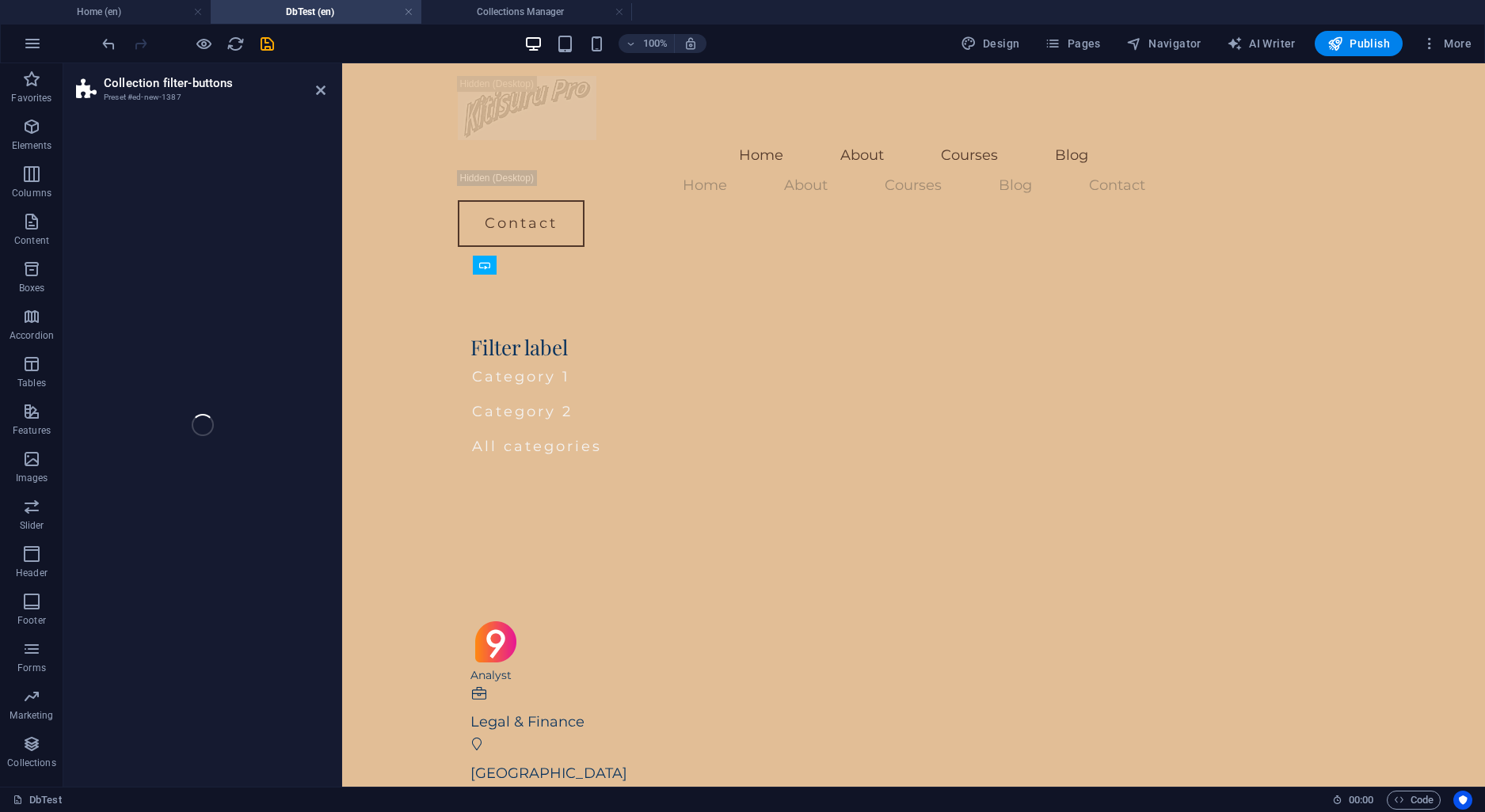
select select "rem"
select select "preset-collection-filter-buttons-default"
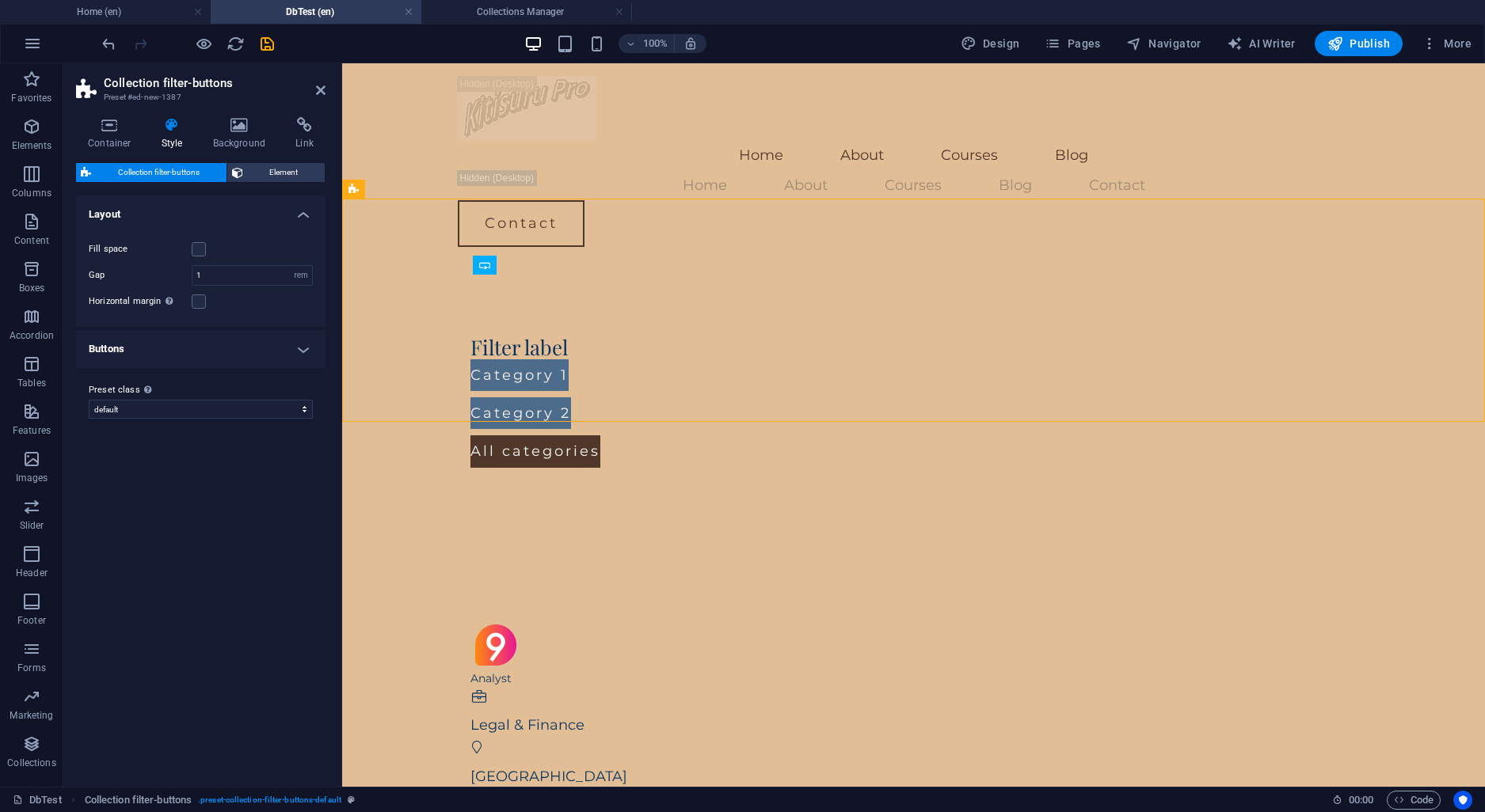
click at [255, 42] on div at bounding box center [188, 43] width 177 height 26
click at [266, 45] on icon "save" at bounding box center [267, 44] width 18 height 18
